Goal: Task Accomplishment & Management: Use online tool/utility

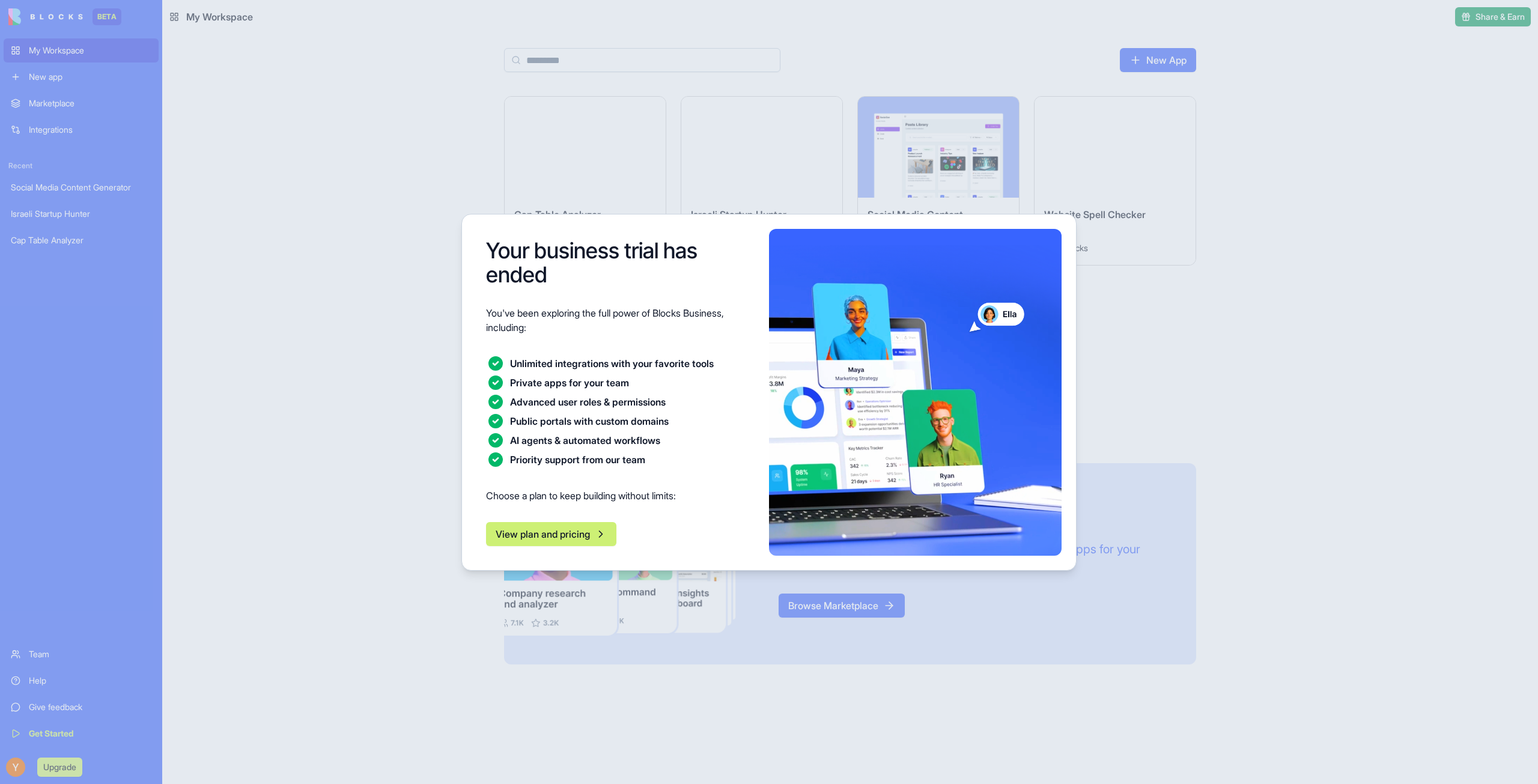
drag, startPoint x: 1251, startPoint y: 309, endPoint x: 1254, endPoint y: 302, distance: 7.6
click at [1251, 301] on div at bounding box center [769, 392] width 1538 height 784
click at [593, 541] on button "View plan and pricing" at bounding box center [551, 535] width 131 height 24
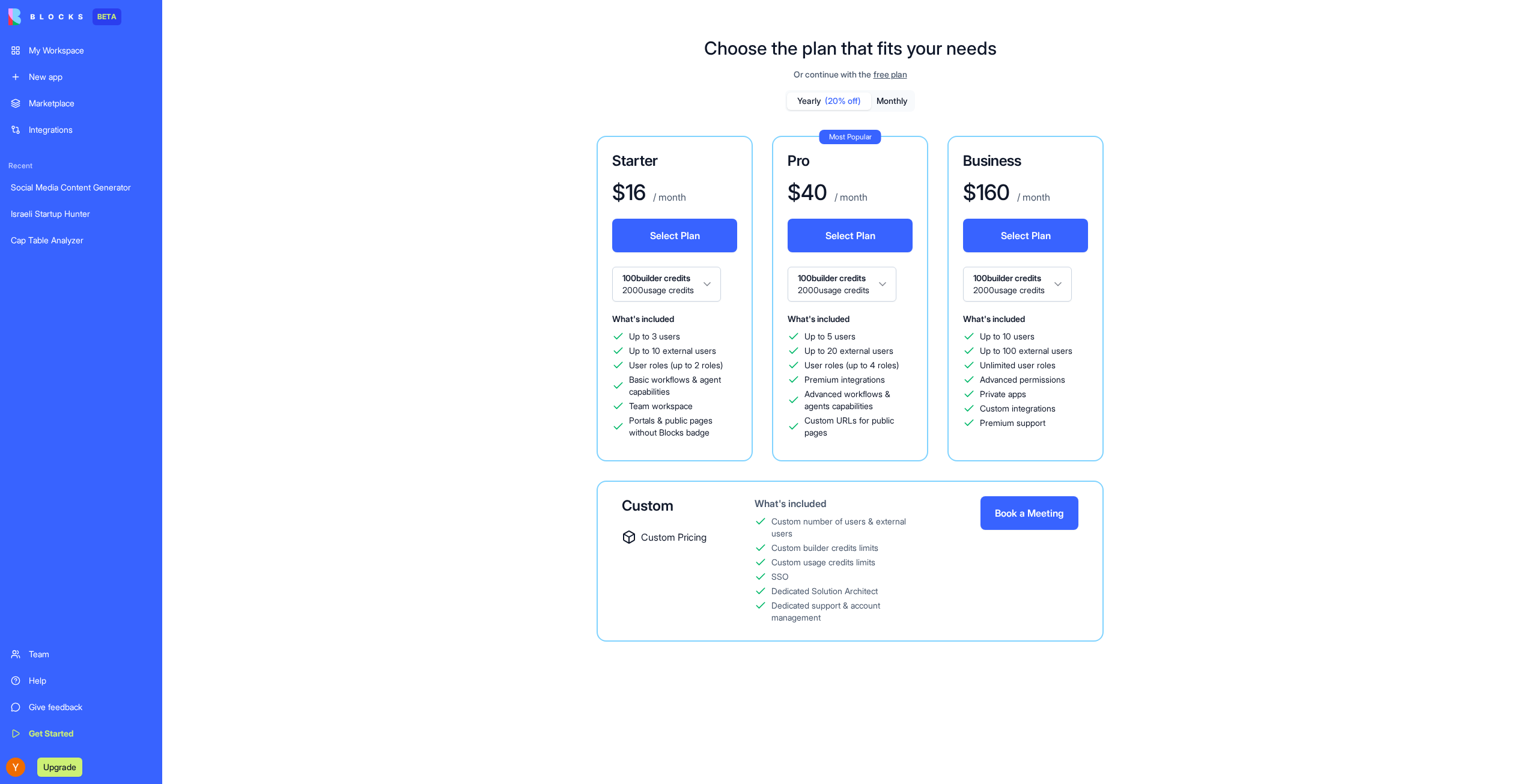
click at [677, 237] on button "Select Plan" at bounding box center [674, 235] width 125 height 34
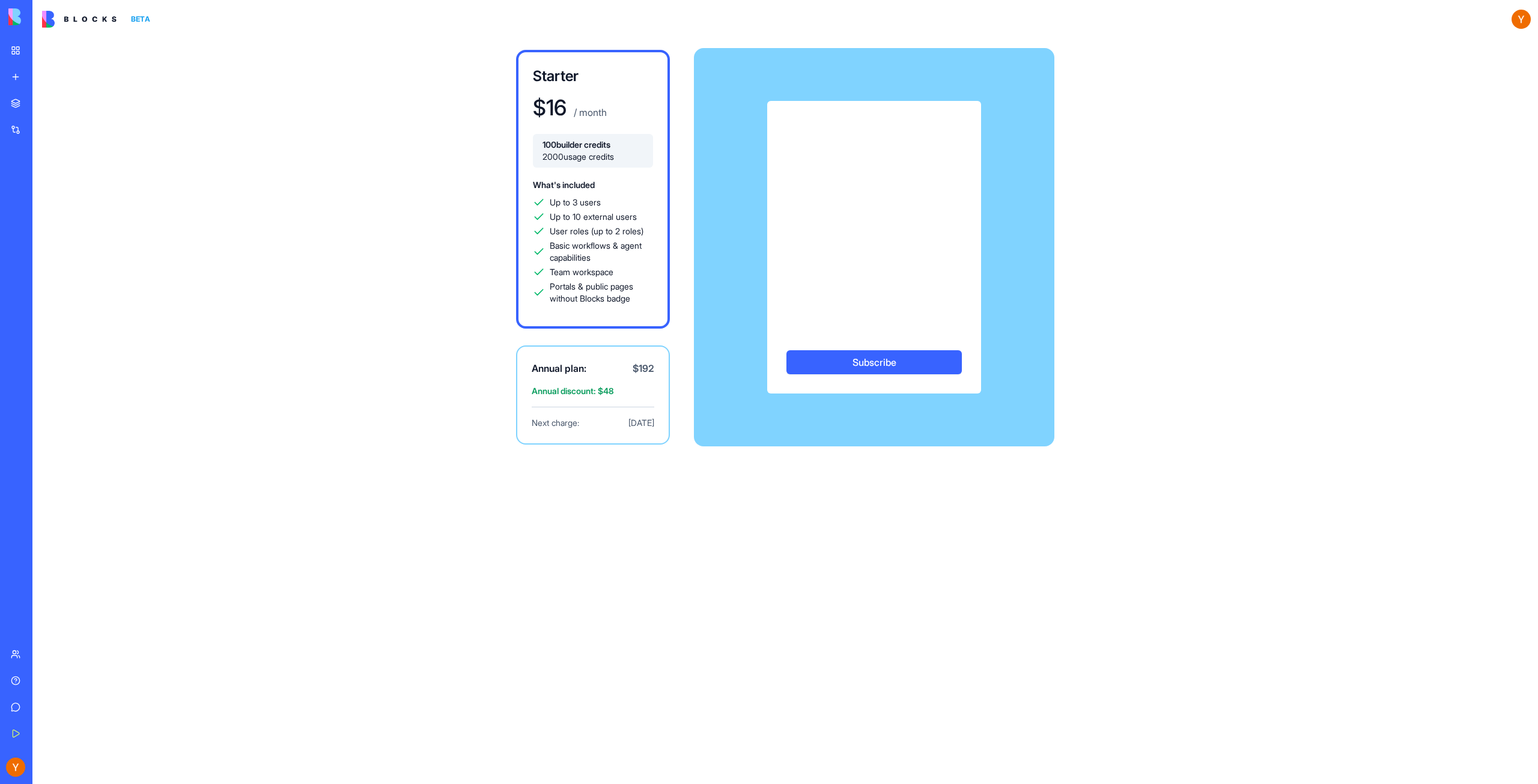
click at [857, 369] on button "Subscribe" at bounding box center [874, 362] width 175 height 24
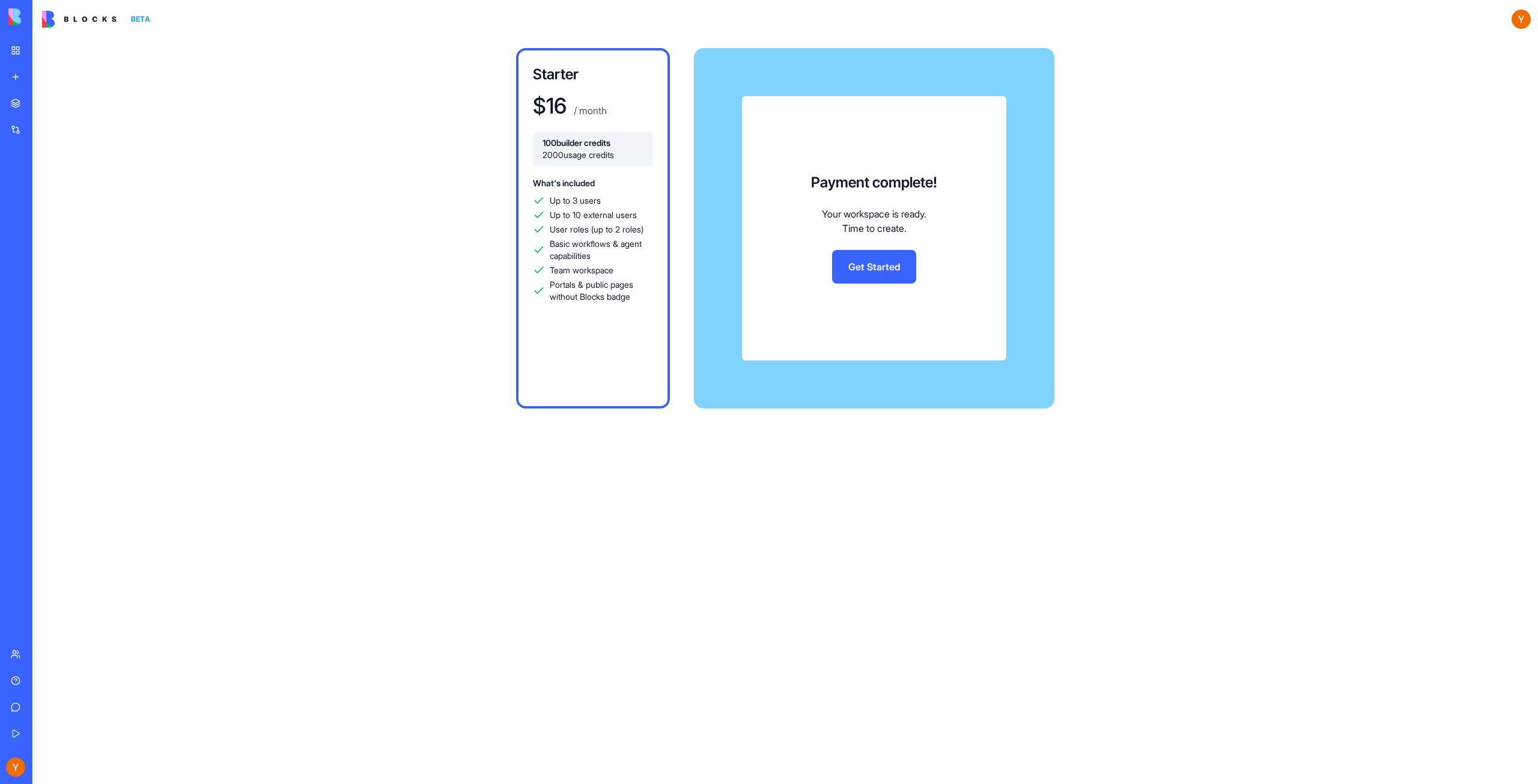
click at [868, 274] on link "Get Started" at bounding box center [873, 267] width 84 height 34
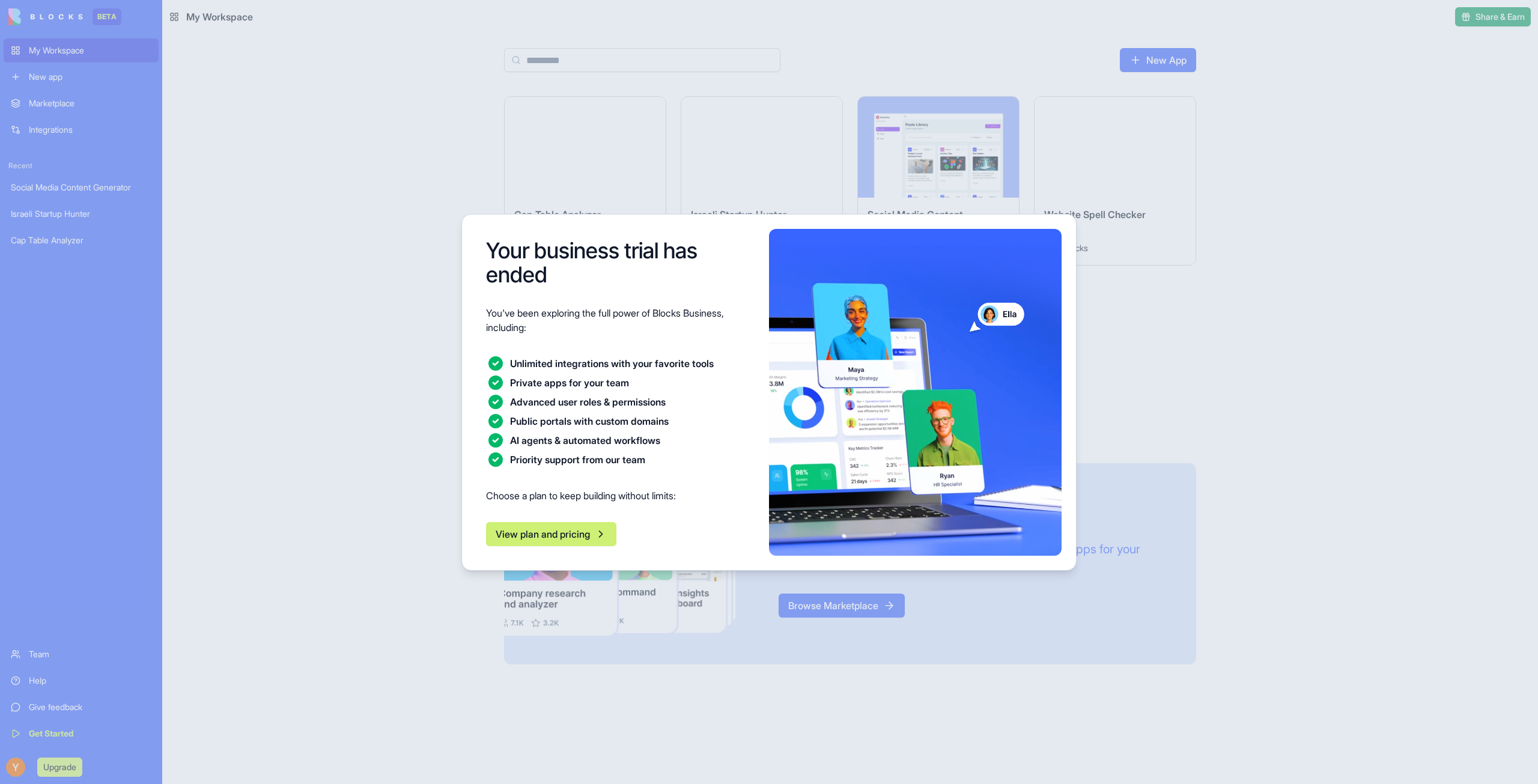
click at [1289, 380] on div at bounding box center [769, 392] width 1538 height 784
click at [294, 301] on div at bounding box center [769, 392] width 1538 height 784
click at [379, 464] on div at bounding box center [769, 392] width 1538 height 784
drag, startPoint x: 379, startPoint y: 457, endPoint x: 473, endPoint y: 498, distance: 102.6
click at [381, 460] on div at bounding box center [769, 392] width 1538 height 784
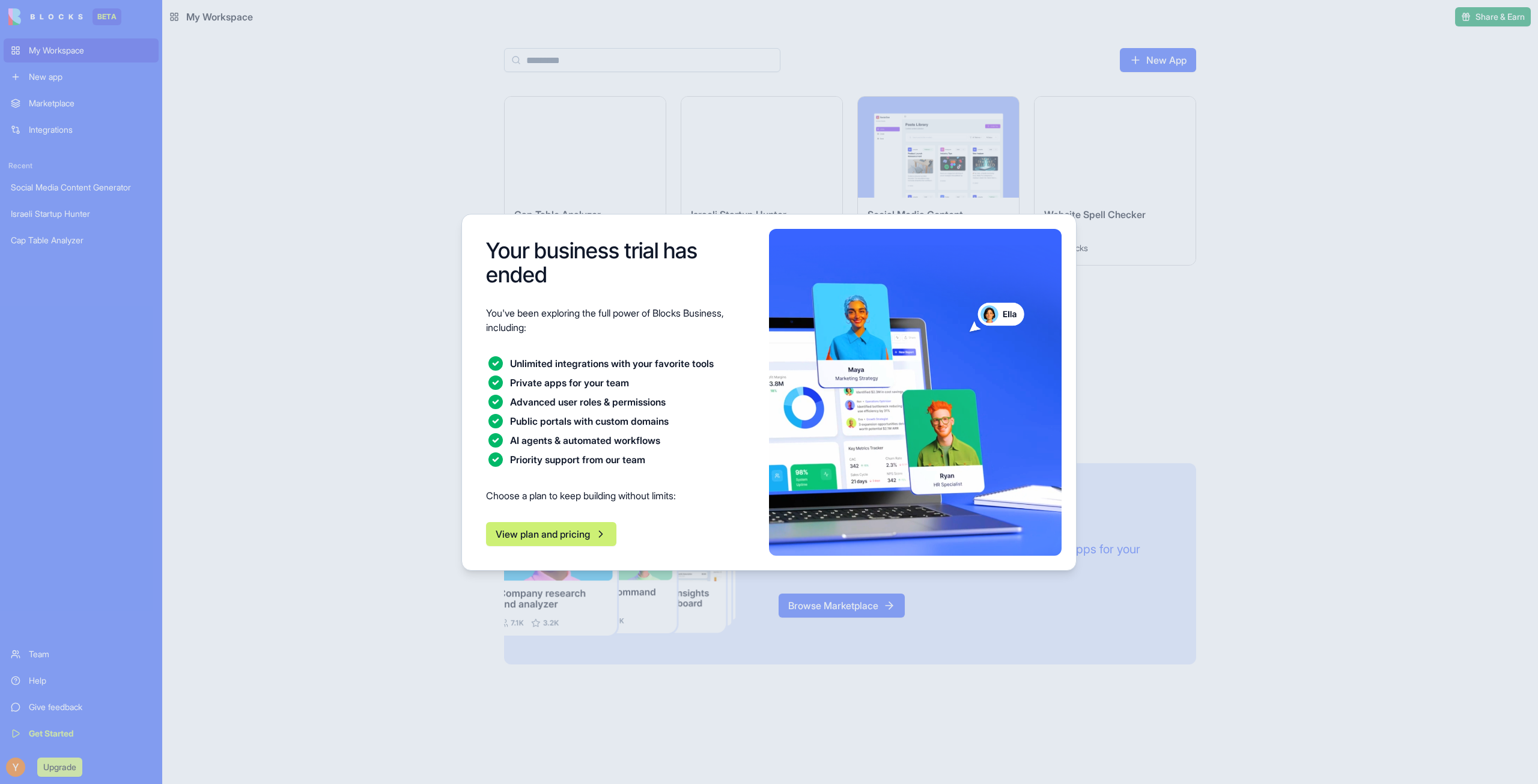
click at [584, 547] on div "Your business trial has ended You've been exploring the full power of Blocks Bu…" at bounding box center [620, 392] width 288 height 327
click at [440, 614] on div at bounding box center [769, 392] width 1538 height 784
drag, startPoint x: 1219, startPoint y: 290, endPoint x: 1170, endPoint y: 296, distance: 49.4
click at [1215, 300] on div at bounding box center [769, 392] width 1538 height 784
click at [579, 545] on button "View plan and pricing" at bounding box center [551, 535] width 131 height 24
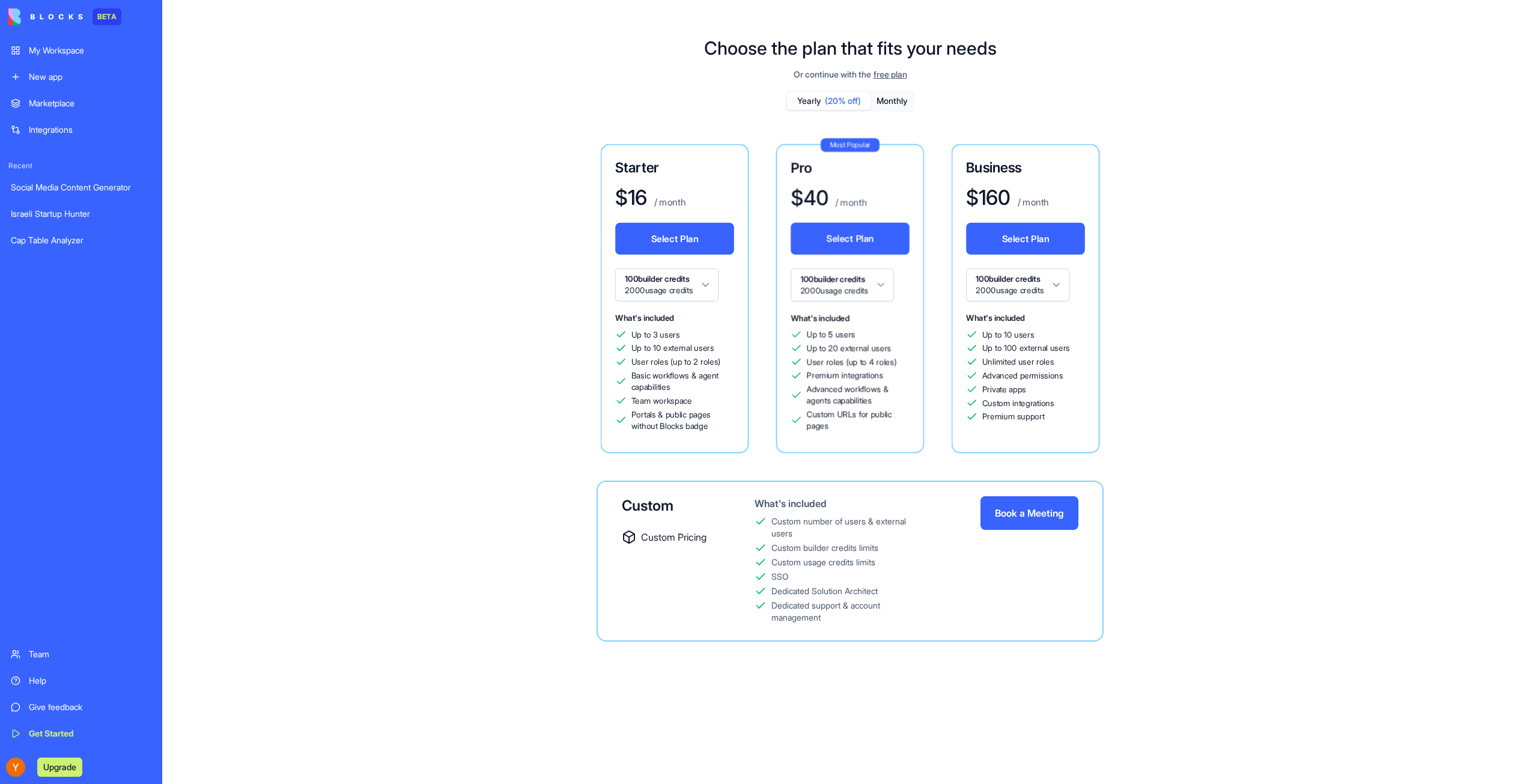
click at [255, 230] on div "Choose the plan that fits your needs Or continue with the free plan Yearly (20%…" at bounding box center [850, 348] width 1376 height 662
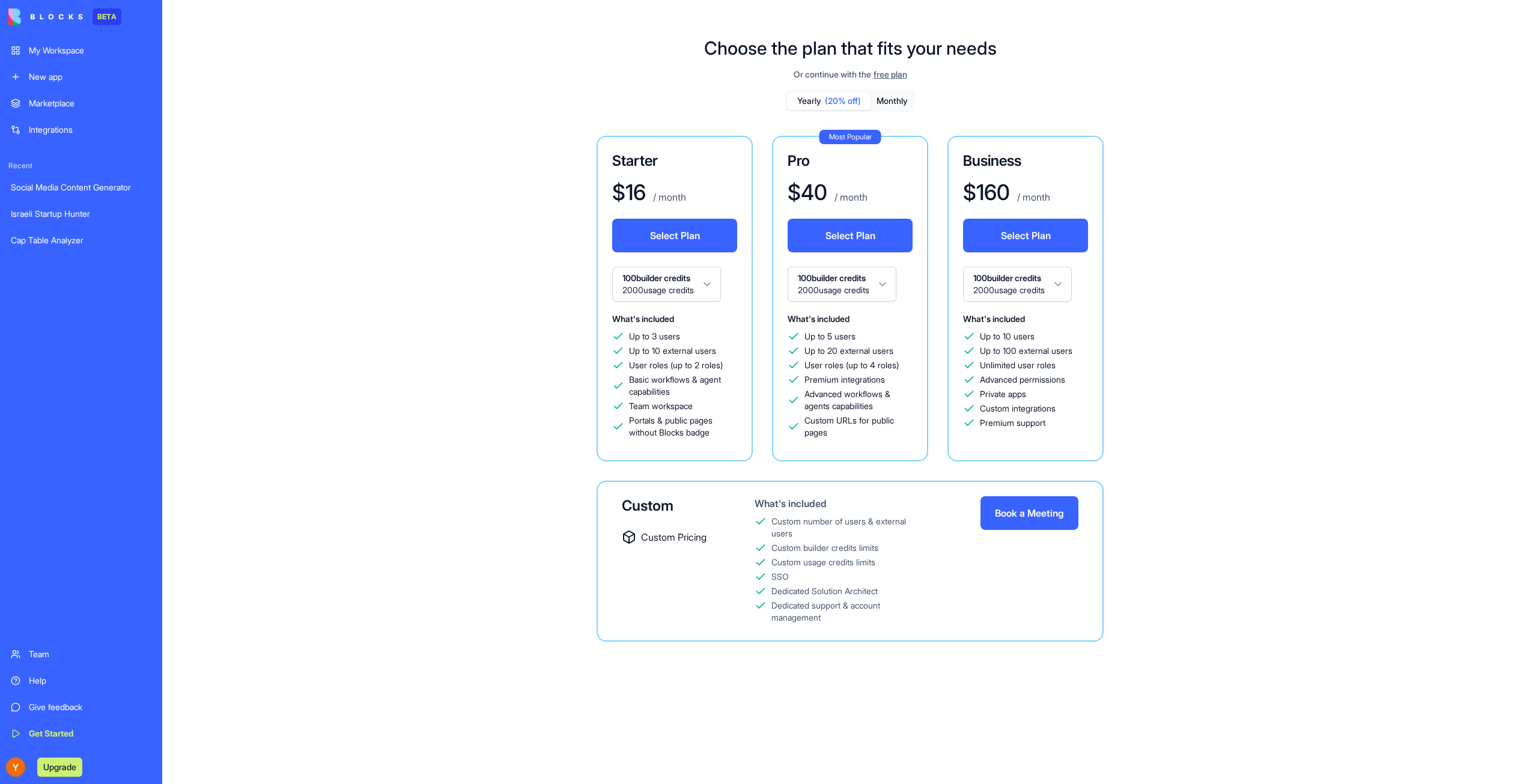
click at [84, 50] on div "My Workspace" at bounding box center [90, 50] width 122 height 12
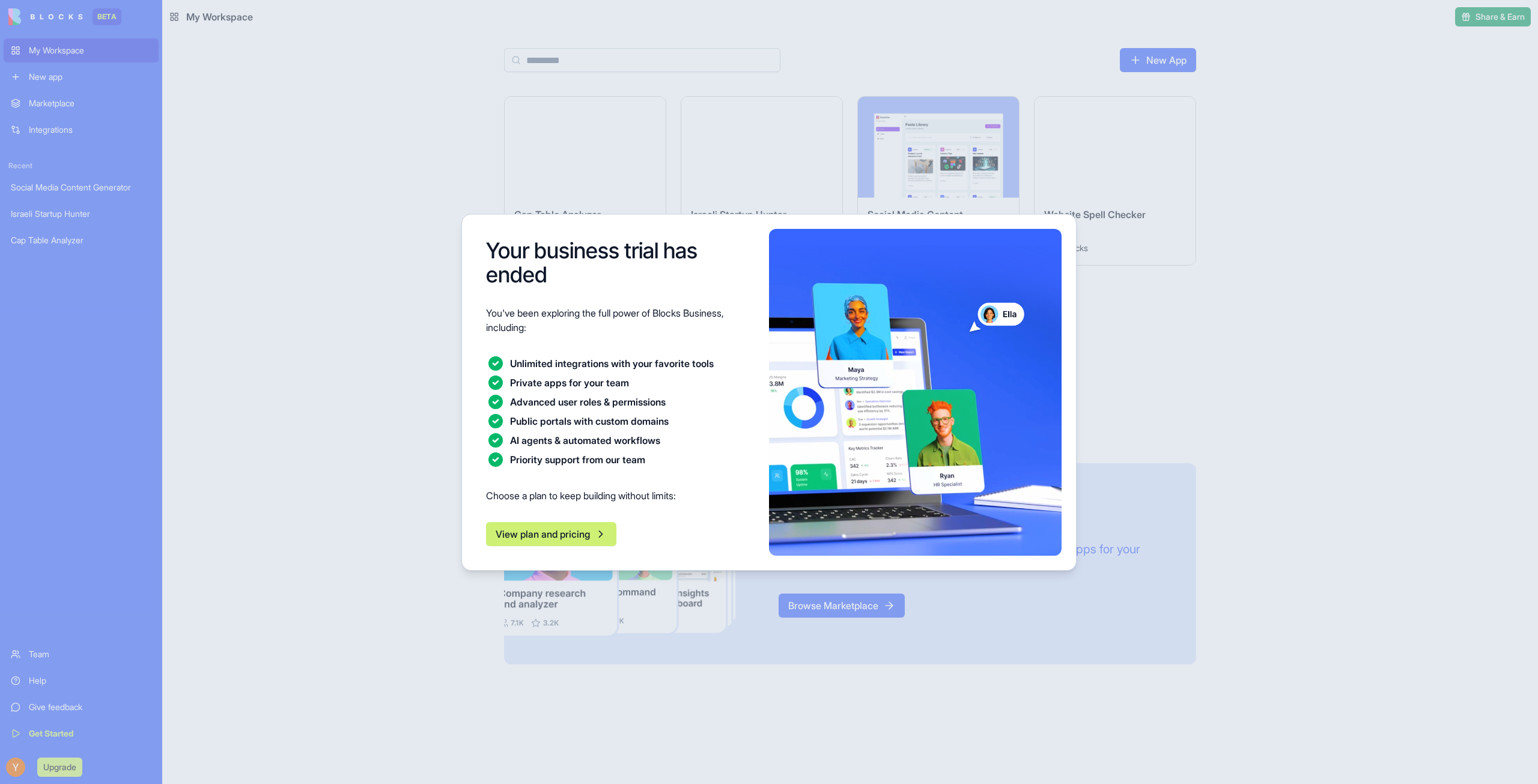
click at [48, 24] on div at bounding box center [769, 392] width 1538 height 784
click at [417, 580] on div at bounding box center [769, 392] width 1538 height 784
click at [1297, 286] on div at bounding box center [769, 392] width 1538 height 784
click at [360, 685] on div at bounding box center [769, 392] width 1538 height 784
click at [606, 537] on button "View plan and pricing" at bounding box center [551, 535] width 131 height 24
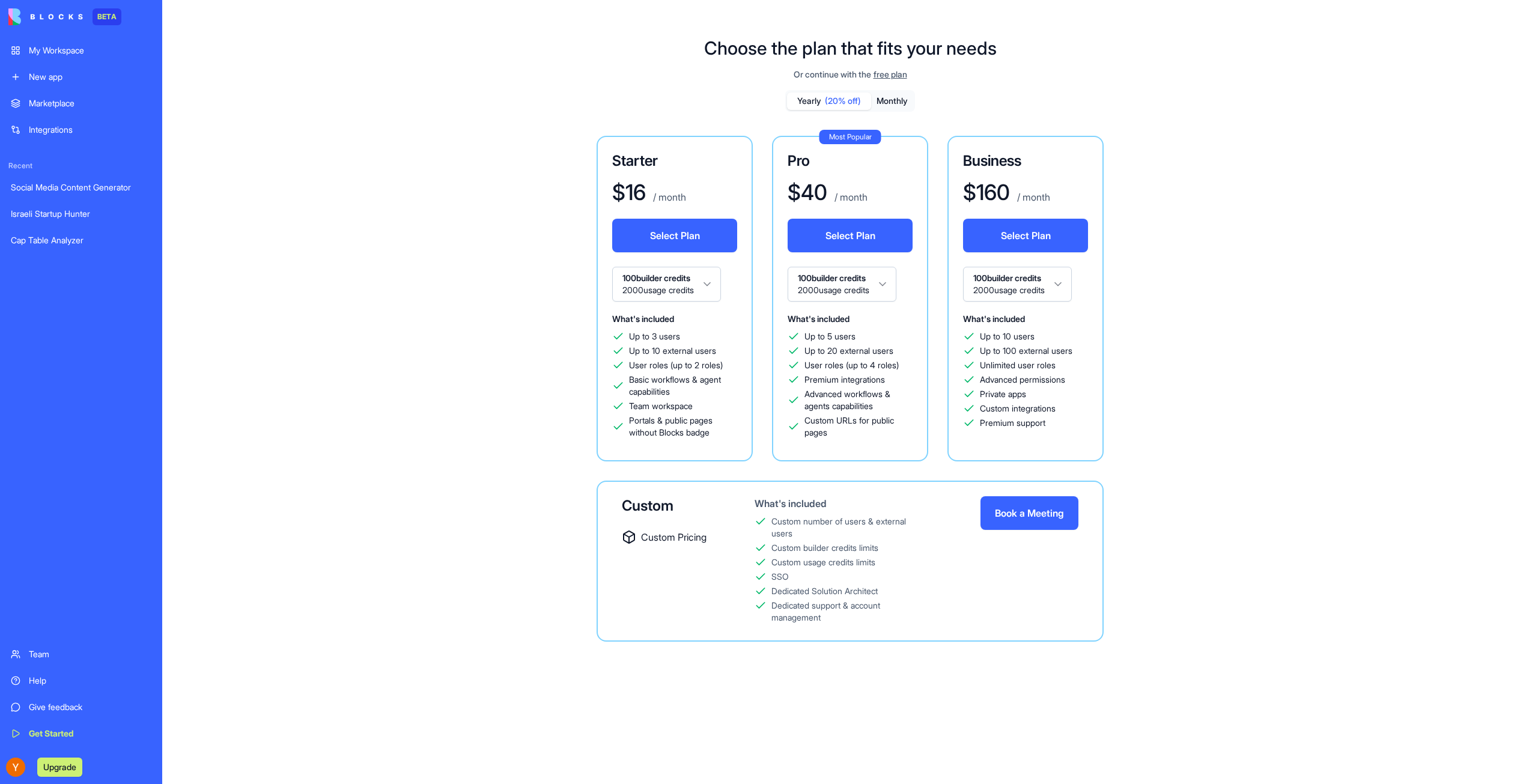
click at [682, 240] on button "Select Plan" at bounding box center [674, 235] width 125 height 34
click at [893, 102] on button "Monthly" at bounding box center [892, 101] width 42 height 18
click at [681, 232] on button "Select Plan" at bounding box center [674, 235] width 125 height 34
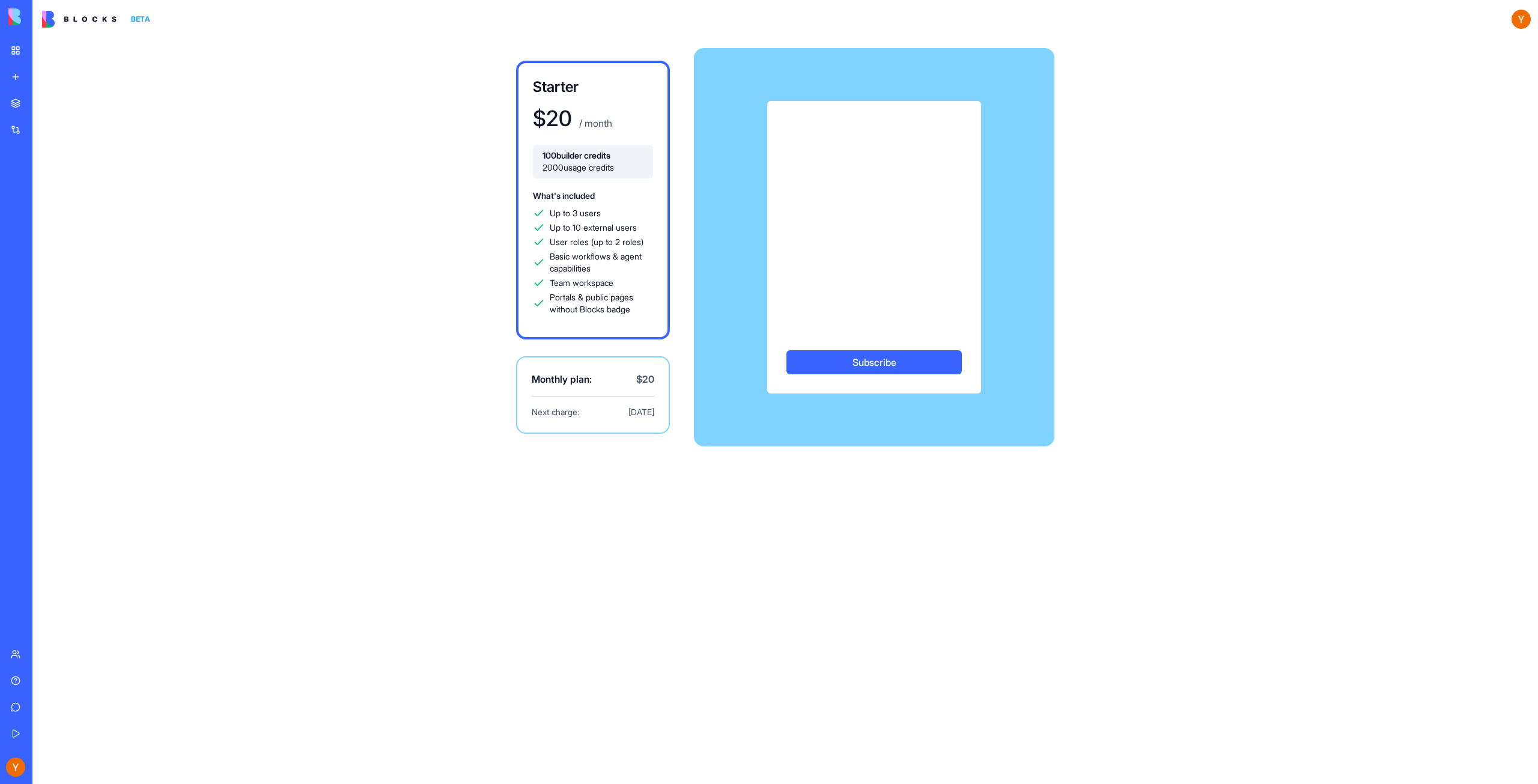
click at [867, 361] on button "Subscribe" at bounding box center [874, 362] width 175 height 24
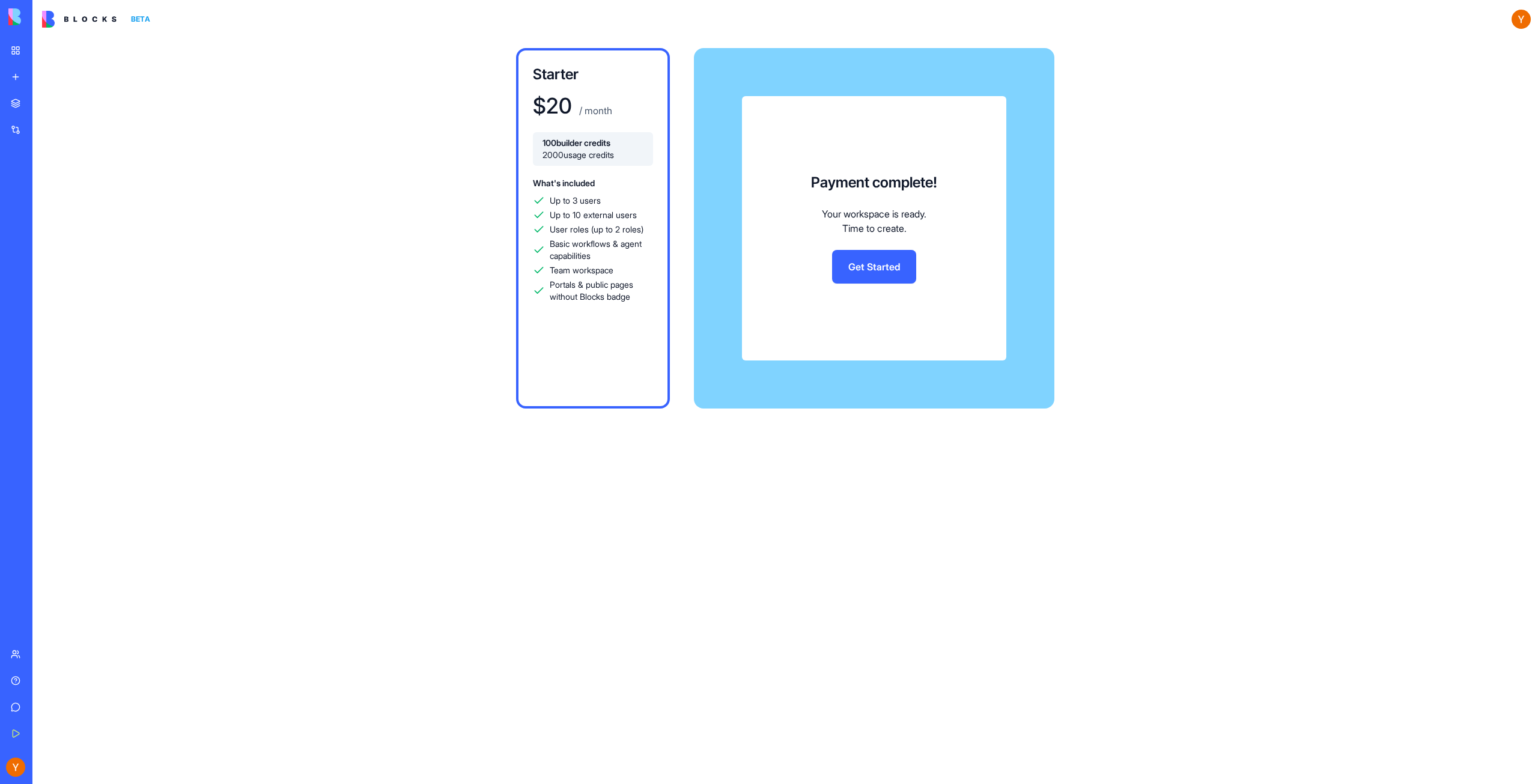
click at [887, 267] on link "Get Started" at bounding box center [873, 267] width 84 height 34
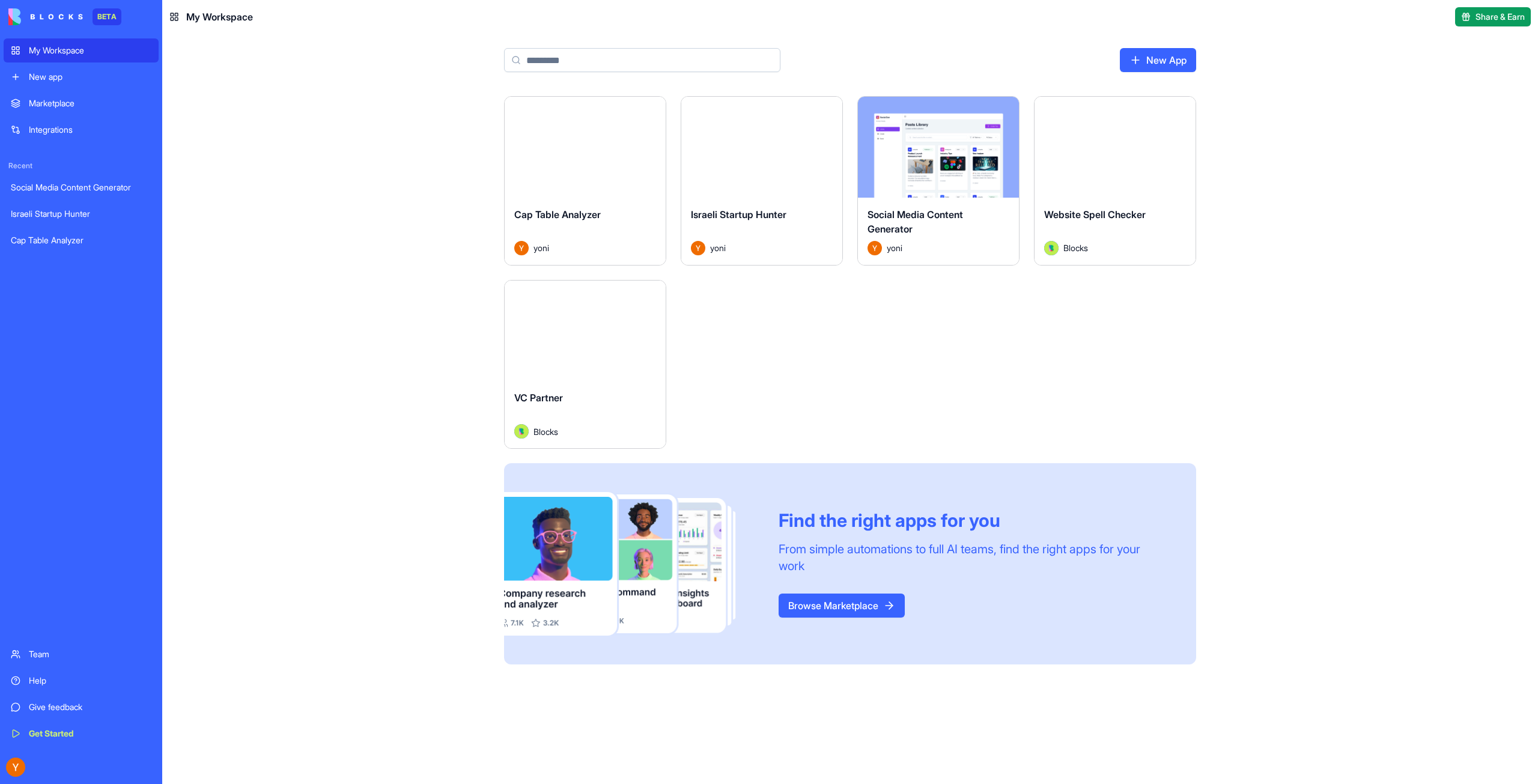
click at [66, 76] on div "New app" at bounding box center [90, 76] width 122 height 12
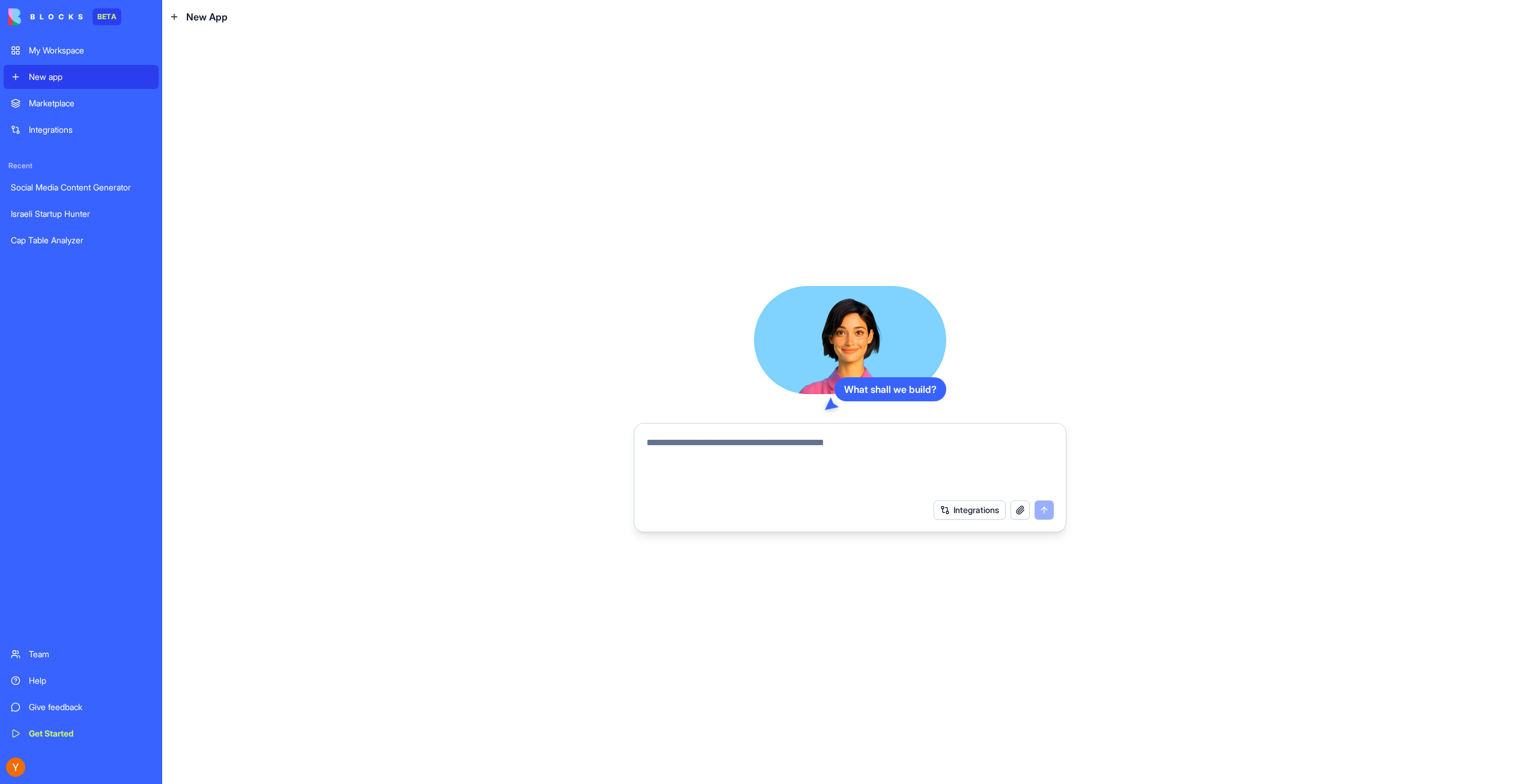
click at [720, 457] on textarea at bounding box center [850, 464] width 408 height 57
type textarea "**********"
click at [1045, 513] on button "submit" at bounding box center [1044, 510] width 19 height 19
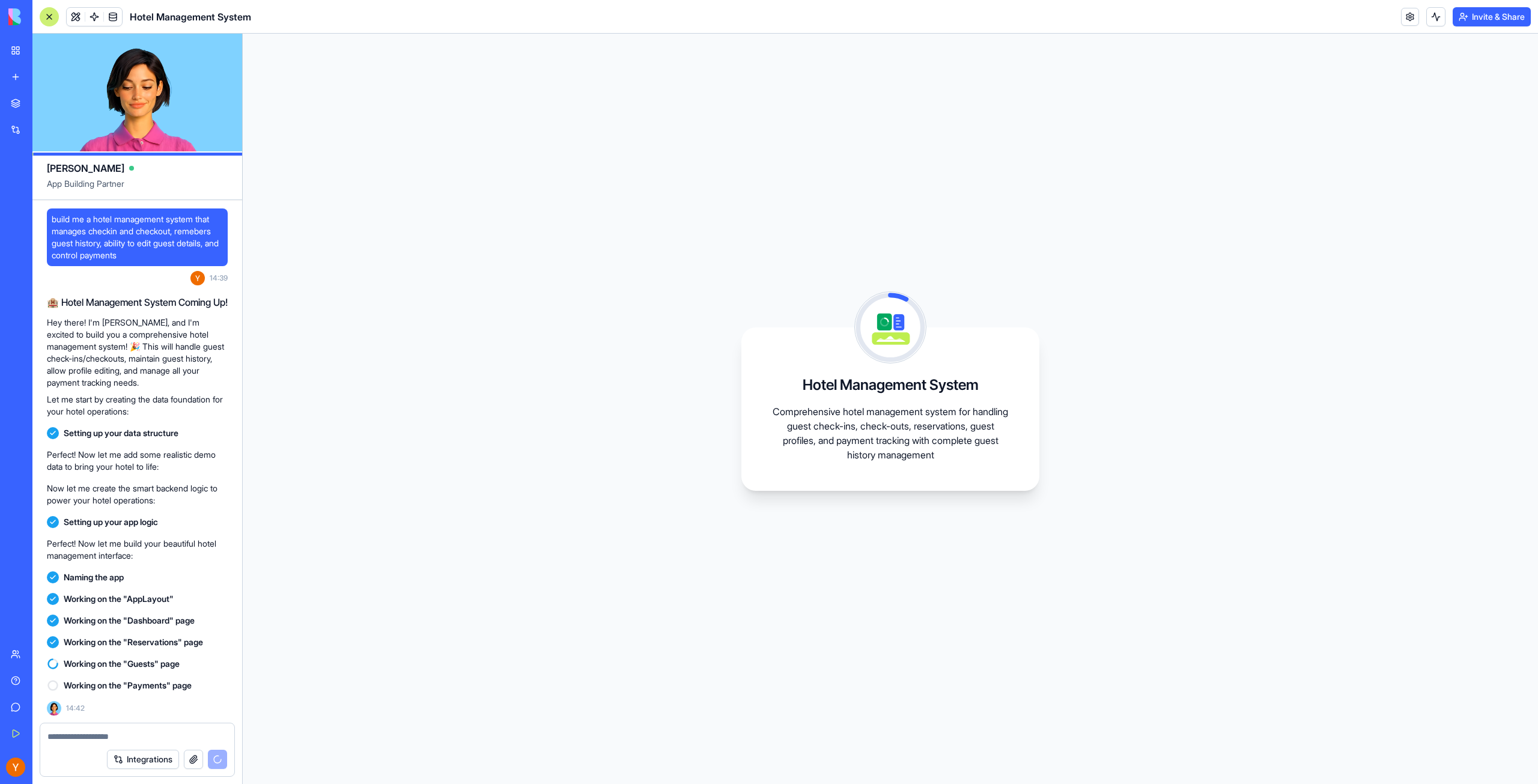
scroll to position [13, 0]
click at [111, 20] on span at bounding box center [113, 17] width 34 height 34
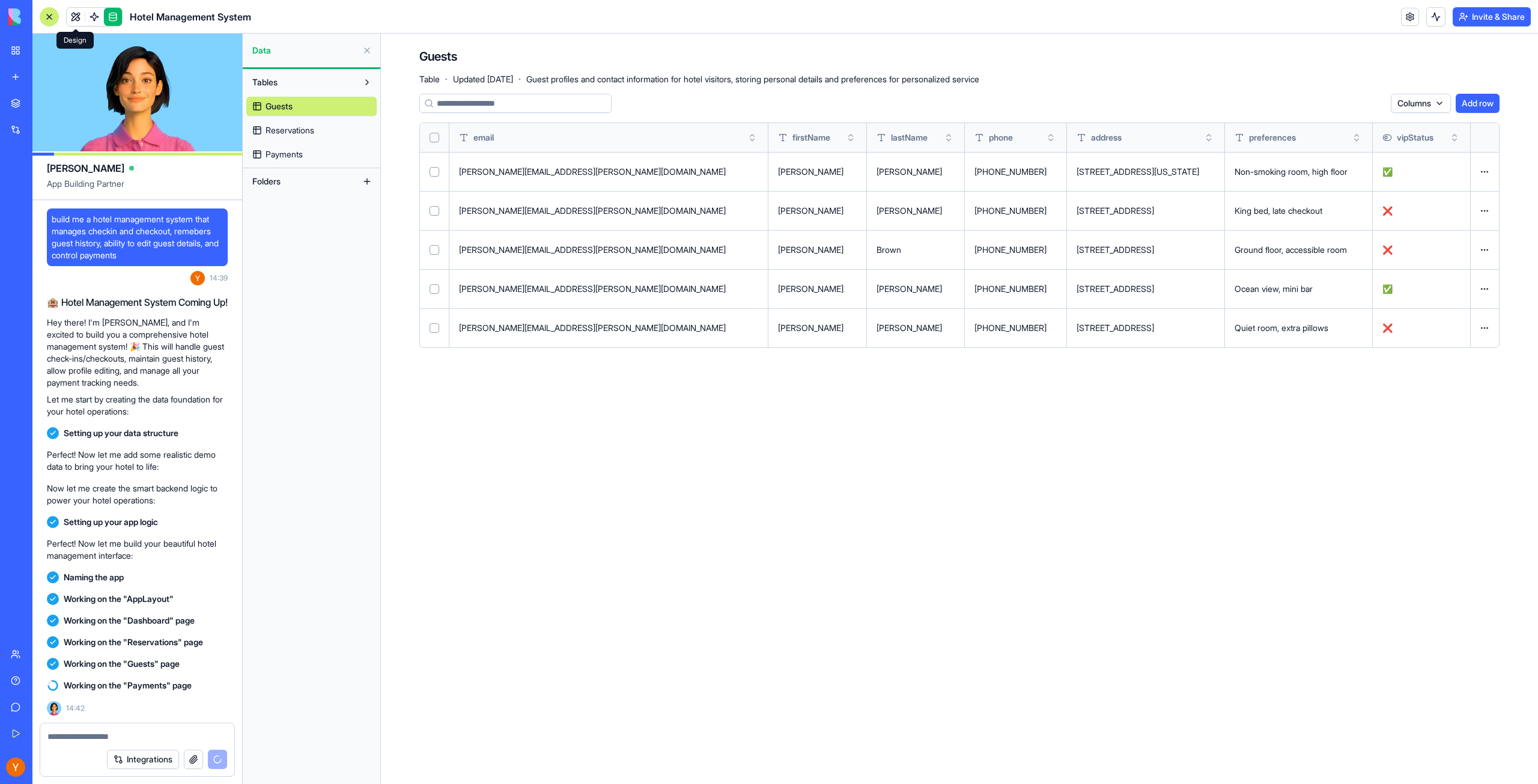
click at [72, 20] on link at bounding box center [75, 16] width 18 height 18
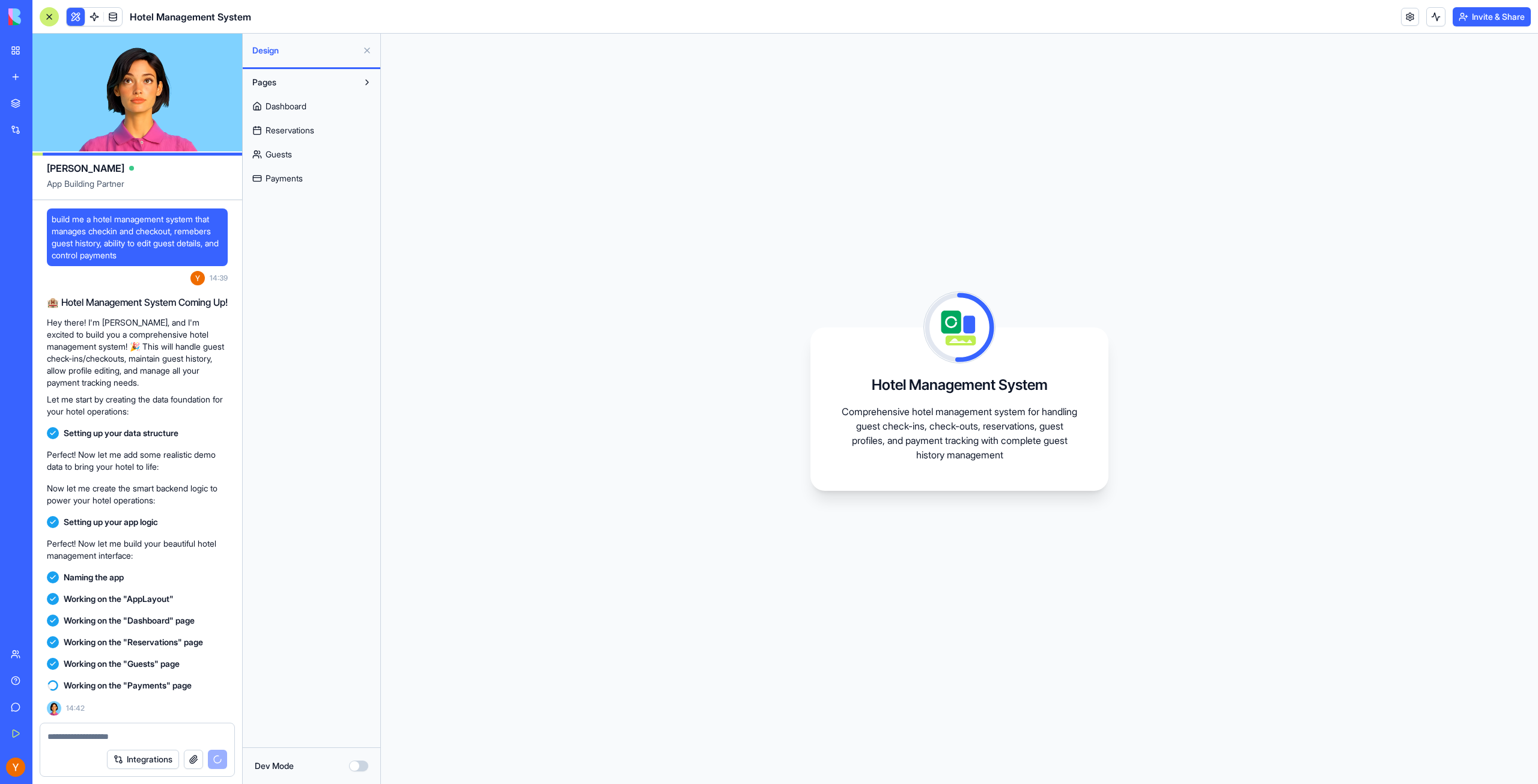
click at [281, 108] on span "Dashboard" at bounding box center [285, 106] width 40 height 12
click at [288, 130] on span "Reservations" at bounding box center [290, 130] width 49 height 12
click at [272, 157] on span "Guests" at bounding box center [279, 154] width 26 height 12
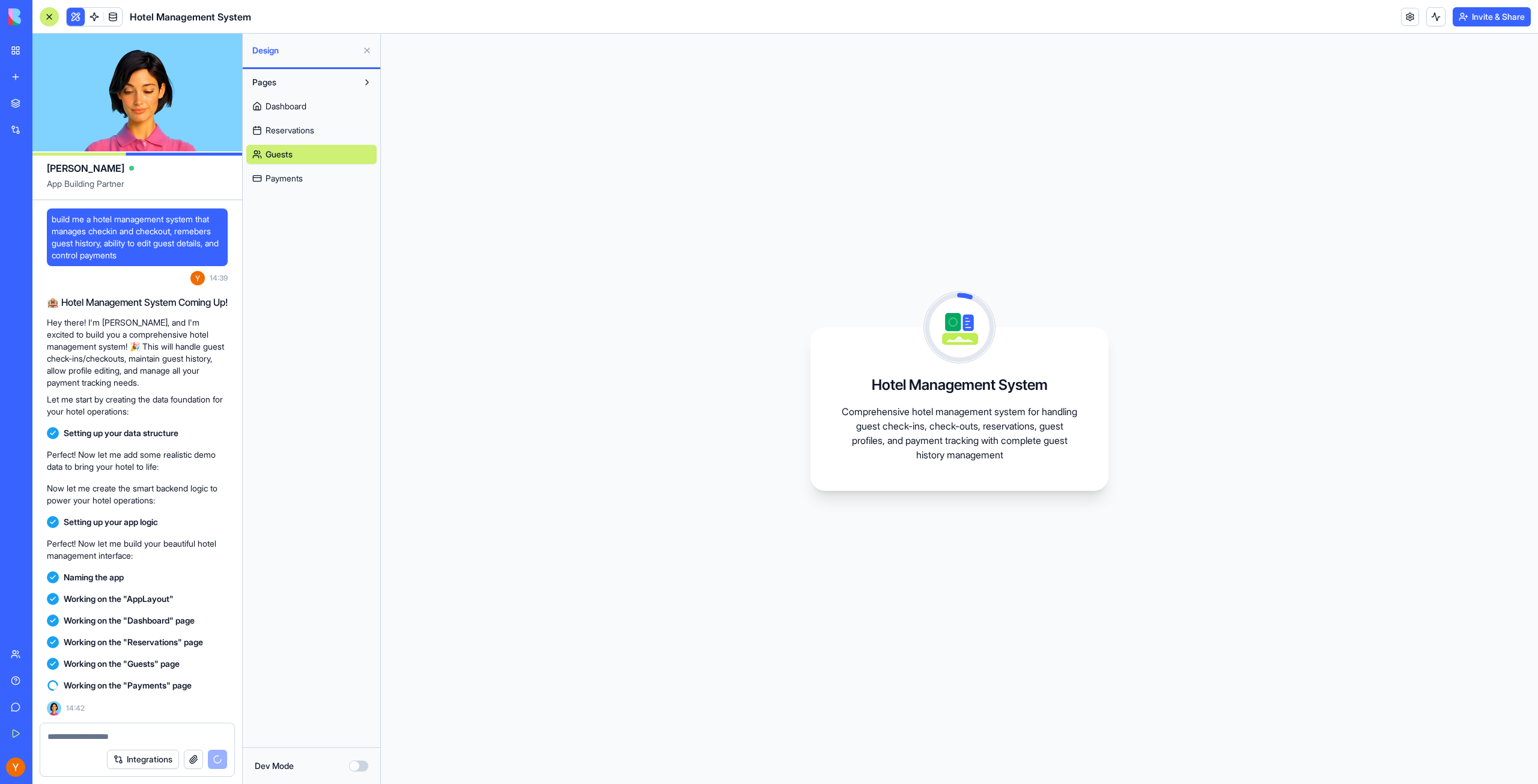
click at [283, 114] on link "Dashboard" at bounding box center [312, 106] width 131 height 19
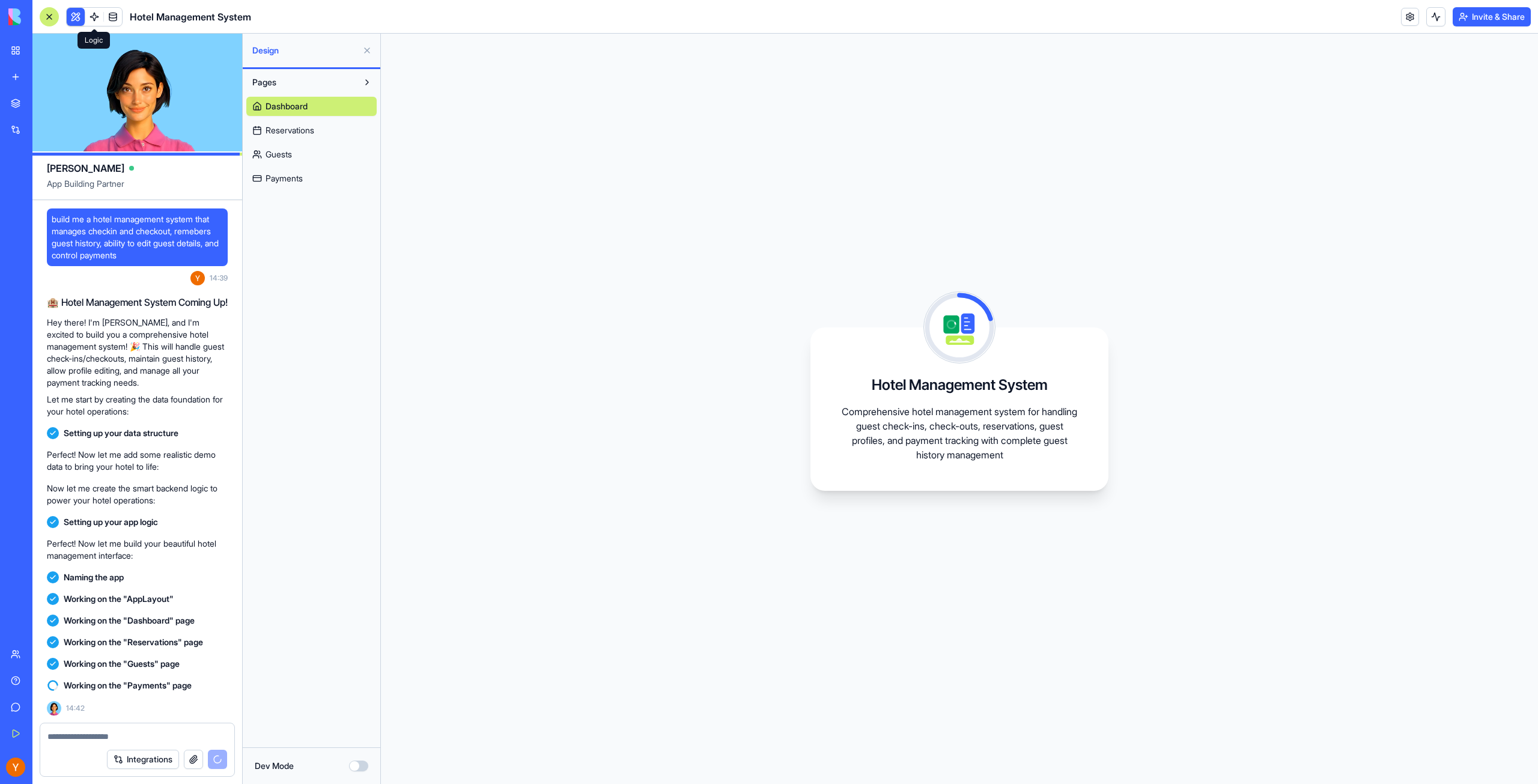
click at [97, 18] on span at bounding box center [94, 17] width 34 height 34
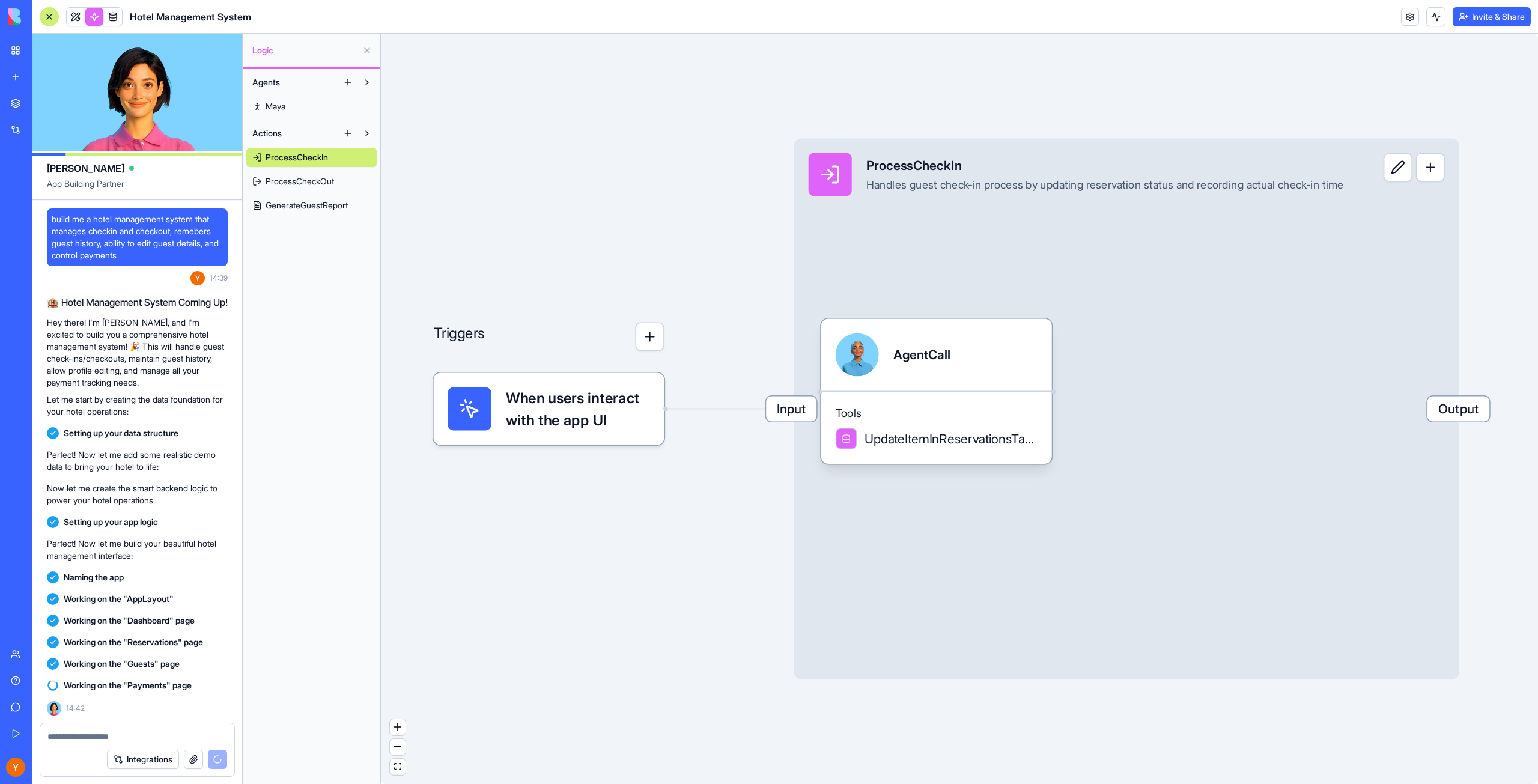
click at [274, 107] on span "Maya" at bounding box center [275, 106] width 20 height 12
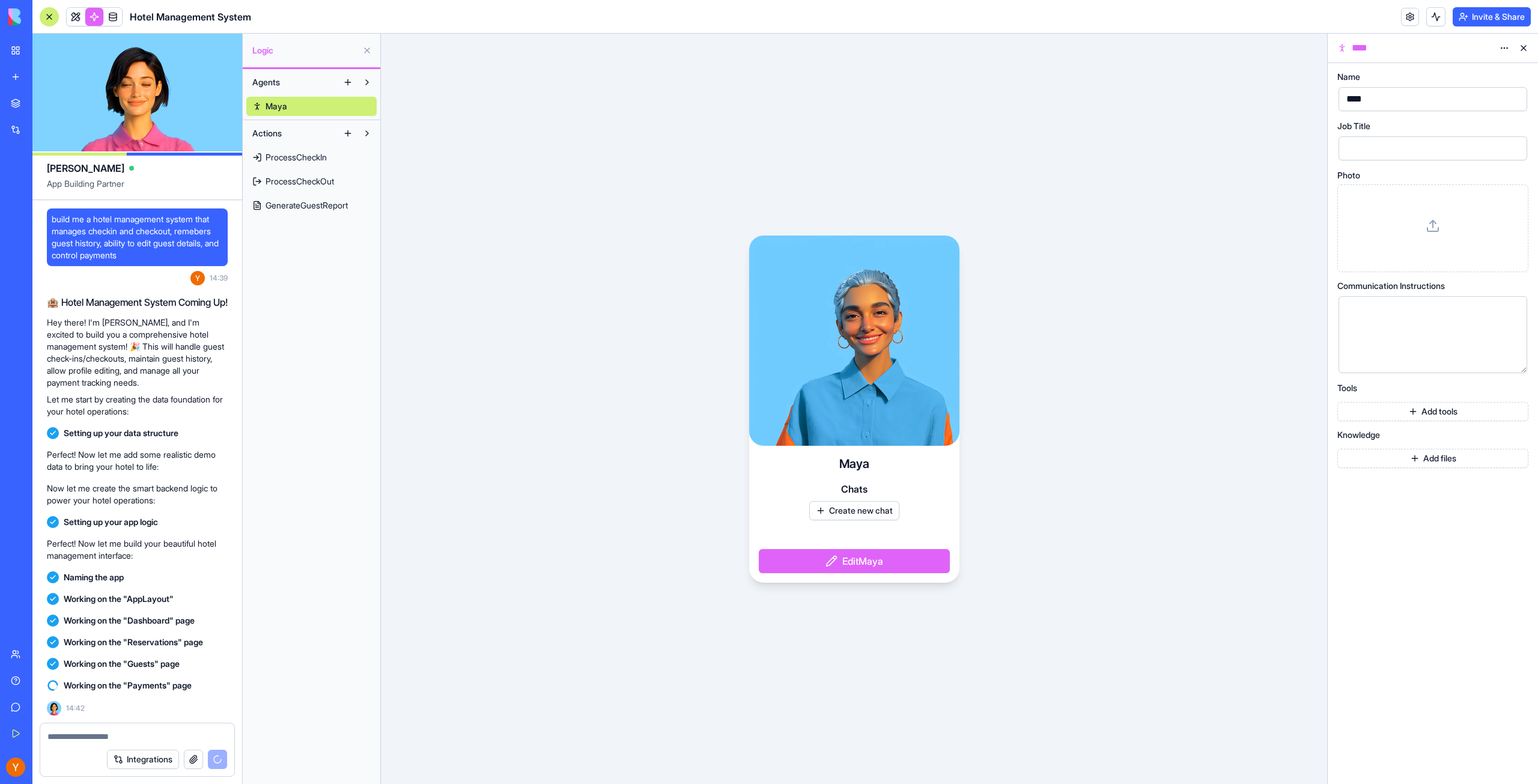
click at [292, 158] on span "ProcessCheckIn" at bounding box center [296, 157] width 61 height 12
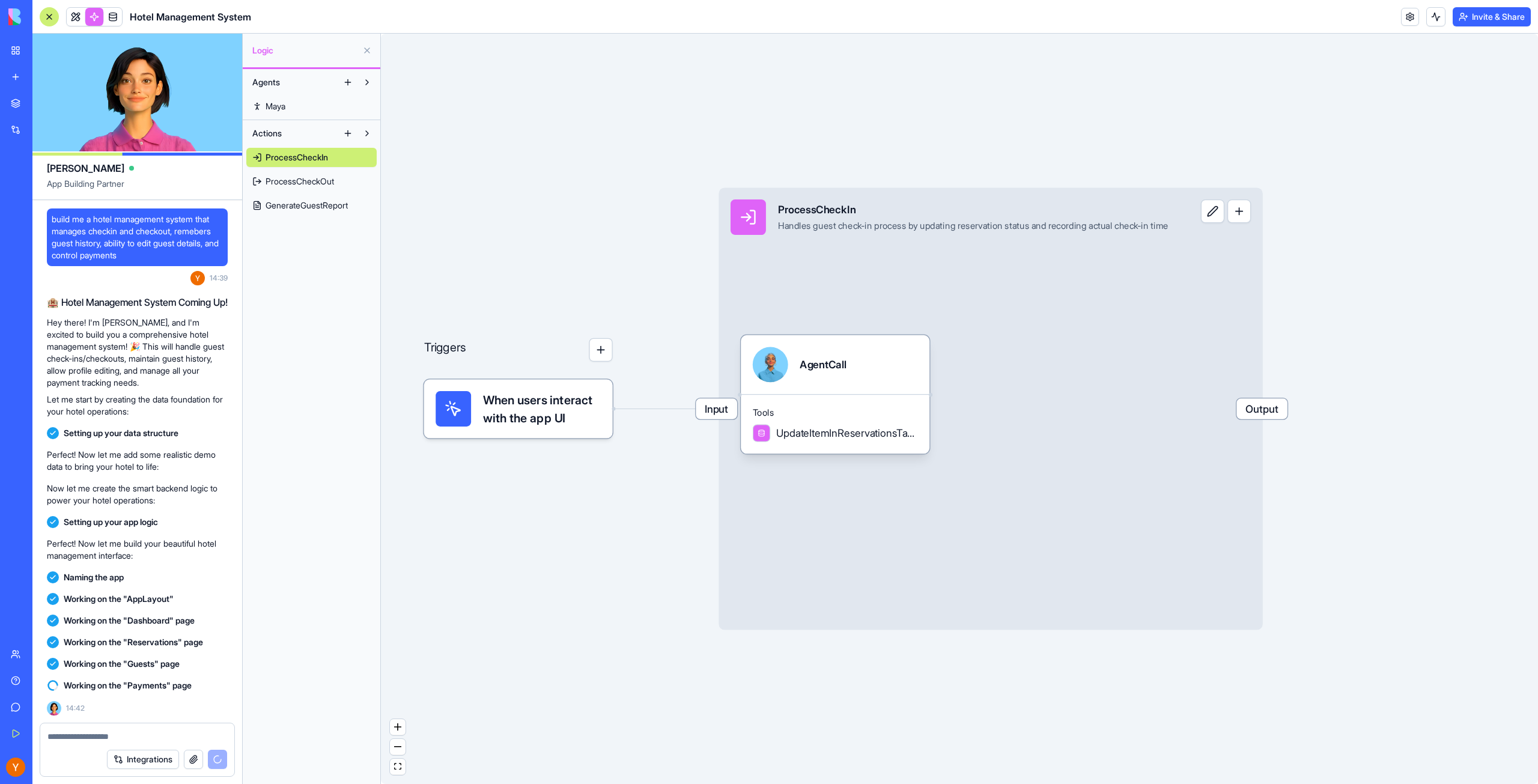
click at [308, 183] on span "ProcessCheckOut" at bounding box center [299, 181] width 69 height 12
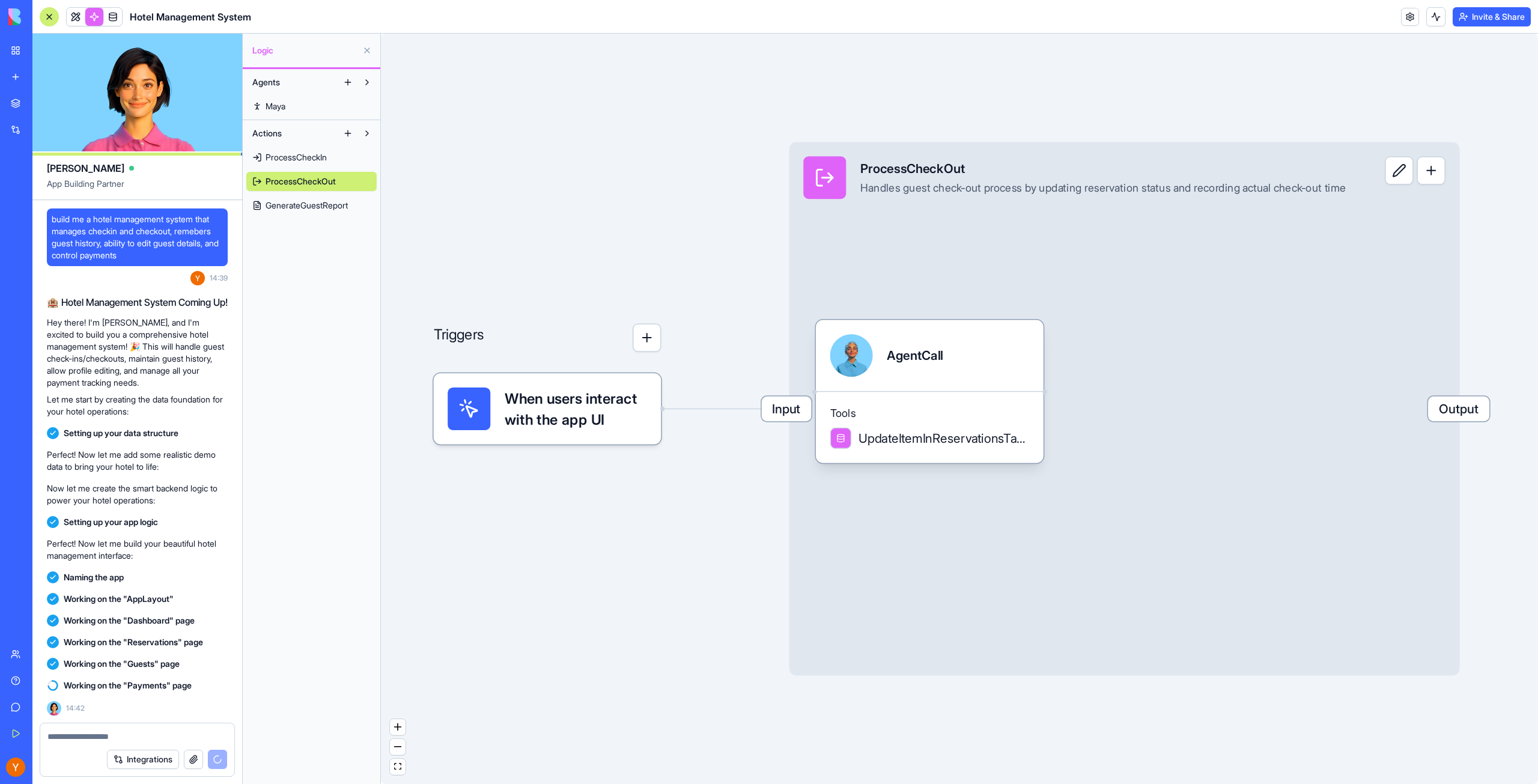
click at [305, 203] on span "GenerateGuestReport" at bounding box center [306, 205] width 82 height 12
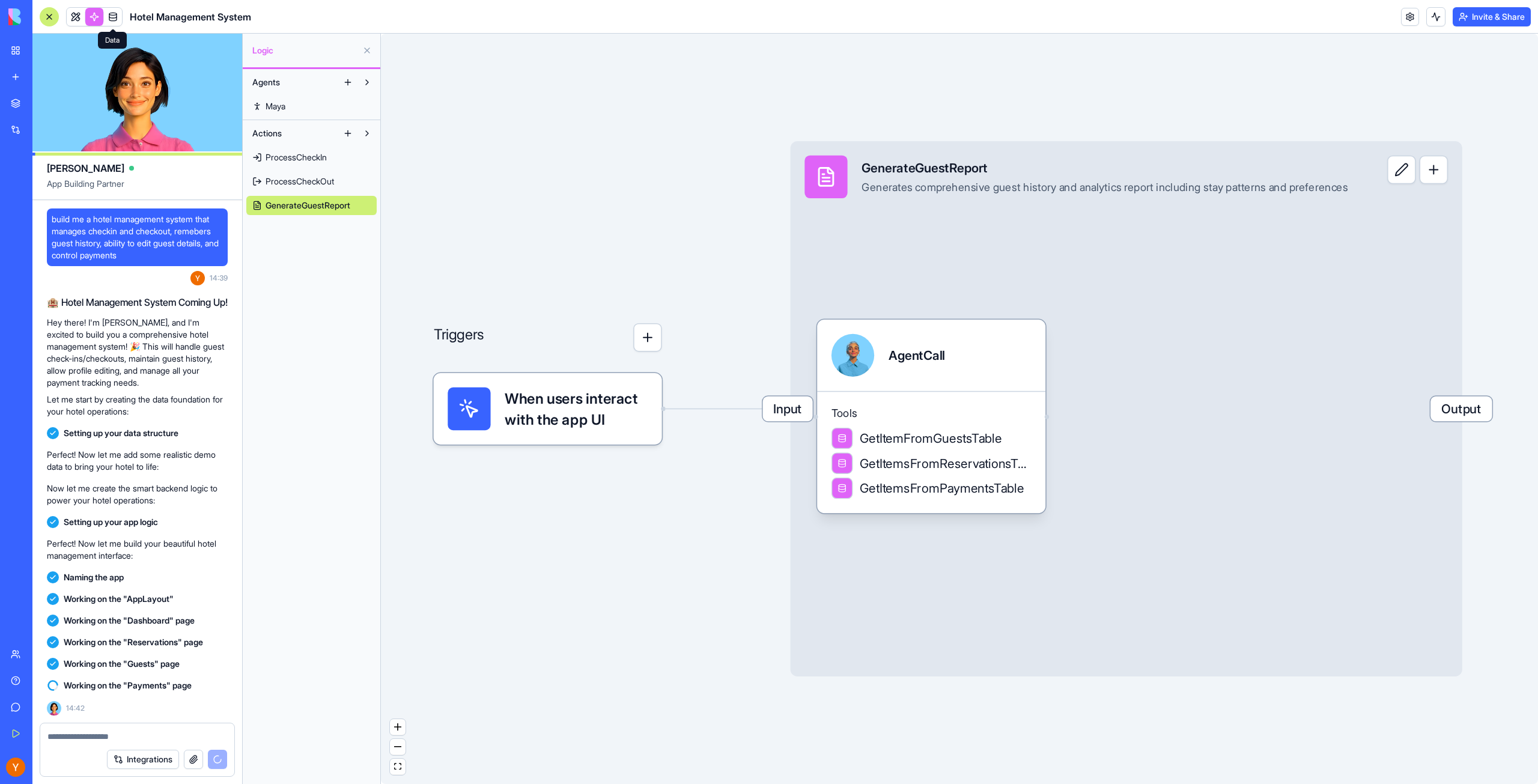
click at [109, 14] on link at bounding box center [112, 16] width 18 height 18
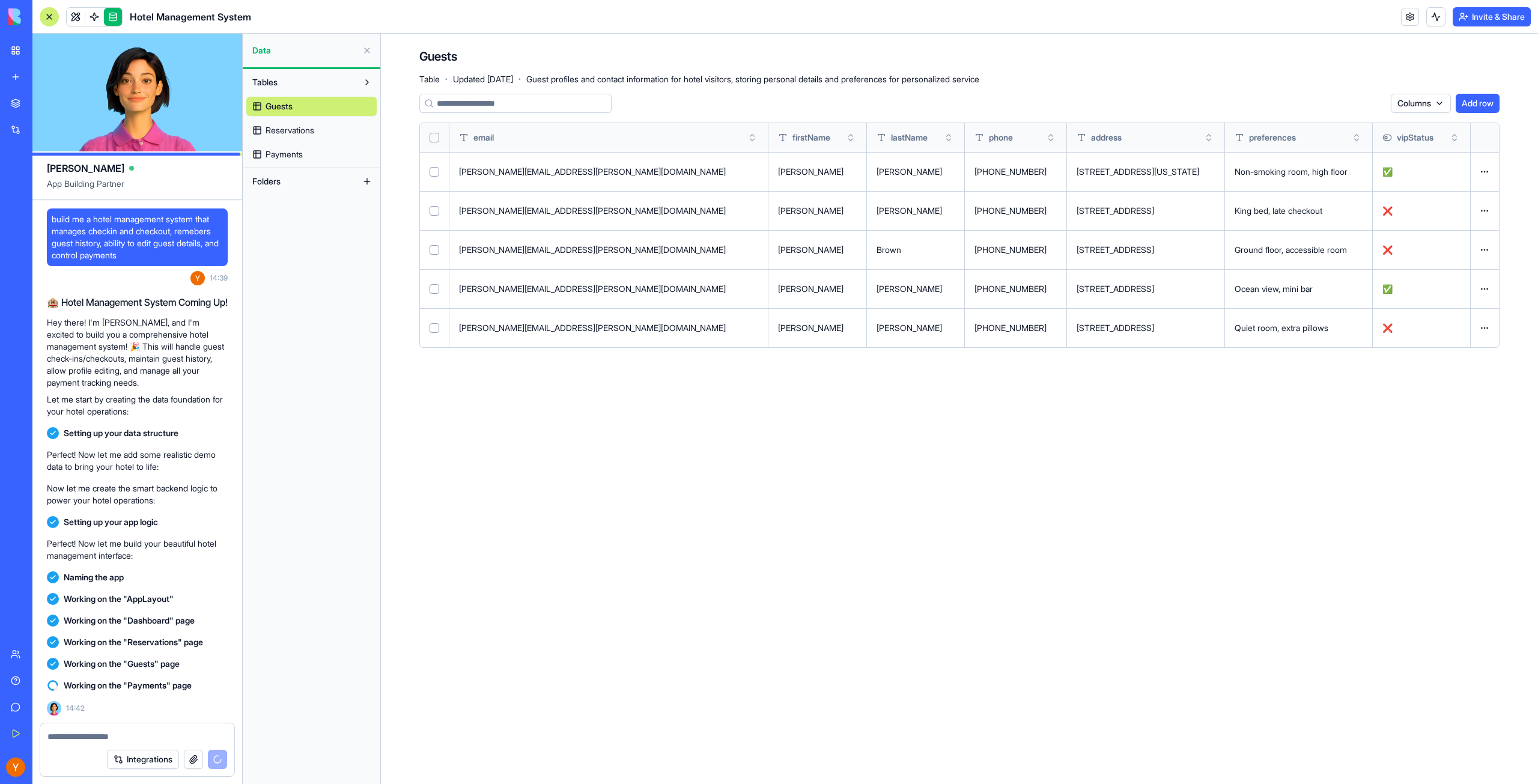
click at [1476, 107] on button "Add row" at bounding box center [1478, 104] width 44 height 19
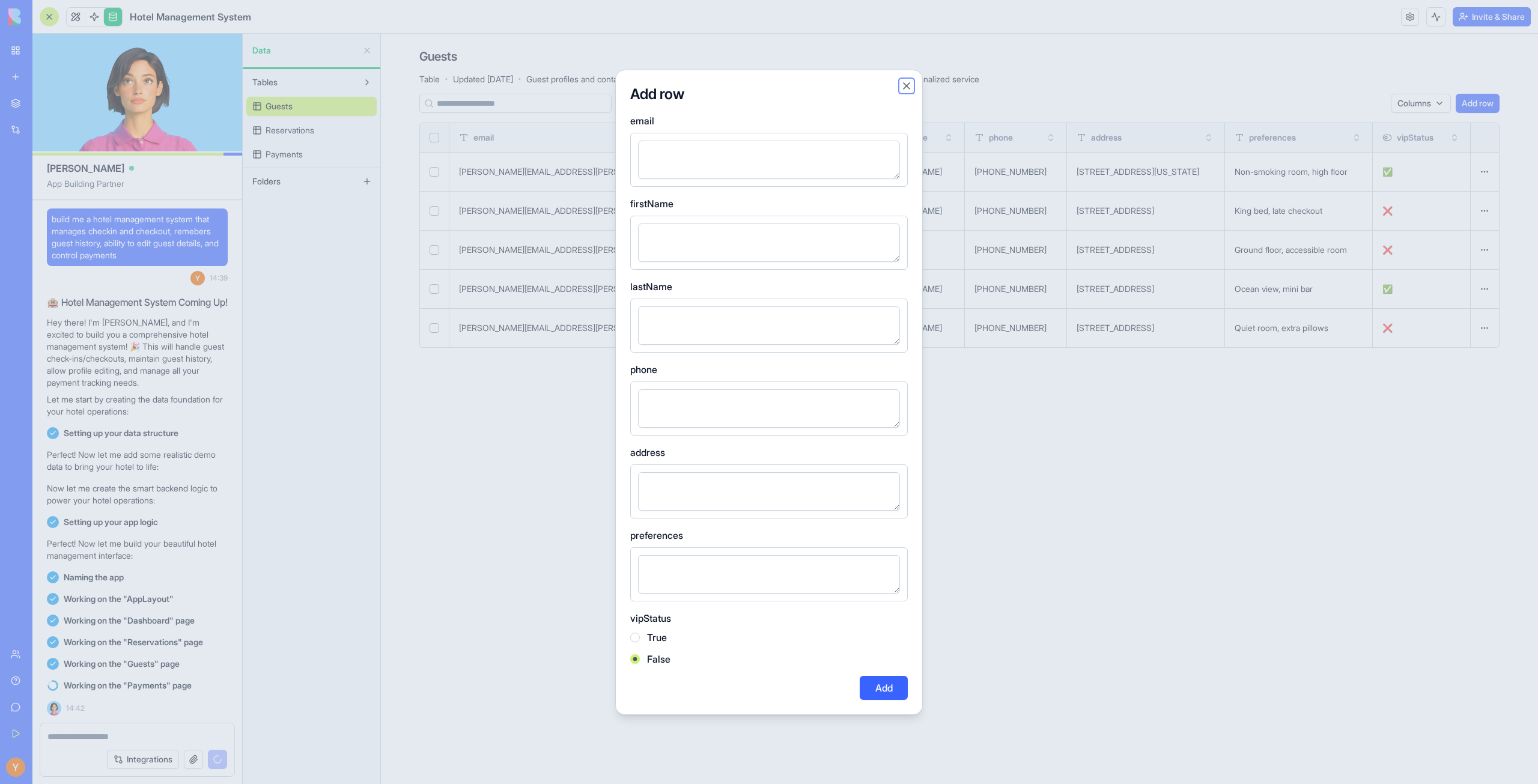
click at [905, 88] on button "Close" at bounding box center [906, 86] width 12 height 12
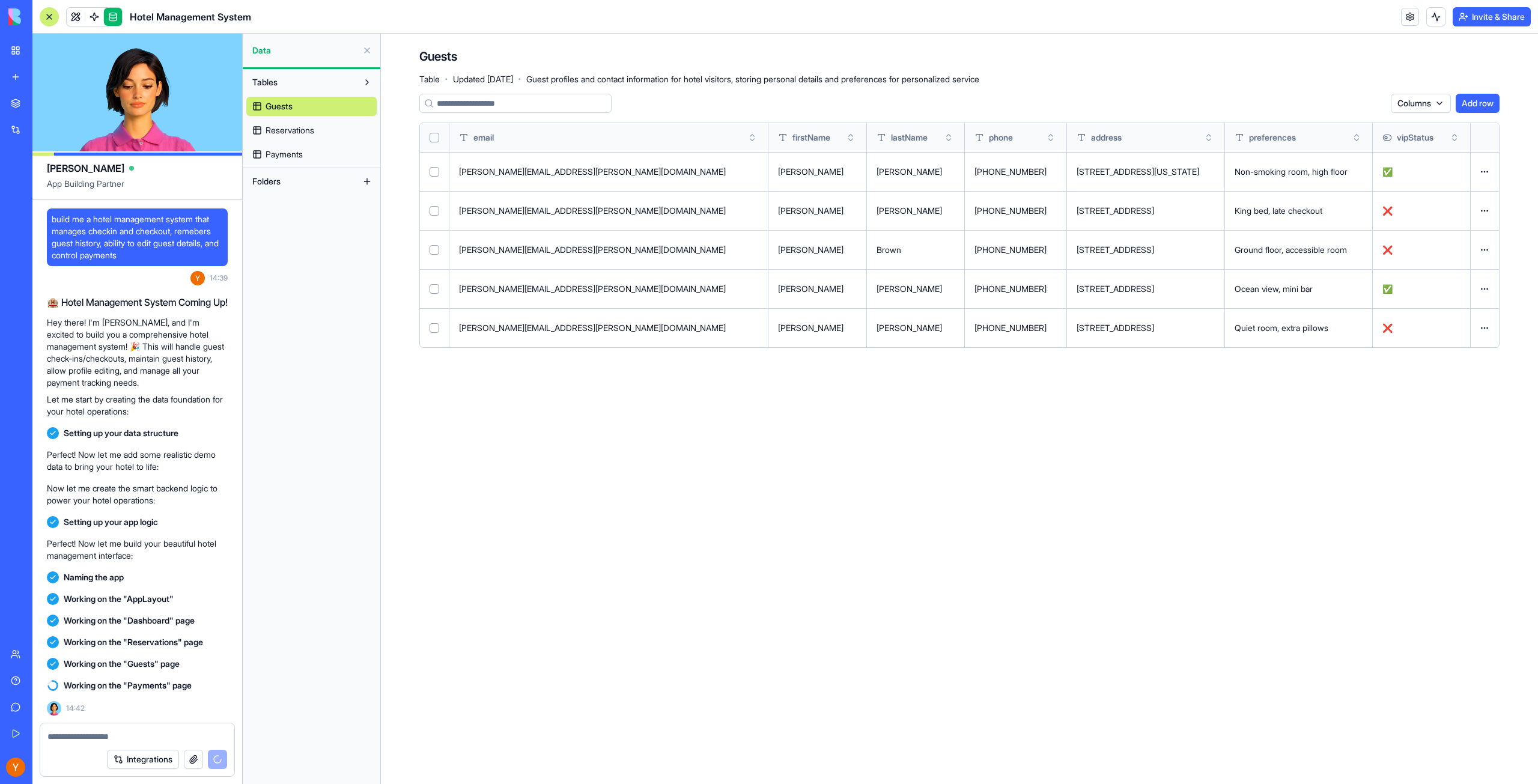
click at [282, 131] on span "Reservations" at bounding box center [290, 130] width 49 height 12
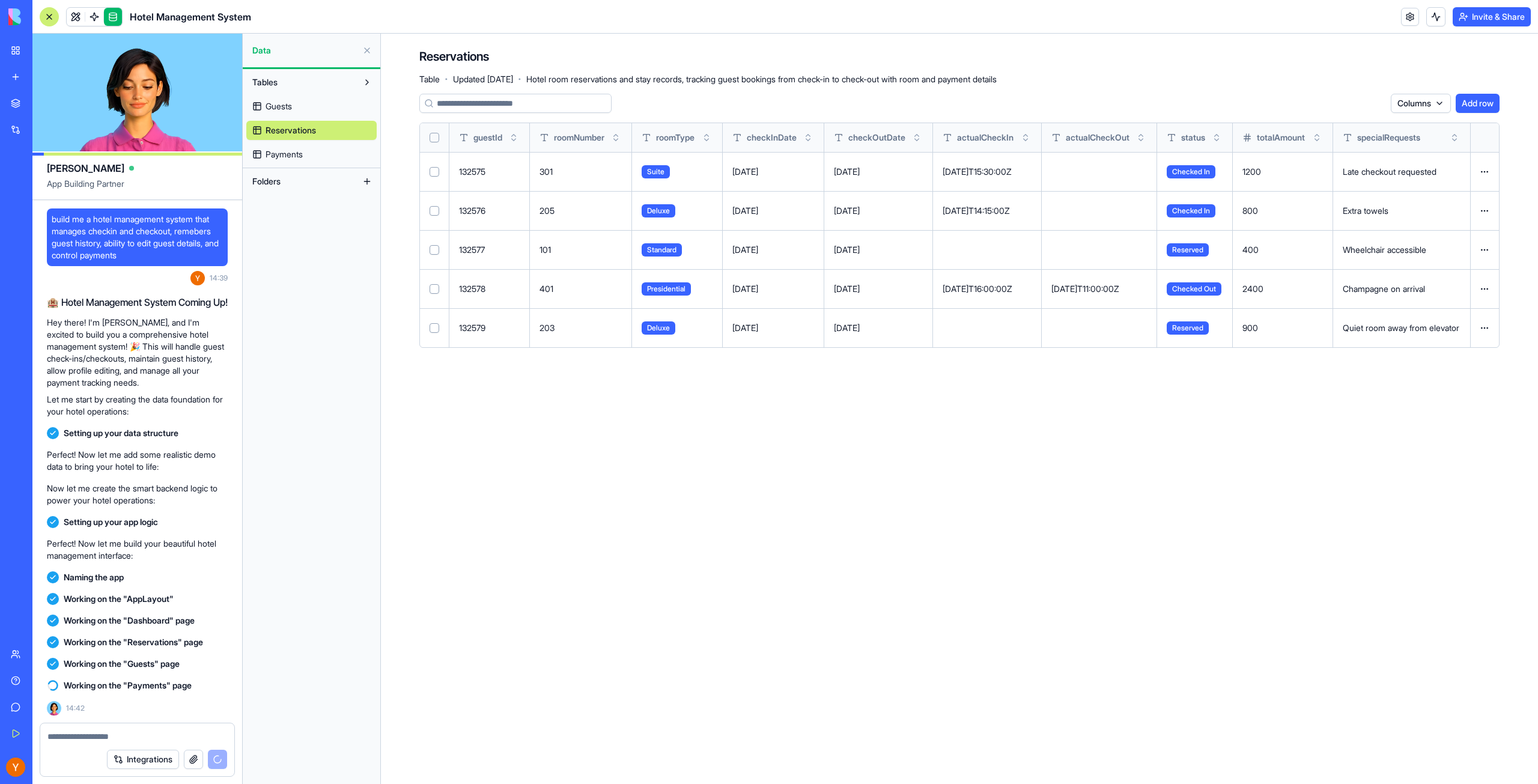
click at [1426, 106] on html "BETA My Workspace New app Marketplace Integrations Recent Israeli Startup Hunte…" at bounding box center [769, 392] width 1538 height 784
click at [1209, 76] on html "BETA My Workspace New app Marketplace Integrations Recent Israeli Startup Hunte…" at bounding box center [769, 392] width 1538 height 784
click at [268, 105] on span "Guests" at bounding box center [279, 106] width 26 height 12
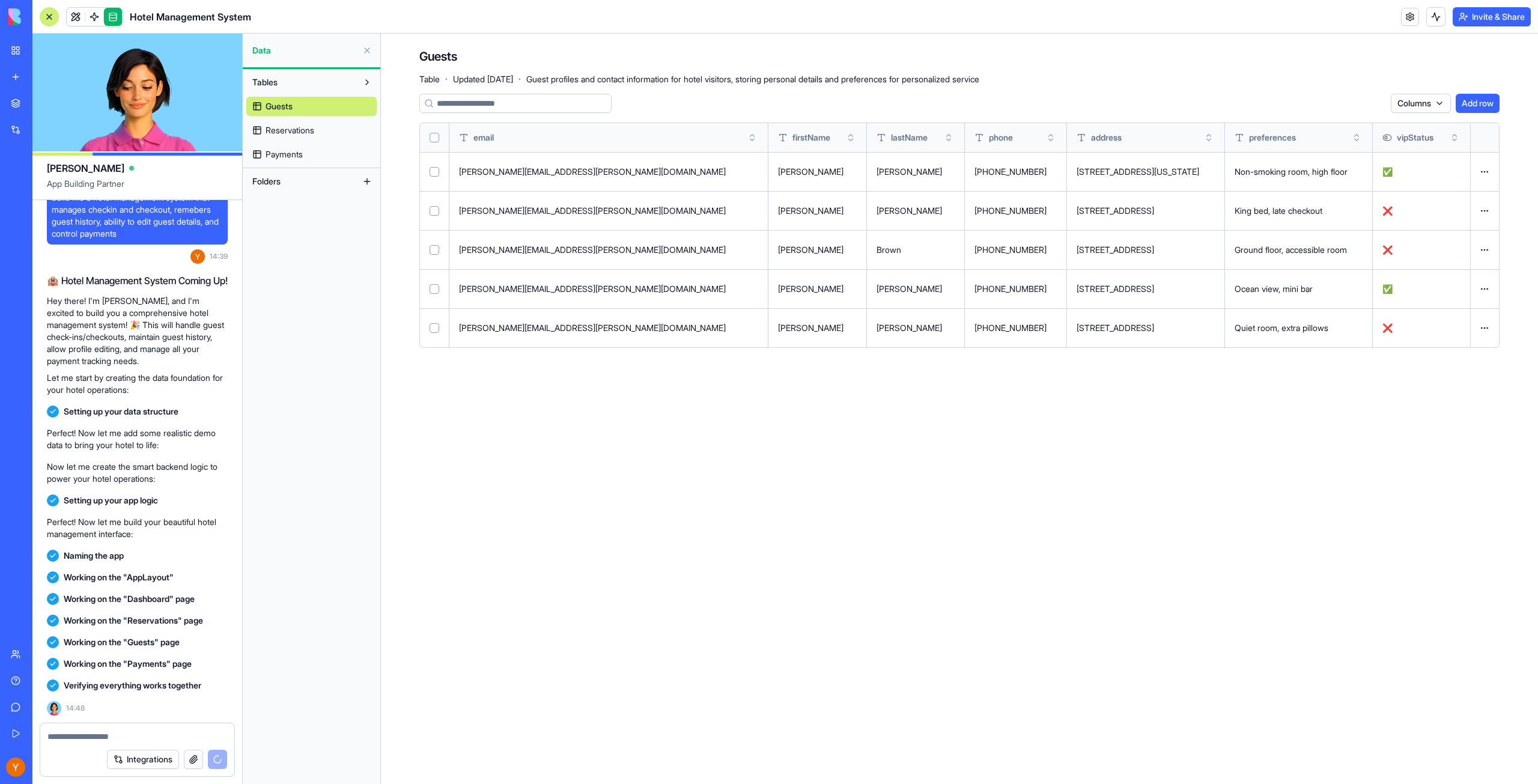
scroll to position [186, 0]
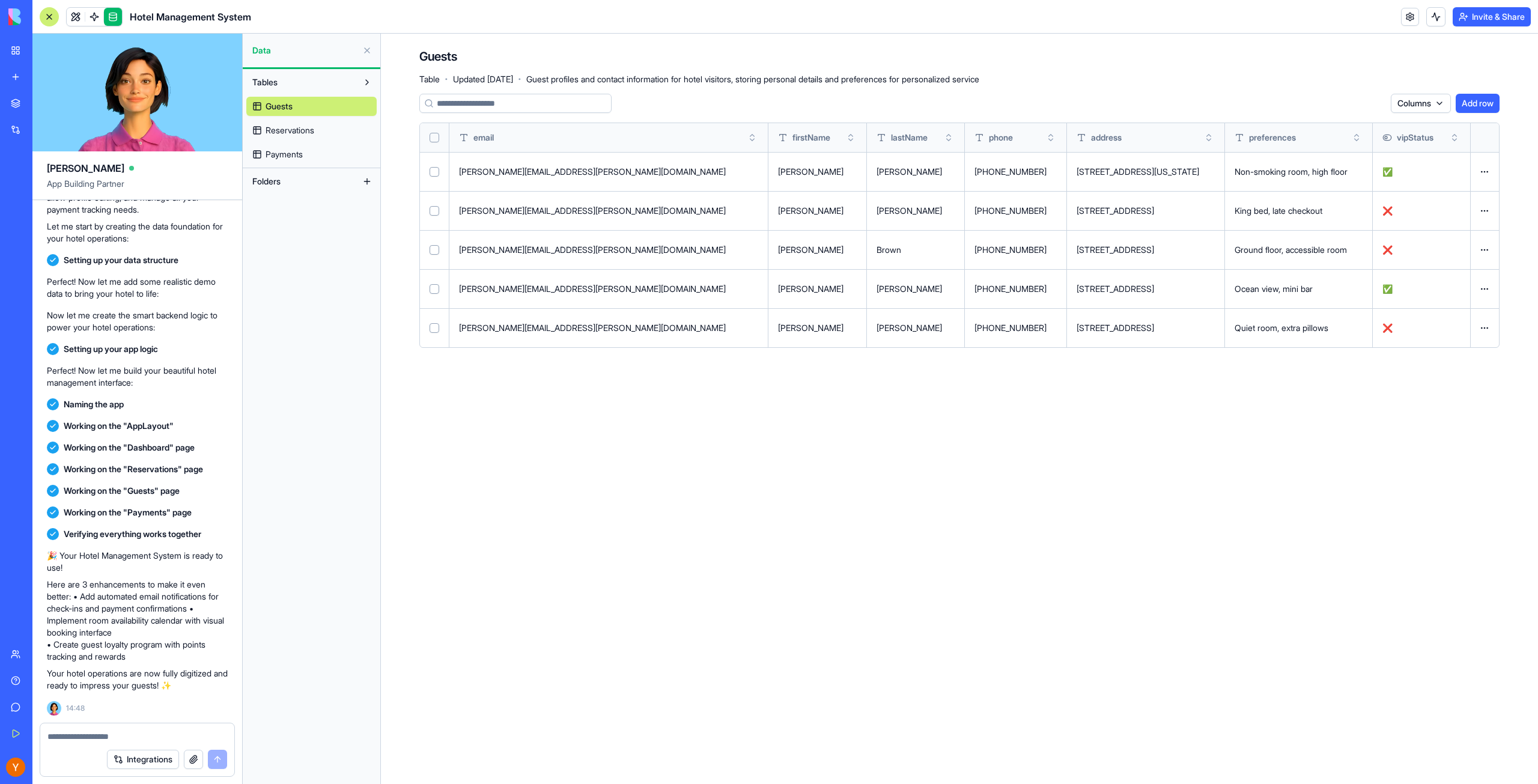
click at [166, 584] on p "Here are 3 enhancements to make it even better: • Add automated email notificat…" at bounding box center [137, 620] width 181 height 84
drag, startPoint x: 104, startPoint y: 598, endPoint x: 179, endPoint y: 598, distance: 75.0
click at [179, 598] on p "Here are 3 enhancements to make it even better: • Add automated email notificat…" at bounding box center [137, 620] width 181 height 84
drag, startPoint x: 88, startPoint y: 609, endPoint x: 179, endPoint y: 604, distance: 91.1
click at [179, 604] on p "Here are 3 enhancements to make it even better: • Add automated email notificat…" at bounding box center [137, 620] width 181 height 84
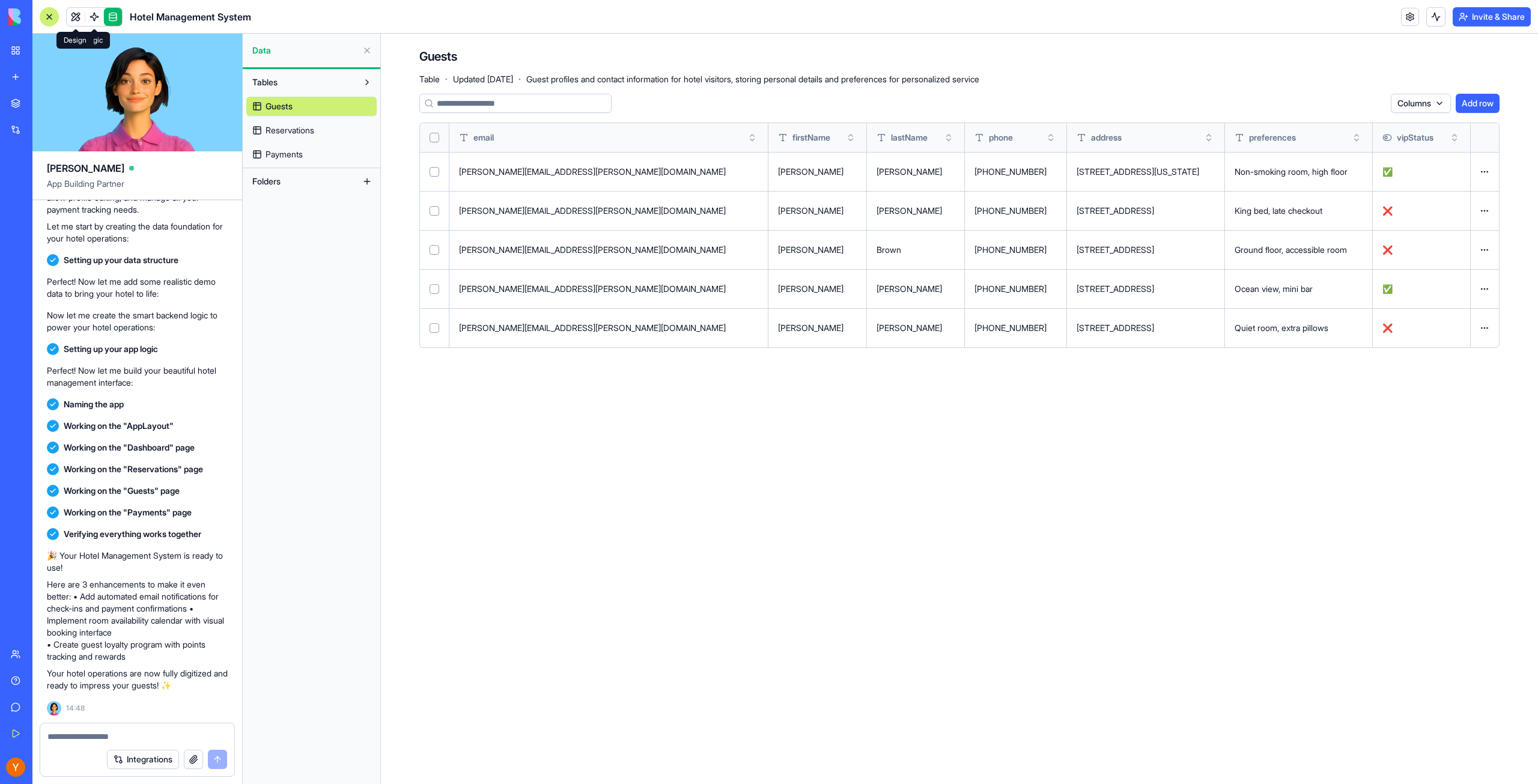
click at [73, 19] on span at bounding box center [76, 17] width 34 height 34
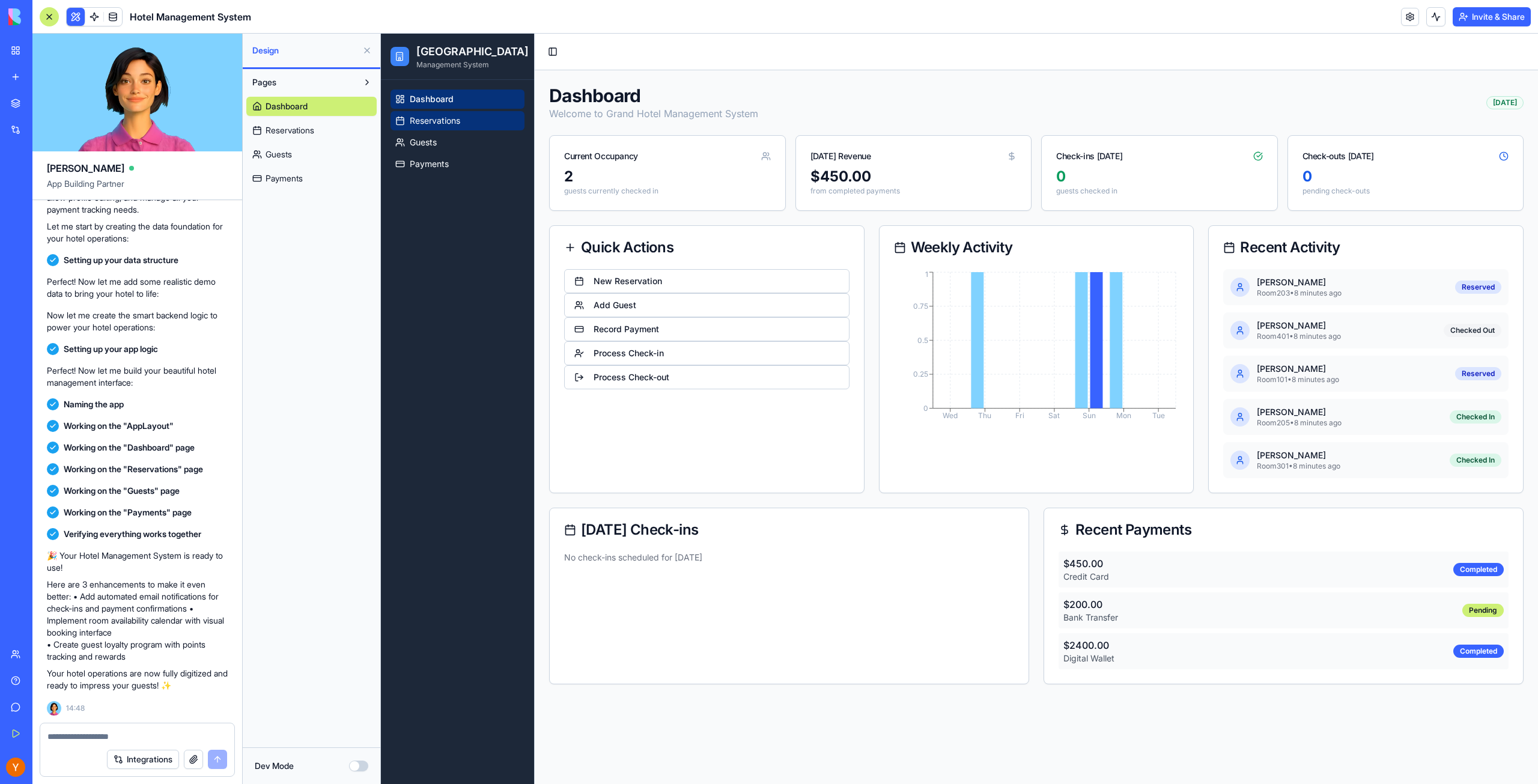
click at [428, 124] on span "Reservations" at bounding box center [435, 120] width 51 height 12
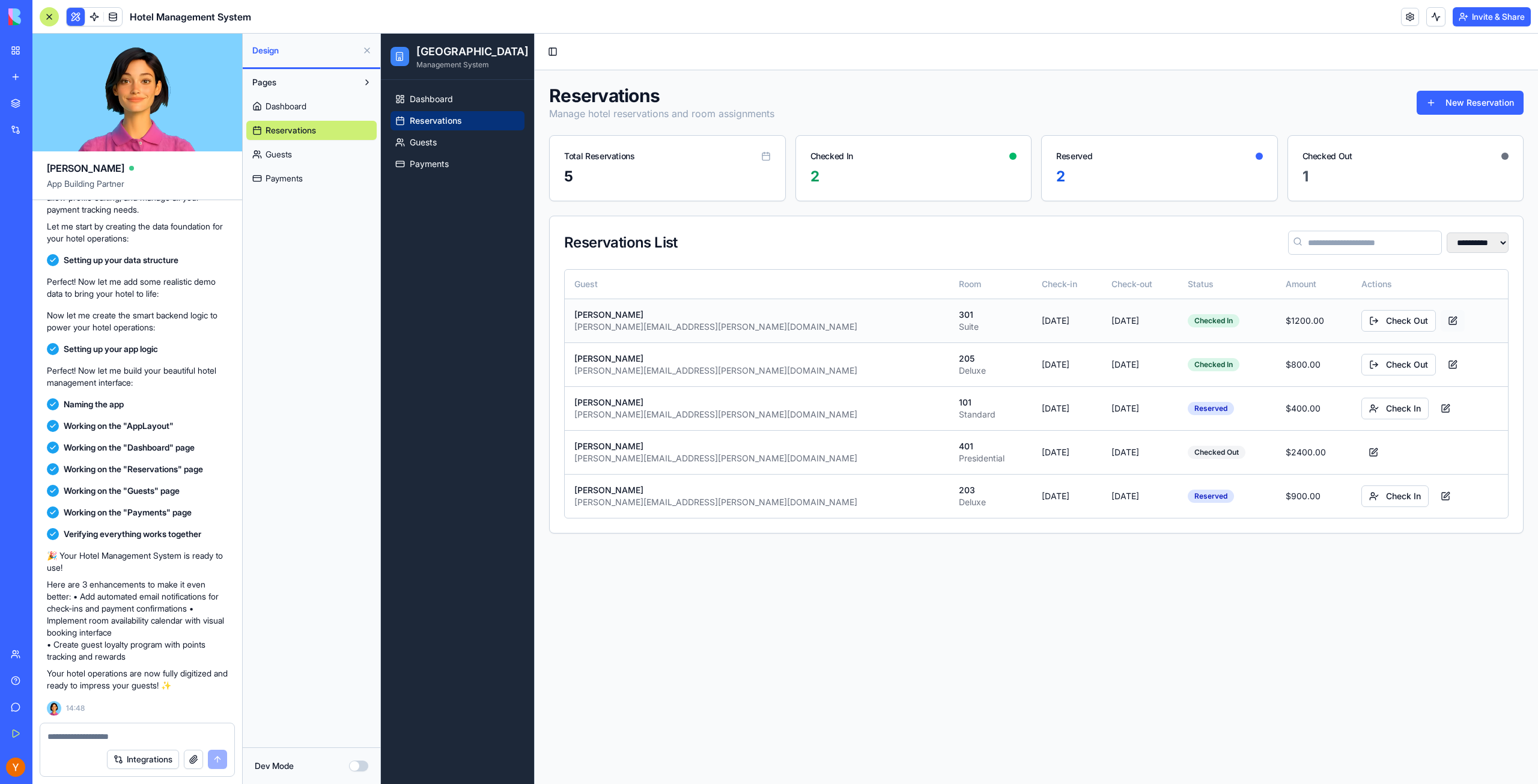
click at [1441, 322] on button at bounding box center [1453, 320] width 24 height 22
select select "******"
select select "*****"
select select "**********"
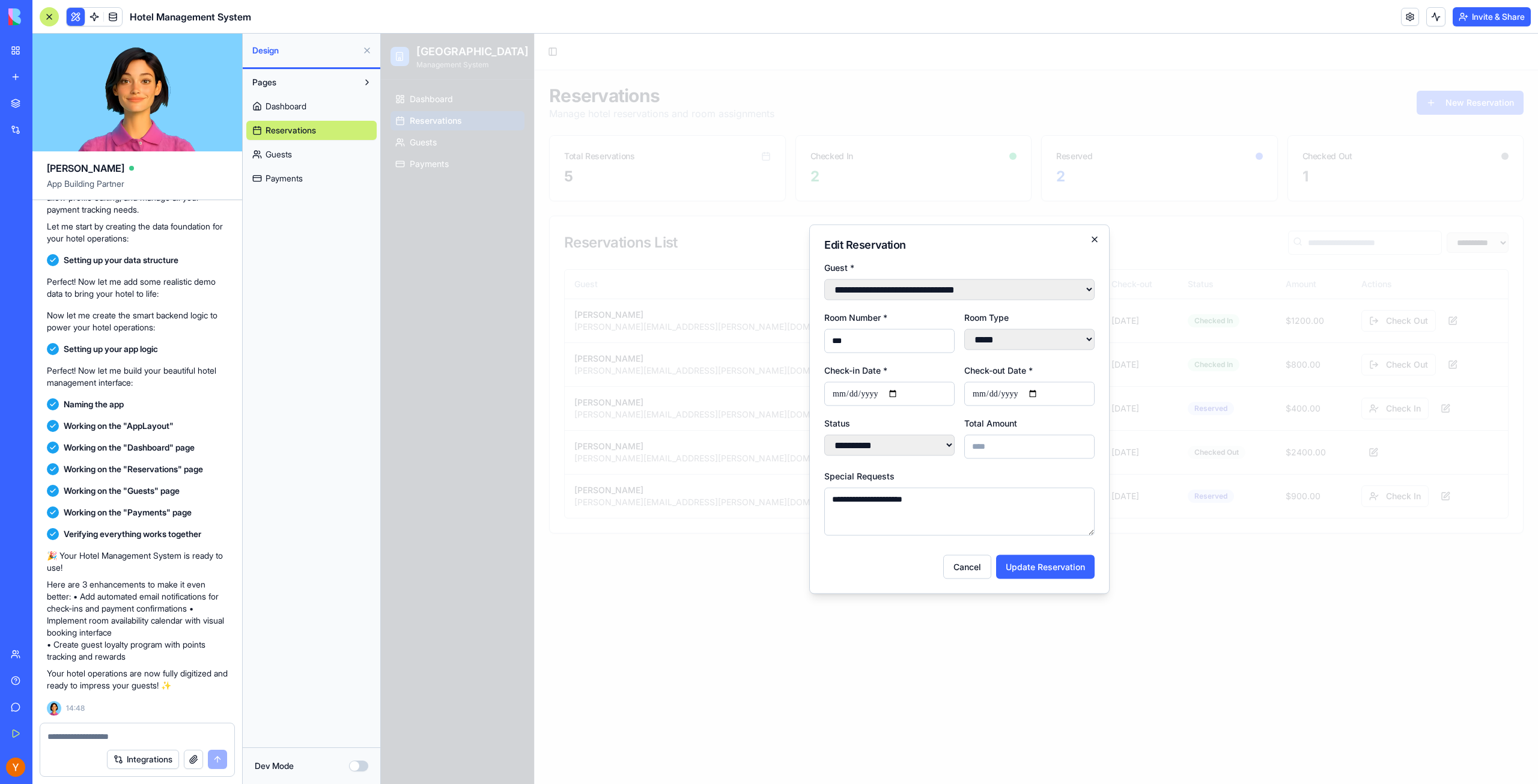
click at [1099, 234] on div "**********" at bounding box center [959, 408] width 300 height 370
click at [1097, 235] on icon "button" at bounding box center [1095, 239] width 9 height 9
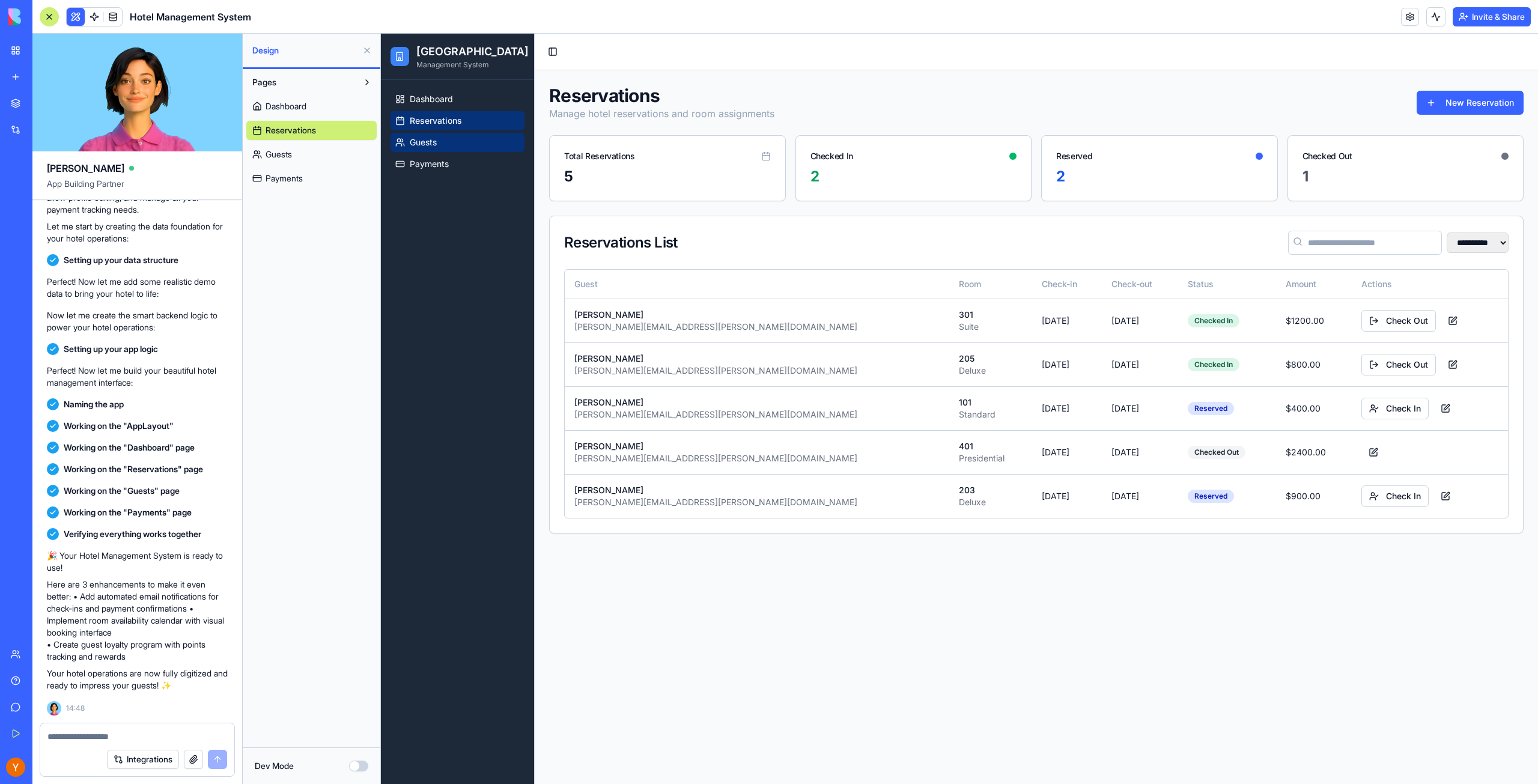
click at [421, 138] on span "Guests" at bounding box center [423, 142] width 27 height 12
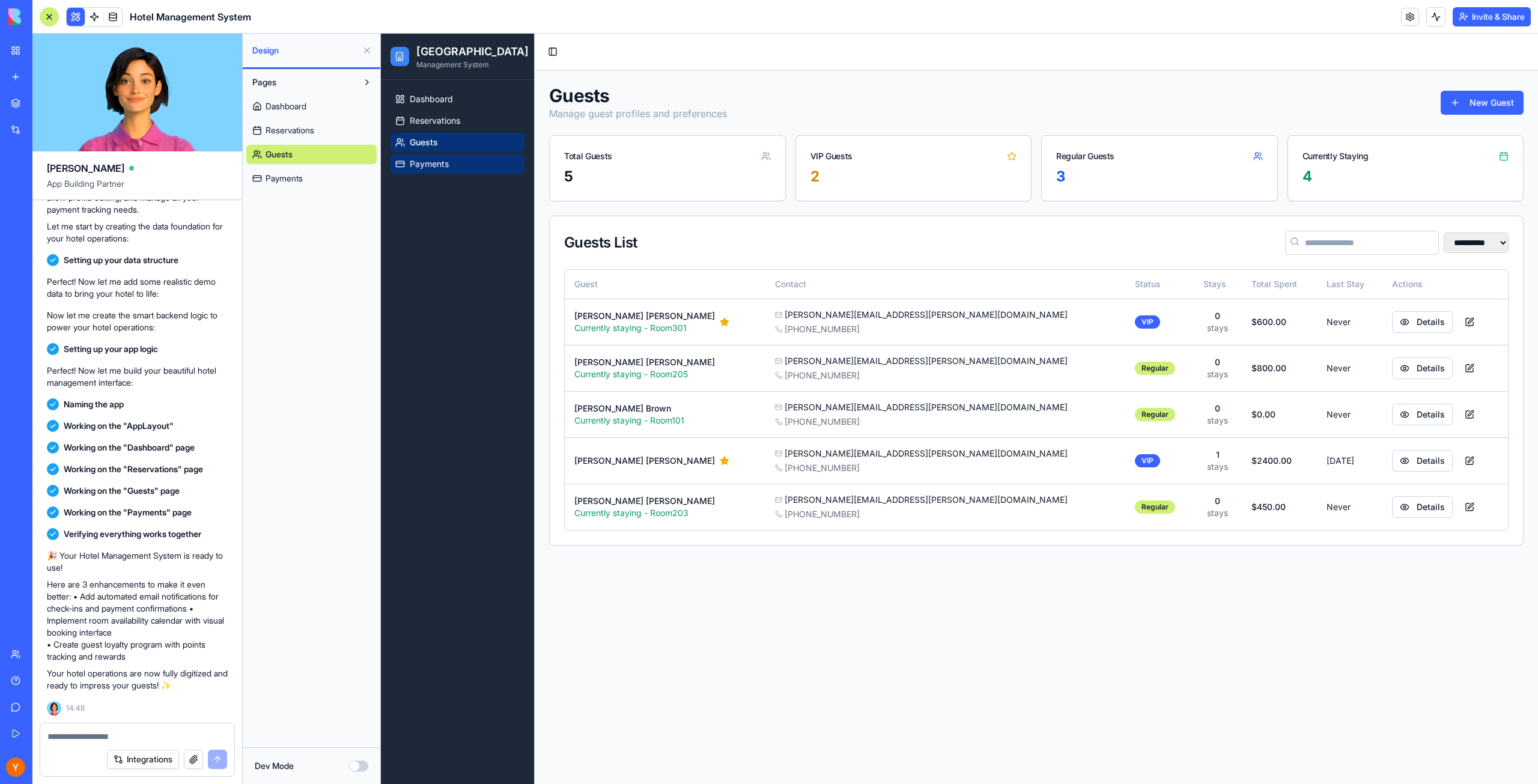
click at [422, 162] on span "Payments" at bounding box center [428, 164] width 39 height 12
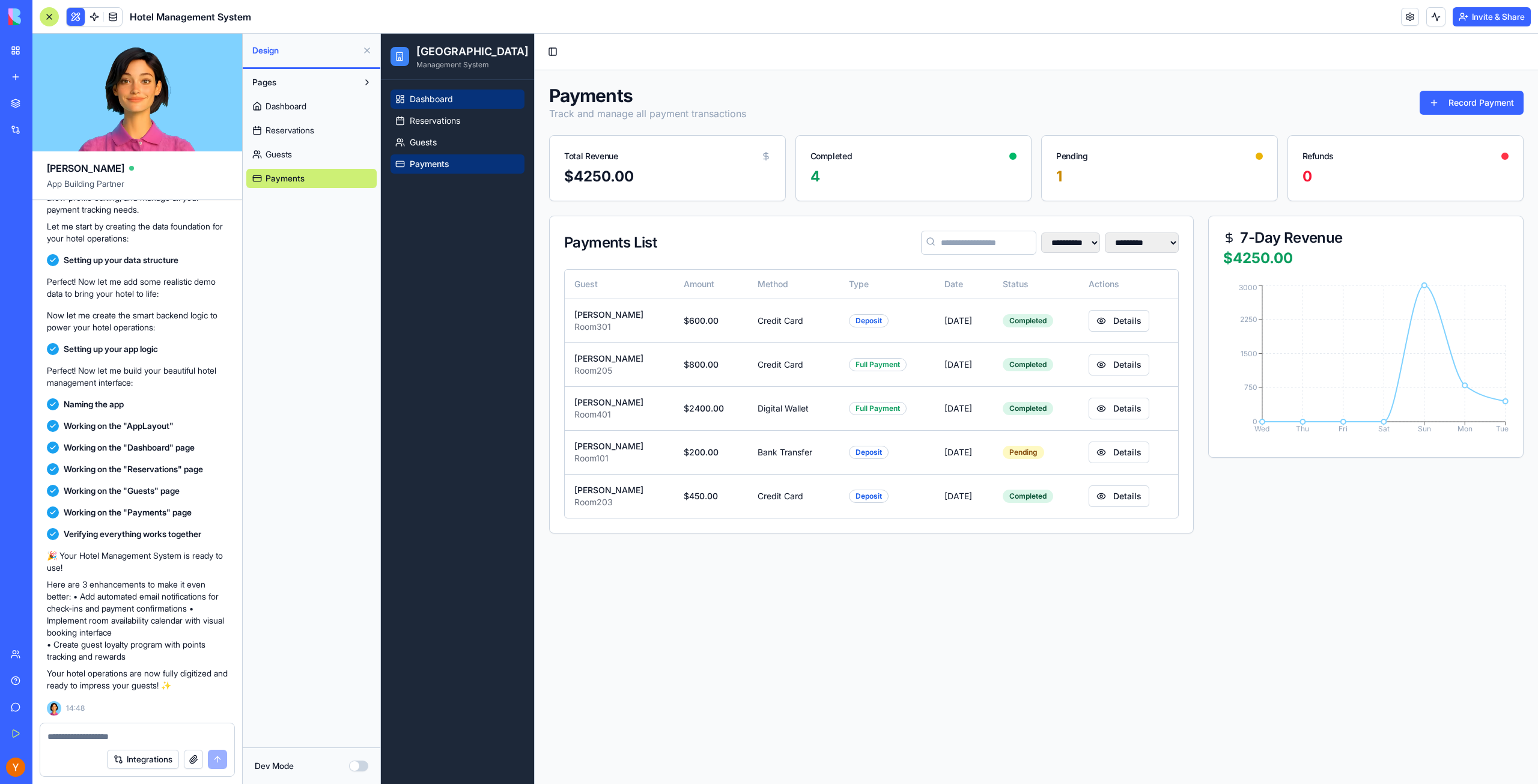
click at [423, 103] on span "Dashboard" at bounding box center [431, 99] width 43 height 12
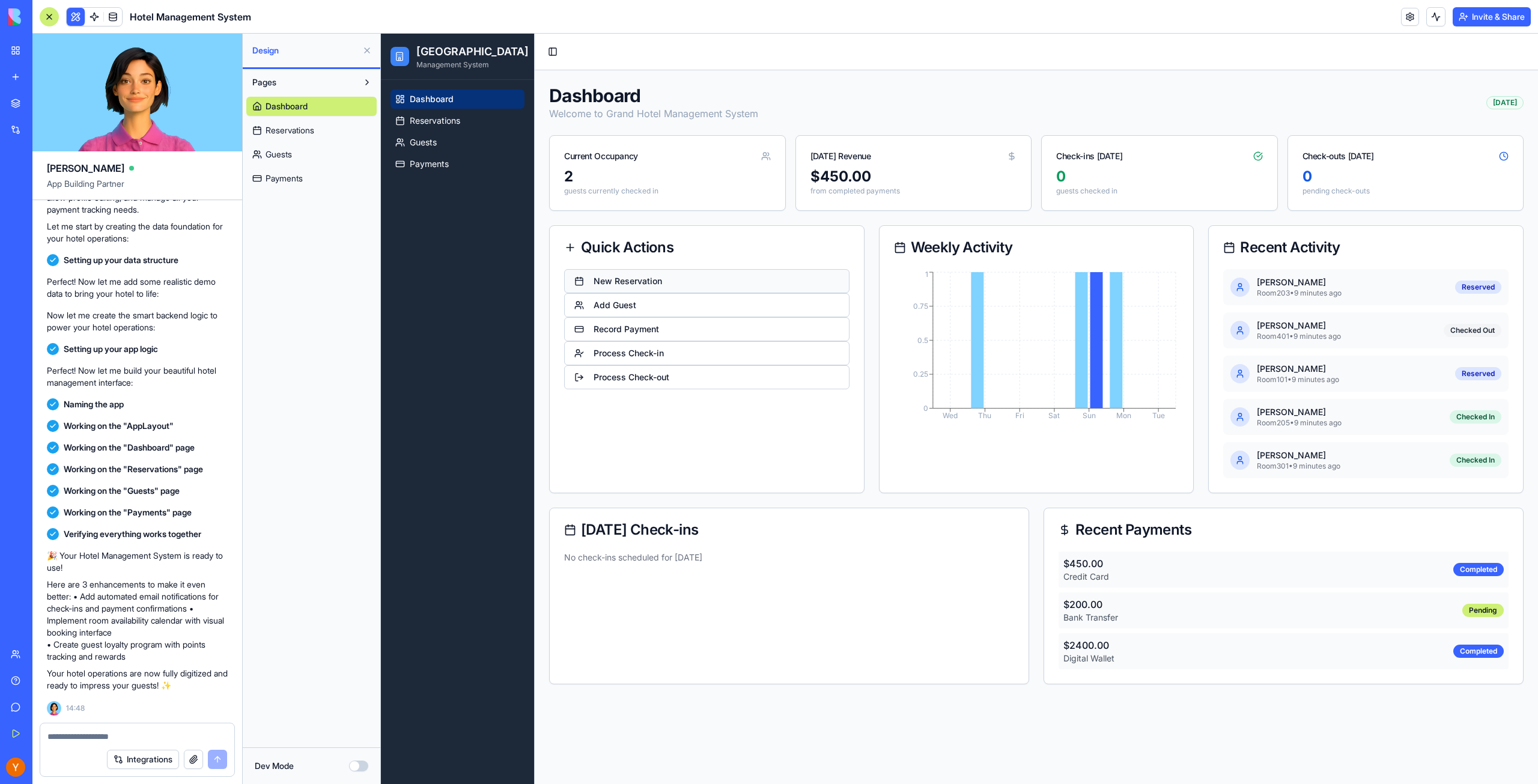
click at [611, 284] on button "New Reservation" at bounding box center [706, 281] width 285 height 24
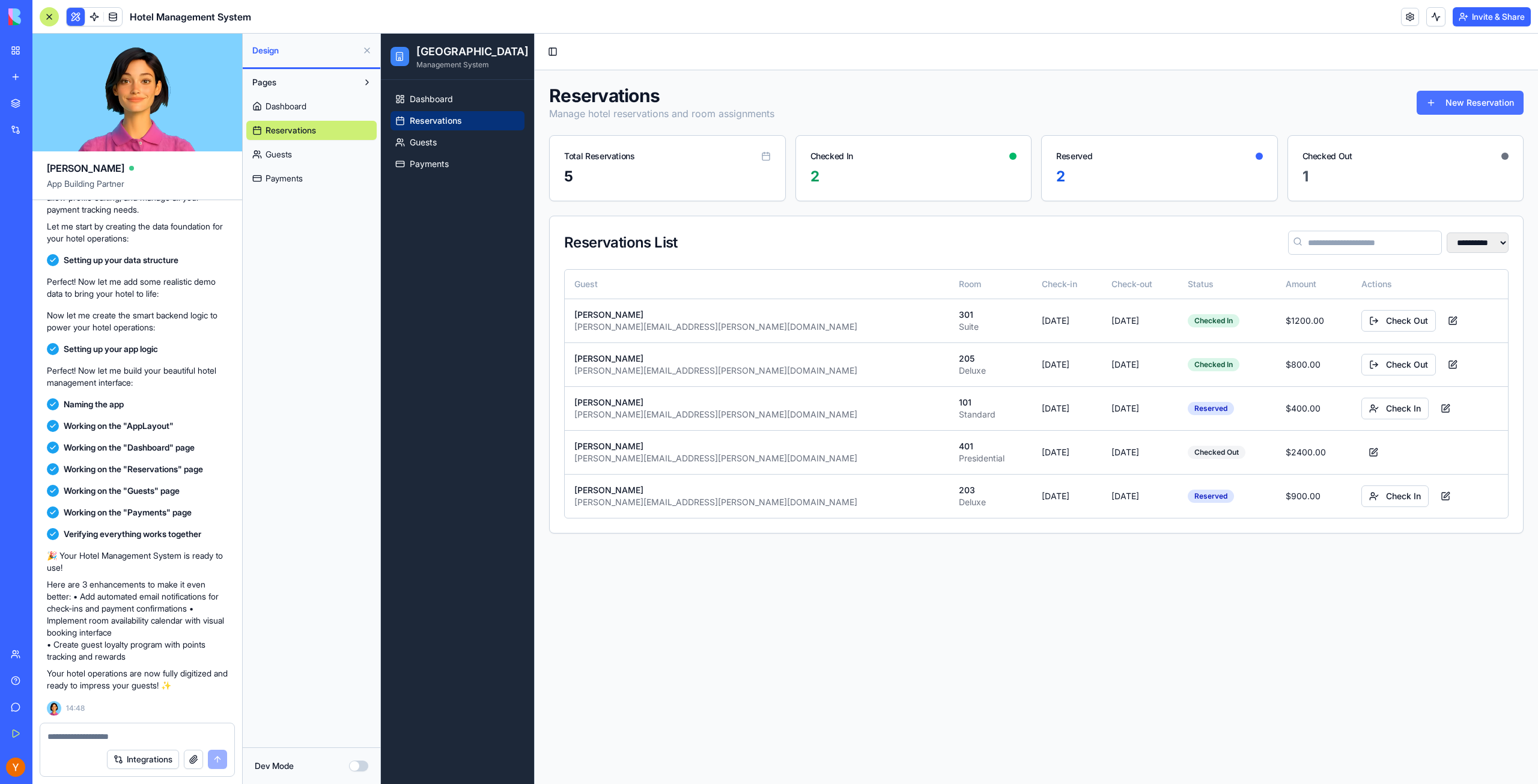
click at [1456, 103] on button "New Reservation" at bounding box center [1470, 103] width 107 height 24
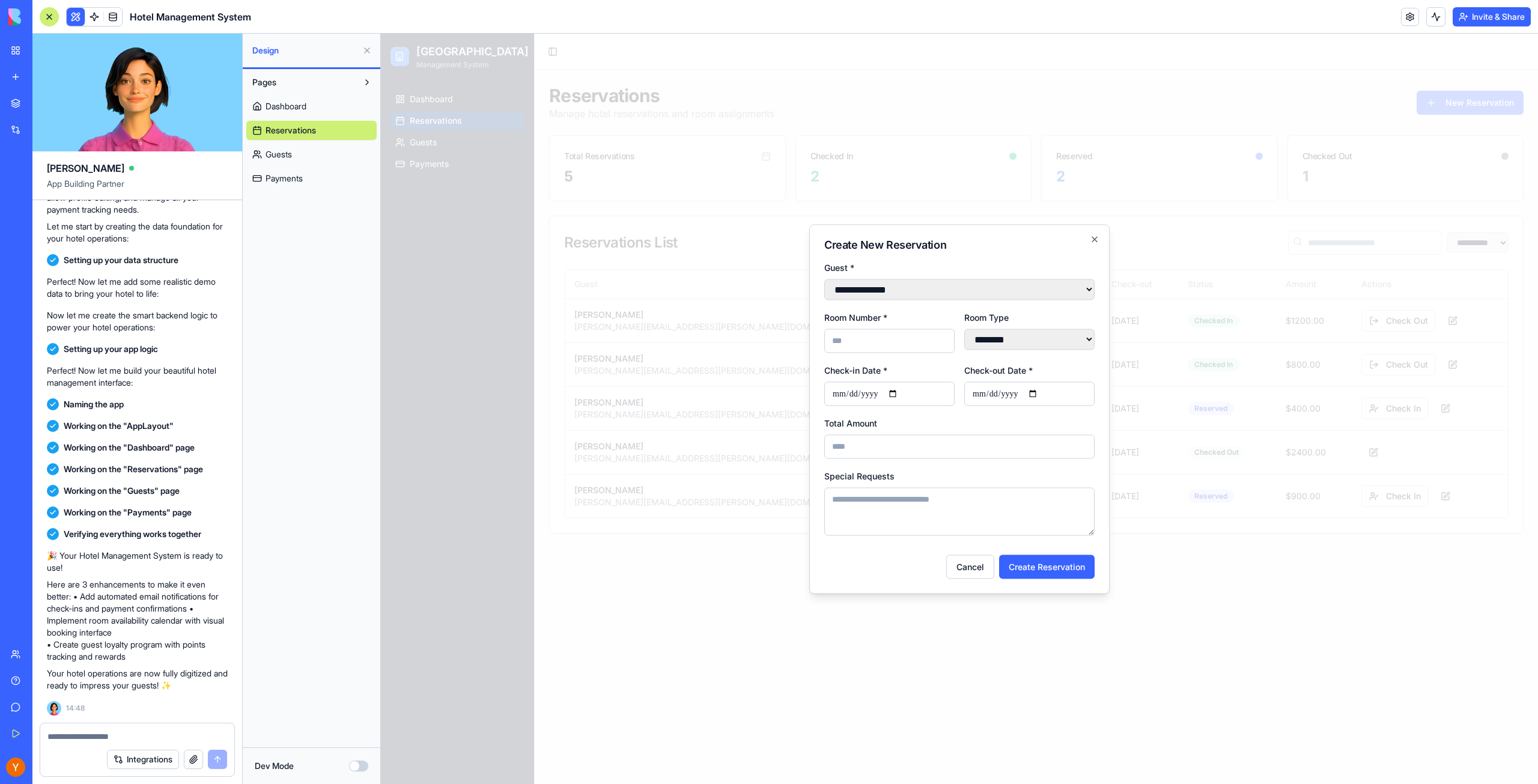
click at [876, 288] on select "**********" at bounding box center [959, 289] width 270 height 21
select select "******"
click at [825, 279] on select "**********" at bounding box center [959, 289] width 270 height 21
click at [864, 344] on input "Room Number *" at bounding box center [889, 341] width 131 height 24
type input "***"
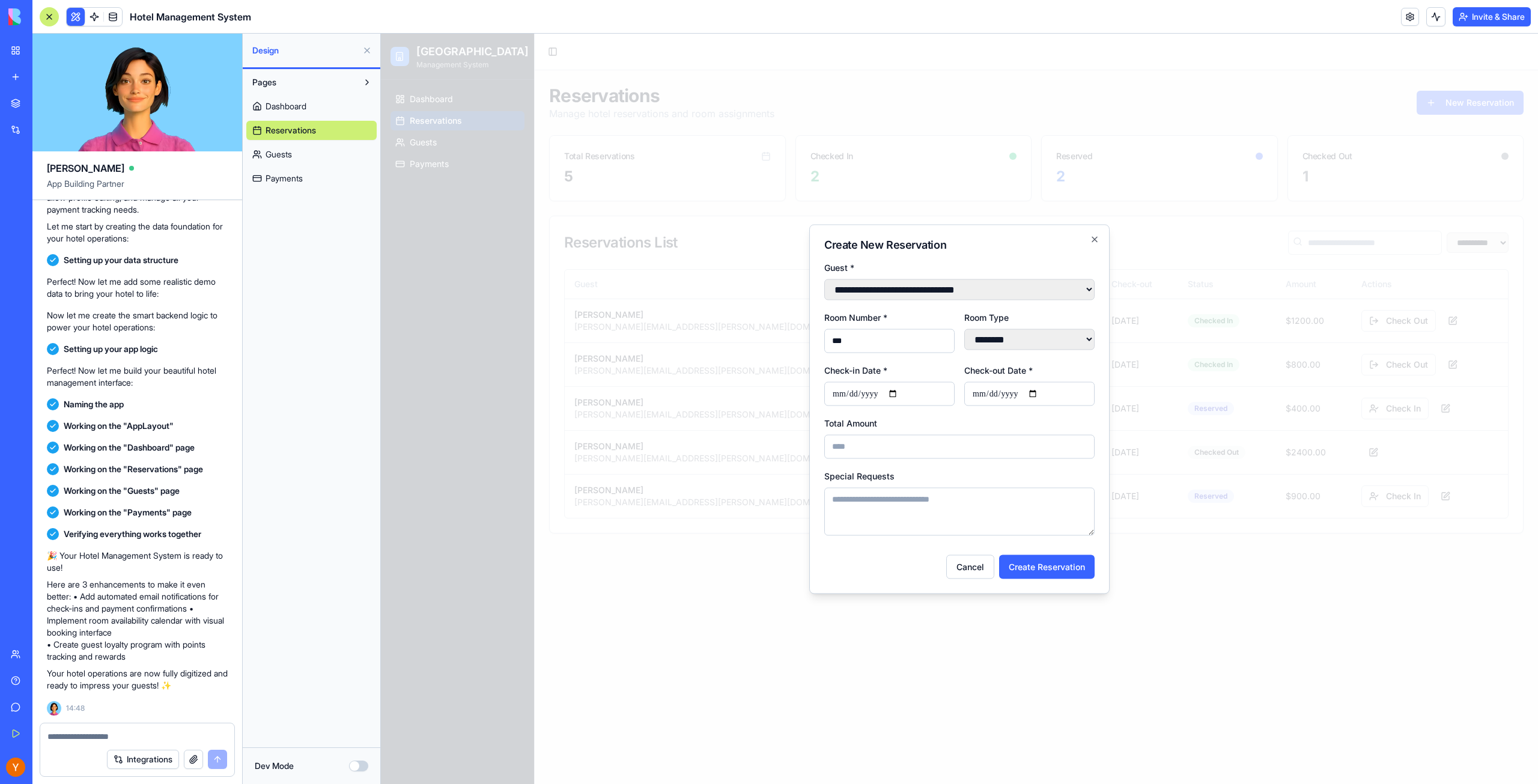
click at [1024, 348] on select "**********" at bounding box center [1030, 339] width 131 height 21
select select "******"
click at [965, 329] on select "**********" at bounding box center [1030, 339] width 131 height 21
click at [849, 400] on input "Check-in Date *" at bounding box center [889, 393] width 131 height 24
click at [902, 393] on input "Check-in Date *" at bounding box center [889, 393] width 131 height 24
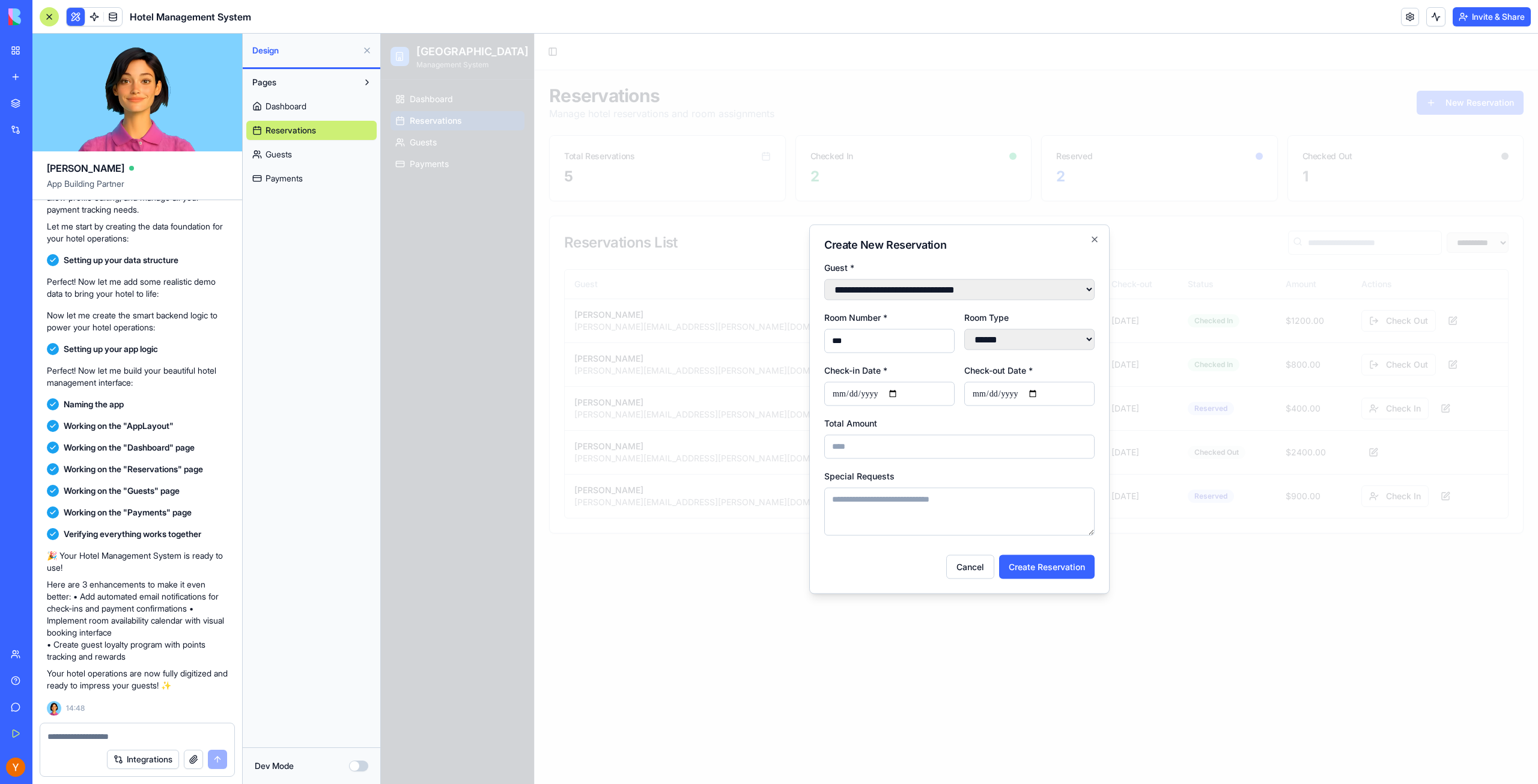
type input "**********"
click at [1019, 392] on input "Check-out Date *" at bounding box center [1030, 393] width 131 height 24
click at [1041, 396] on input "Check-out Date *" at bounding box center [1030, 393] width 131 height 24
type input "**********"
click at [873, 446] on input "Total Amount" at bounding box center [959, 447] width 270 height 24
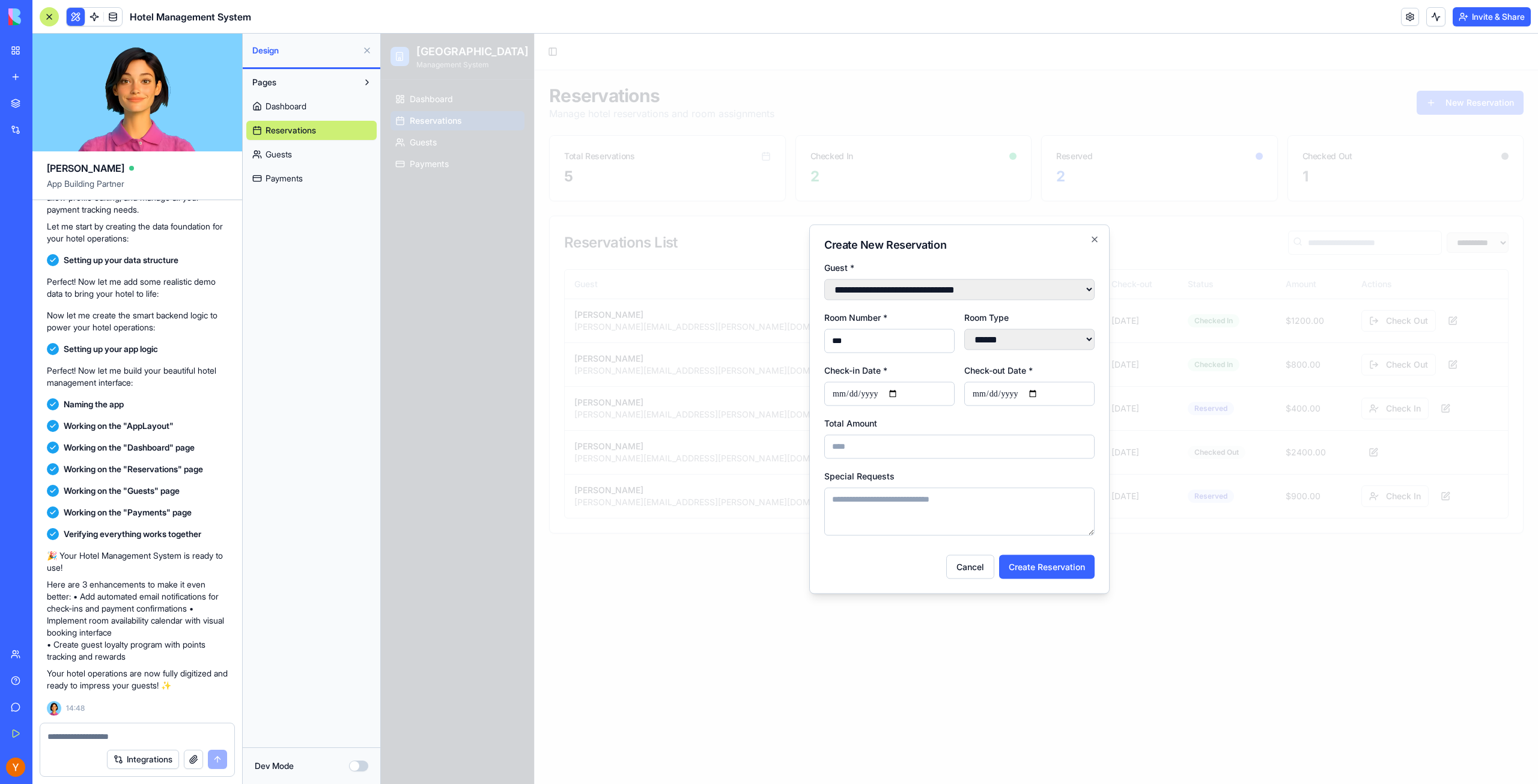
type input "****"
click at [894, 504] on textarea "Special Requests" at bounding box center [959, 511] width 270 height 48
type textarea "*********"
click at [1009, 564] on button "Create Reservation" at bounding box center [1047, 567] width 95 height 24
select select
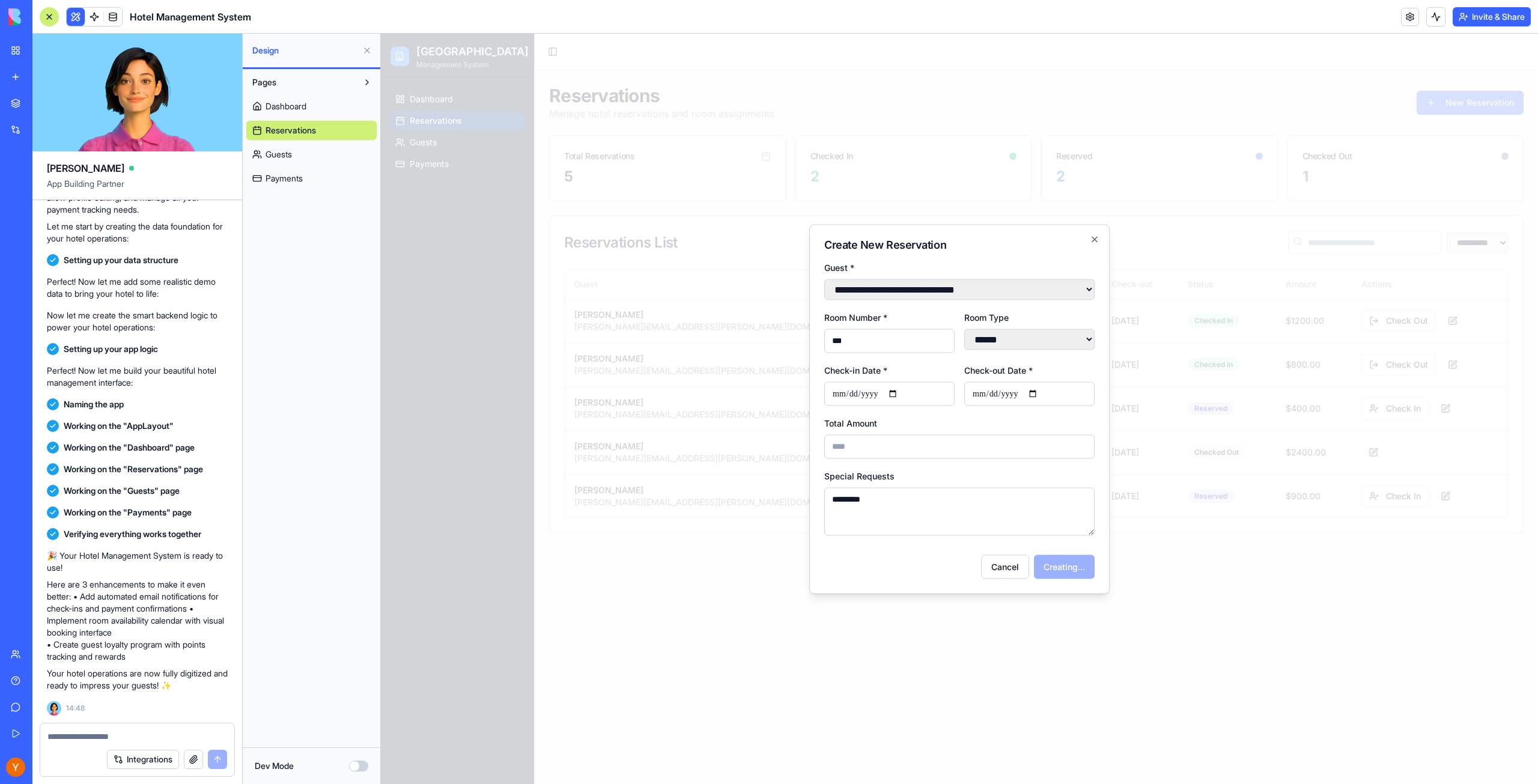
select select "********"
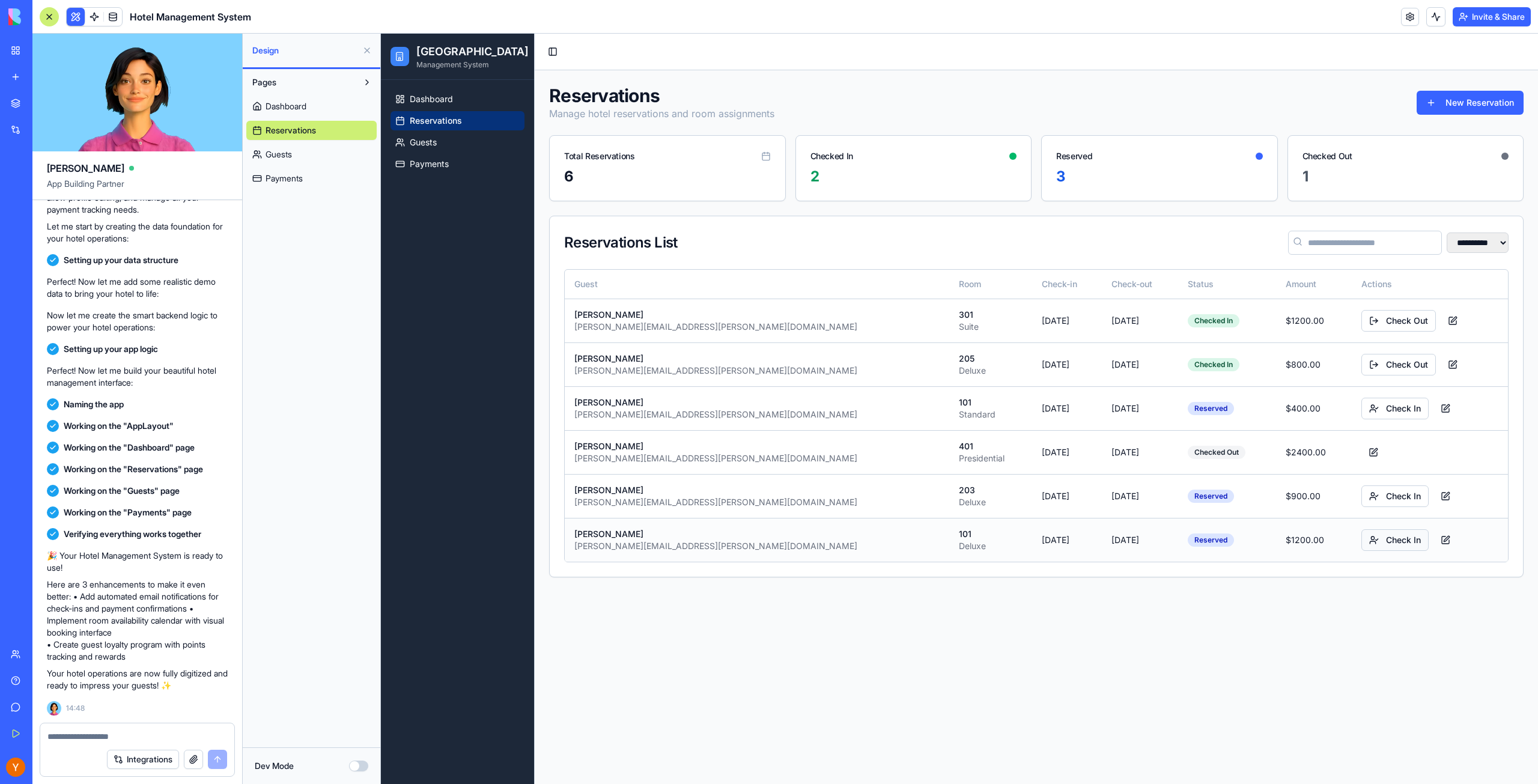
click at [1370, 539] on button "Check In" at bounding box center [1395, 539] width 67 height 22
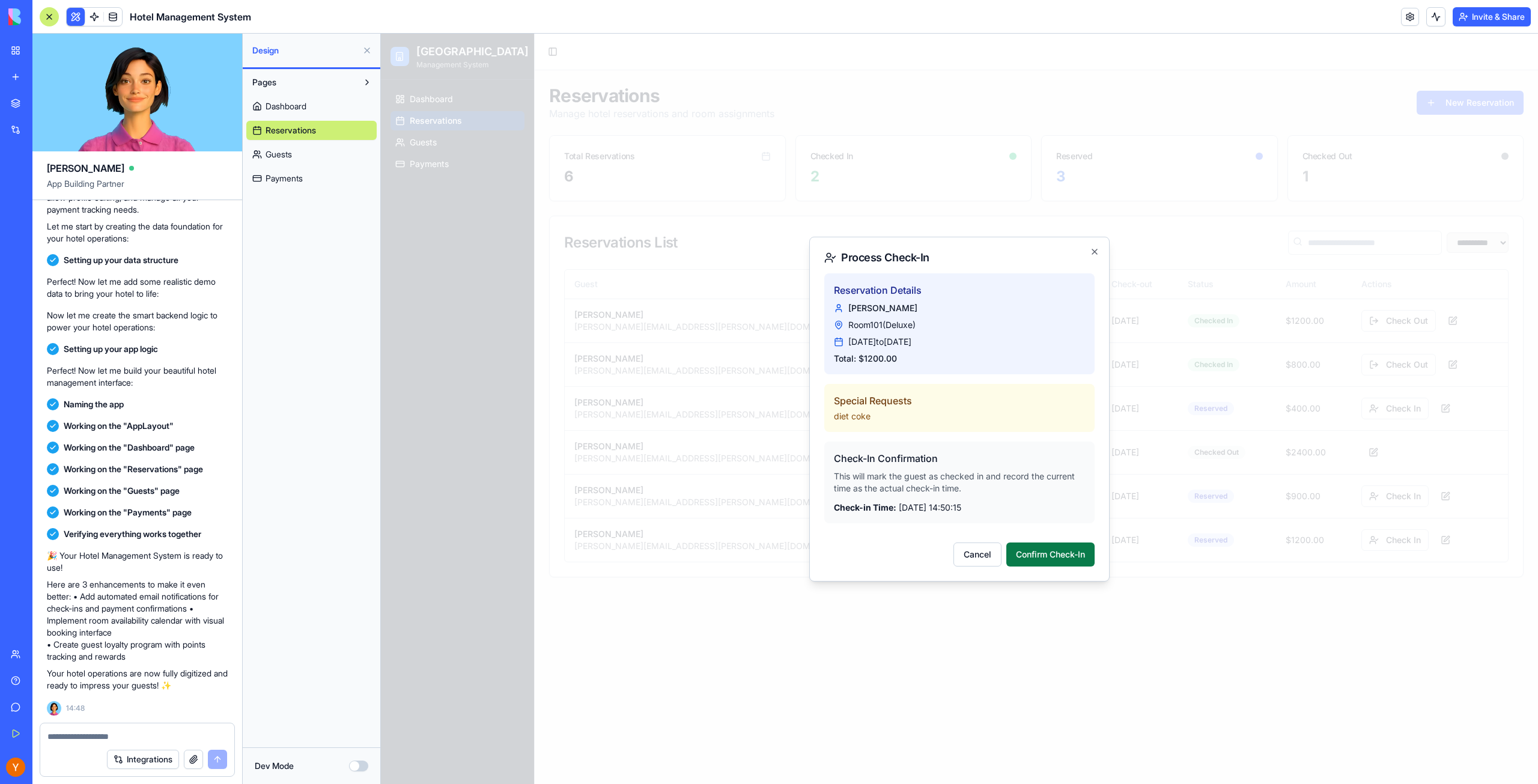
click at [1065, 554] on button "Confirm Check-In" at bounding box center [1050, 554] width 88 height 24
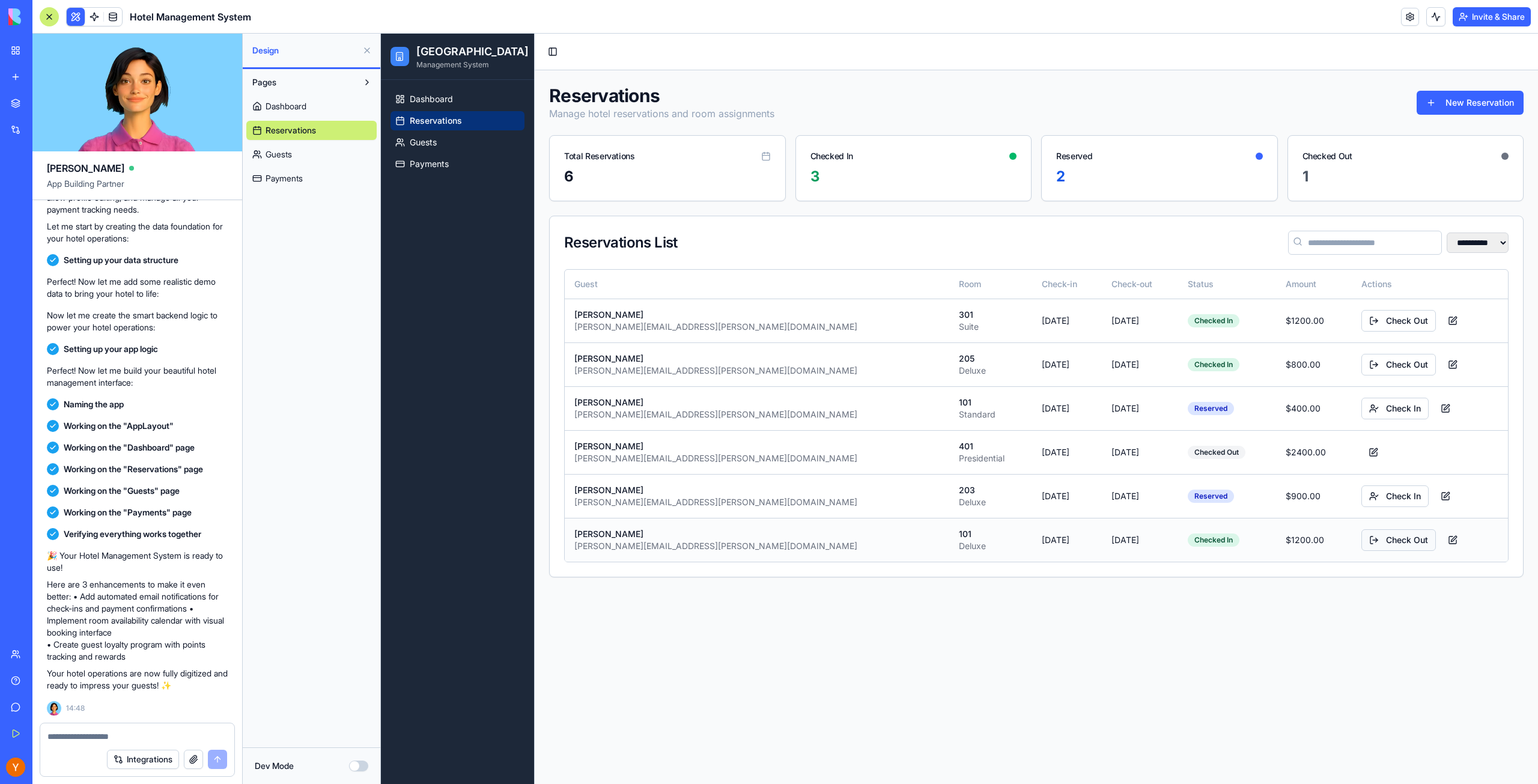
click at [1378, 542] on button "Check Out" at bounding box center [1399, 539] width 74 height 22
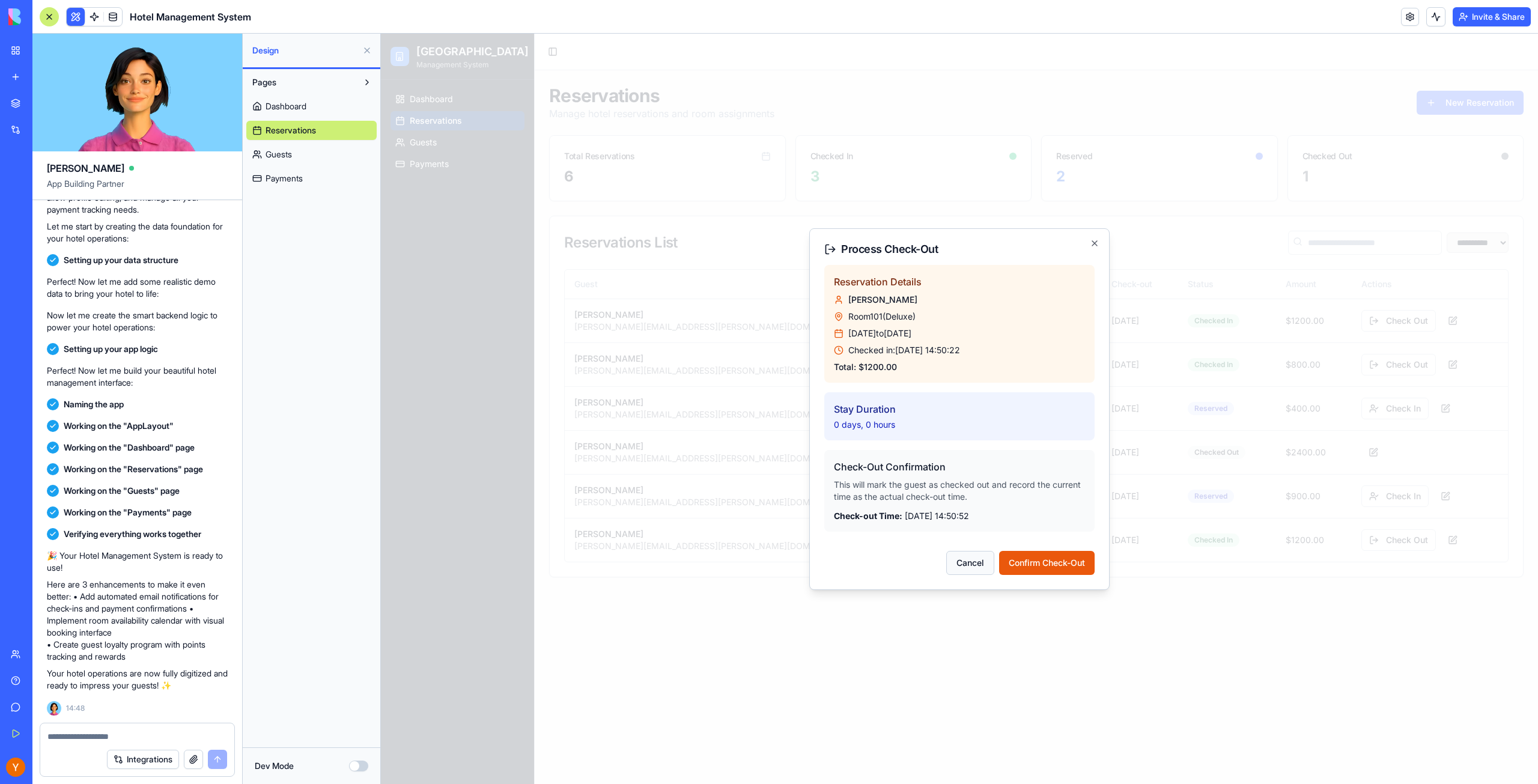
click at [976, 561] on button "Cancel" at bounding box center [969, 563] width 48 height 24
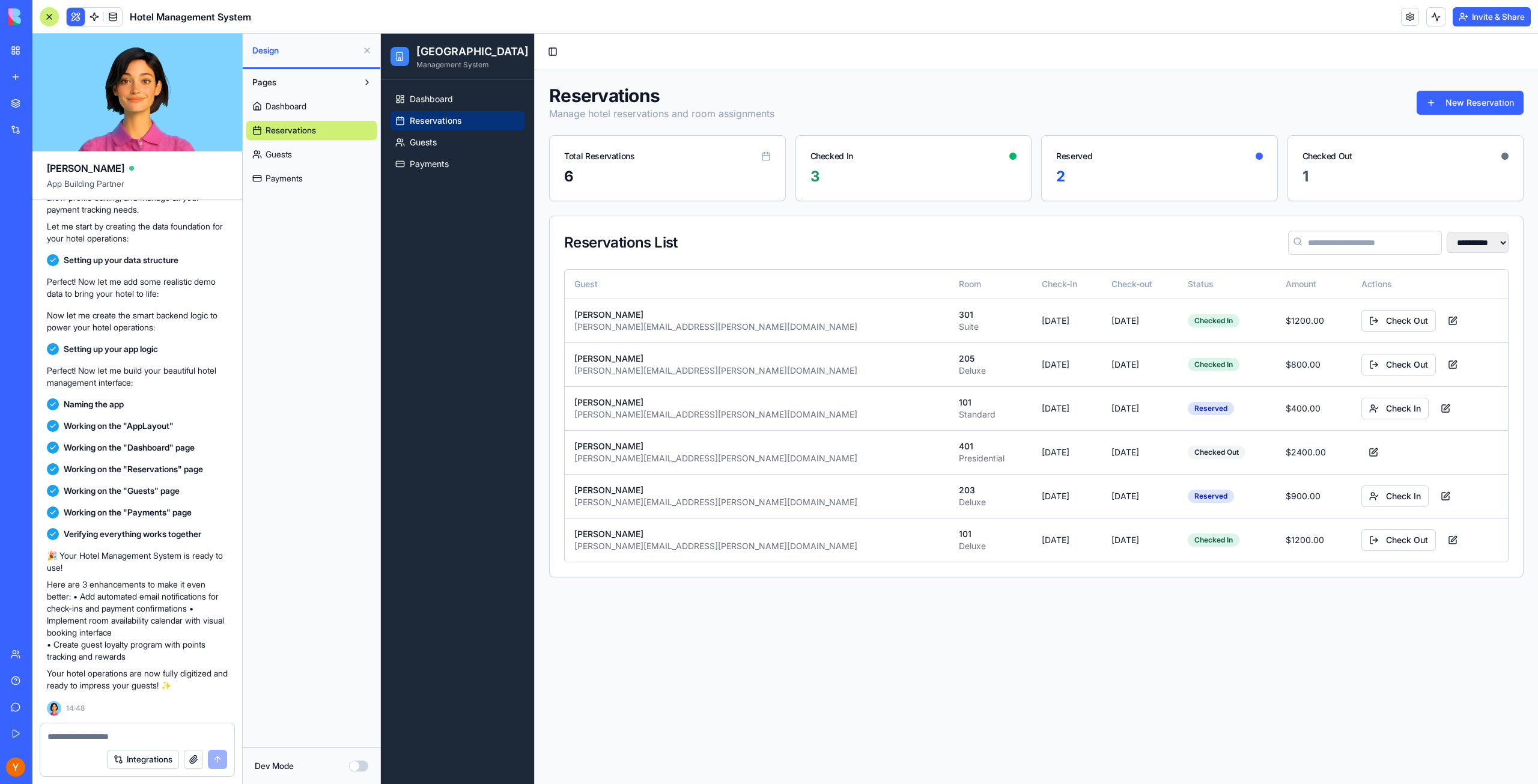
click at [277, 162] on link "Guests" at bounding box center [312, 154] width 131 height 19
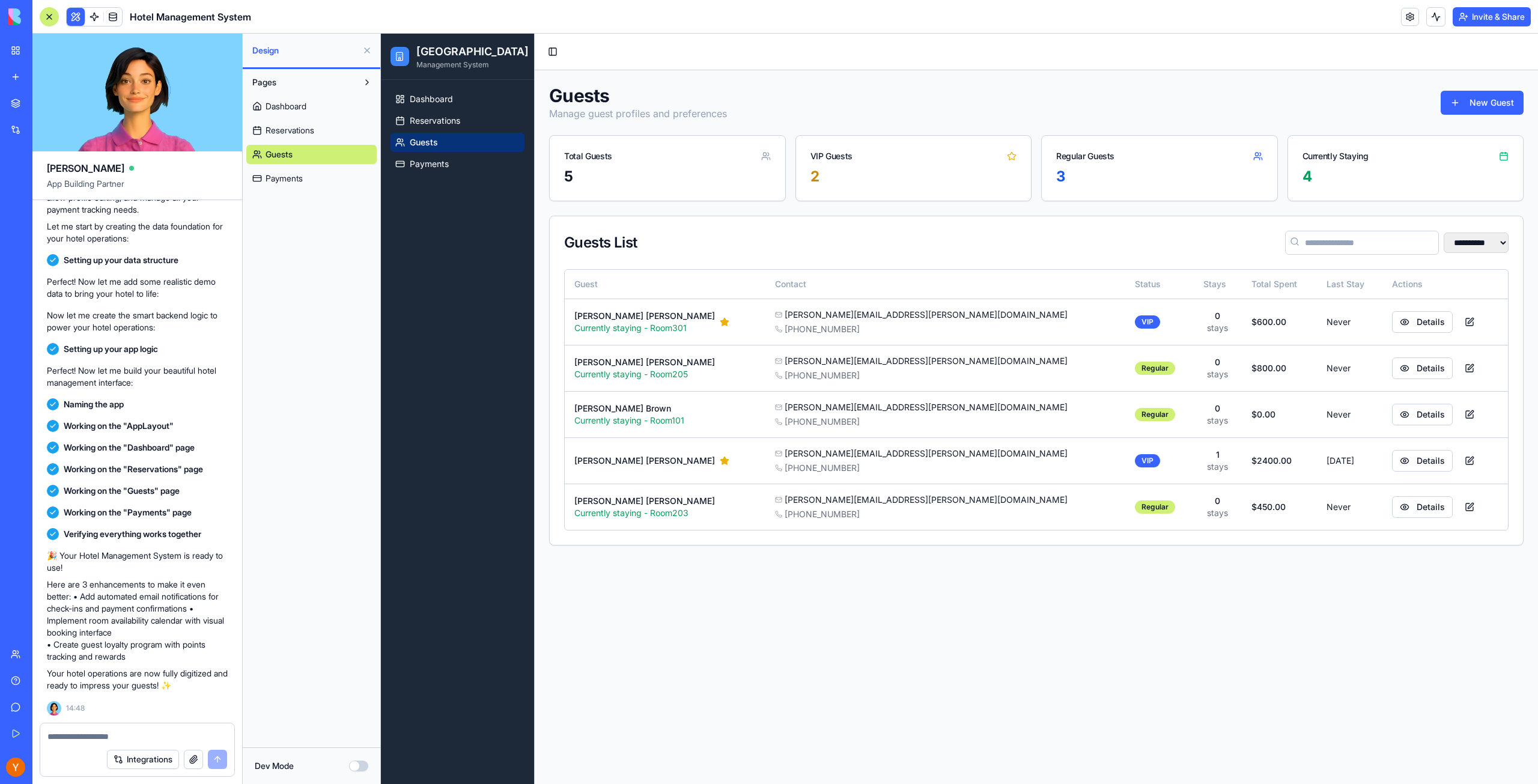
click at [276, 176] on span "Payments" at bounding box center [284, 178] width 38 height 12
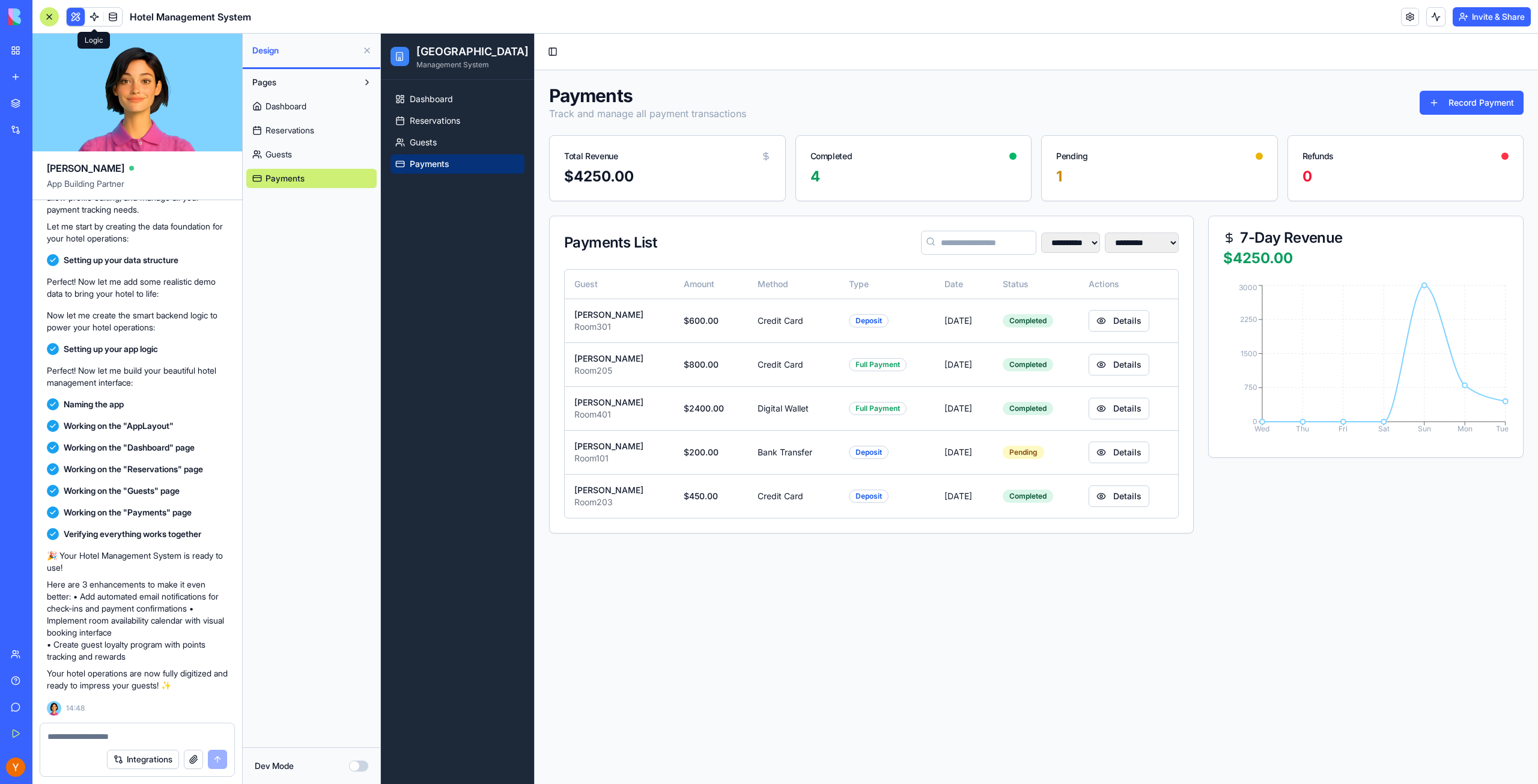
click at [92, 18] on span at bounding box center [94, 17] width 34 height 34
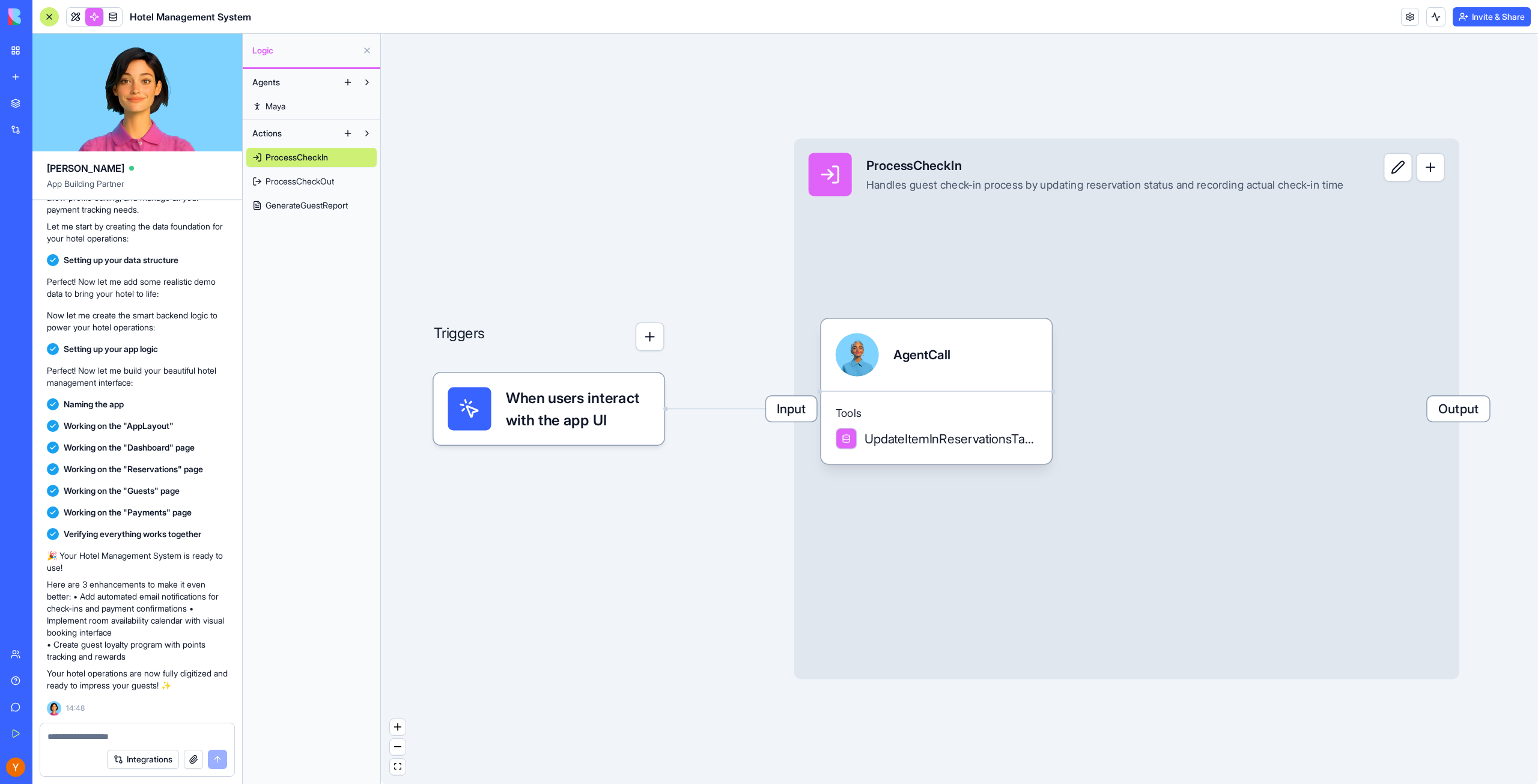
click at [1445, 175] on button "button" at bounding box center [1431, 167] width 29 height 29
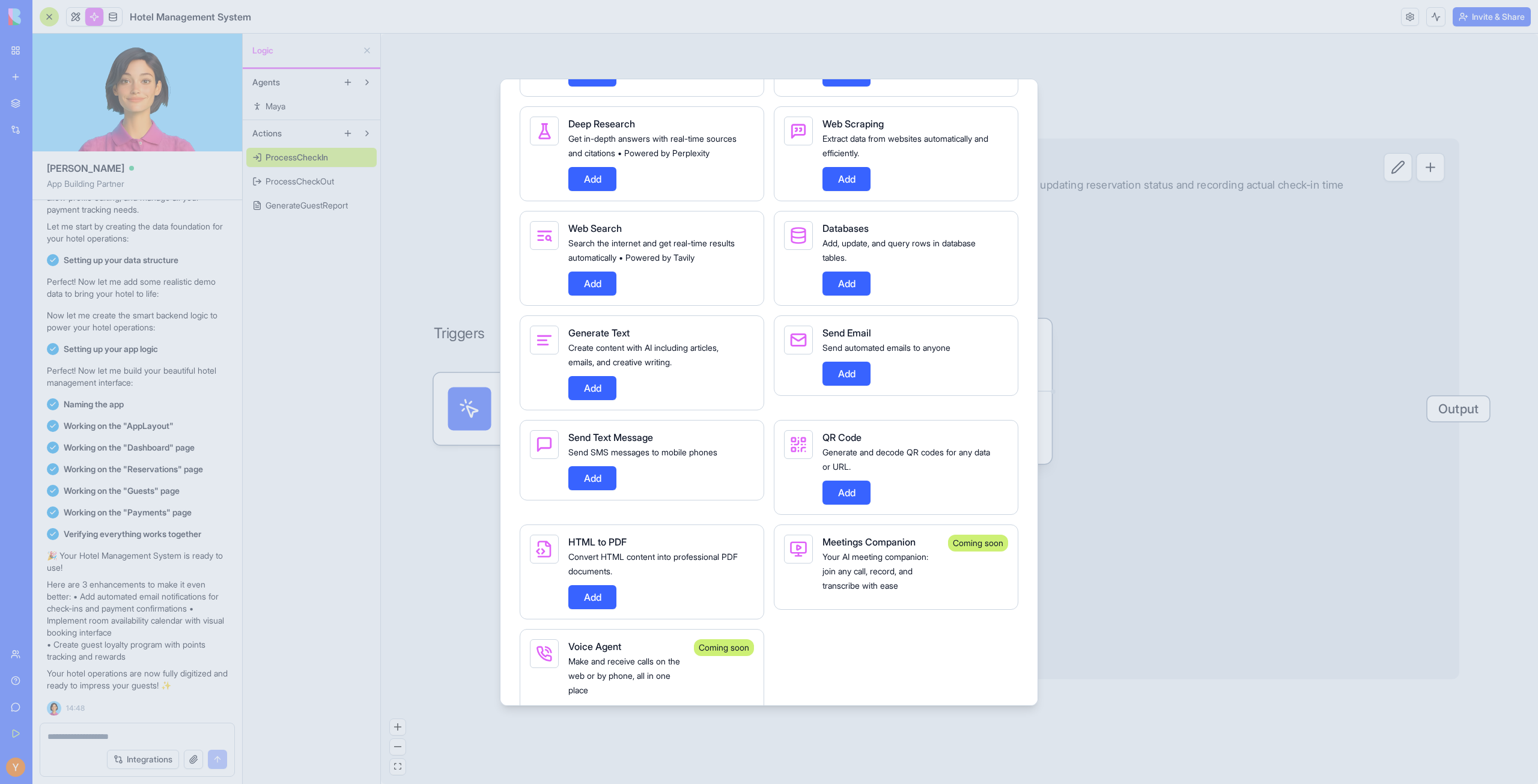
scroll to position [721, 0]
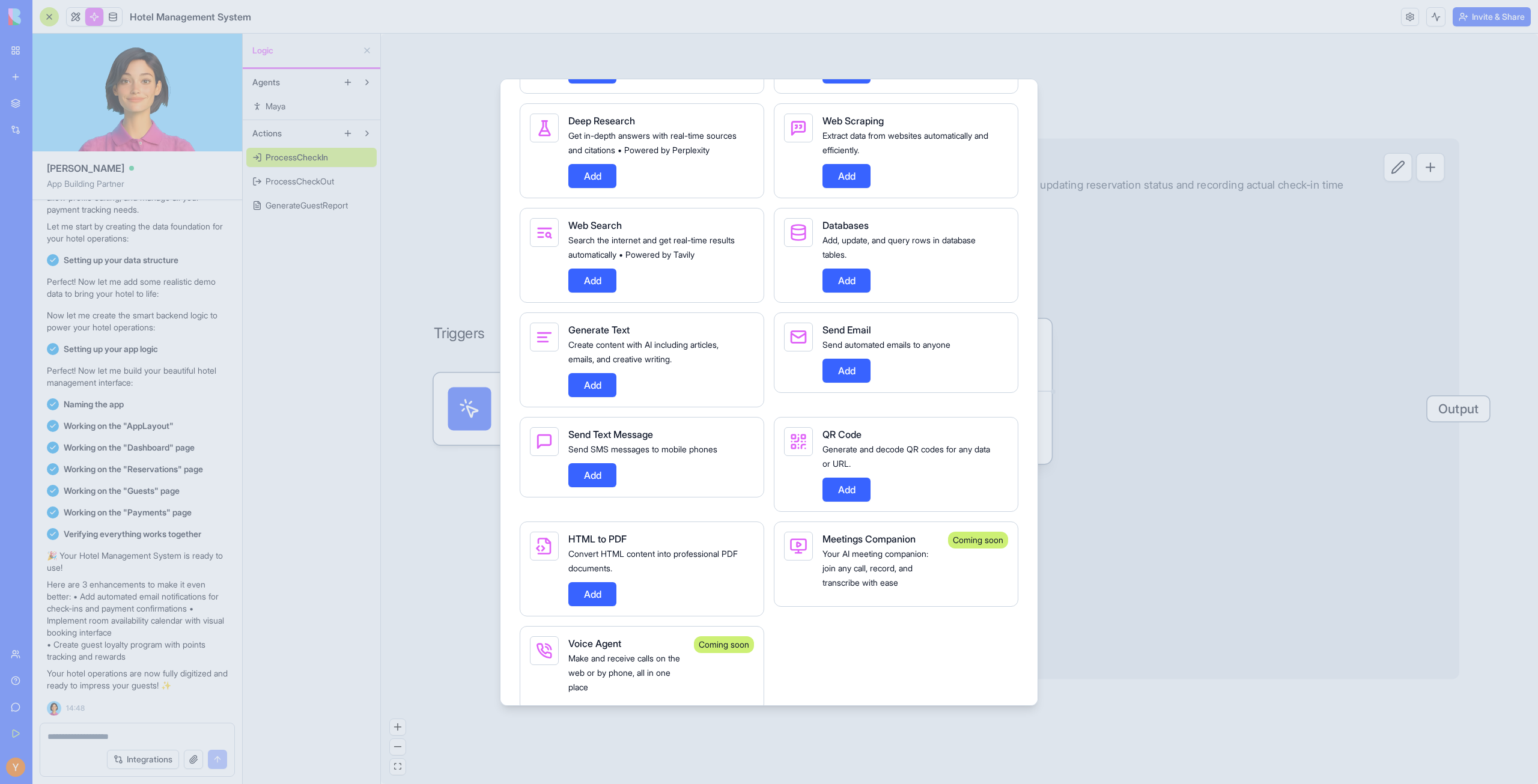
click at [1178, 195] on div at bounding box center [769, 392] width 1538 height 784
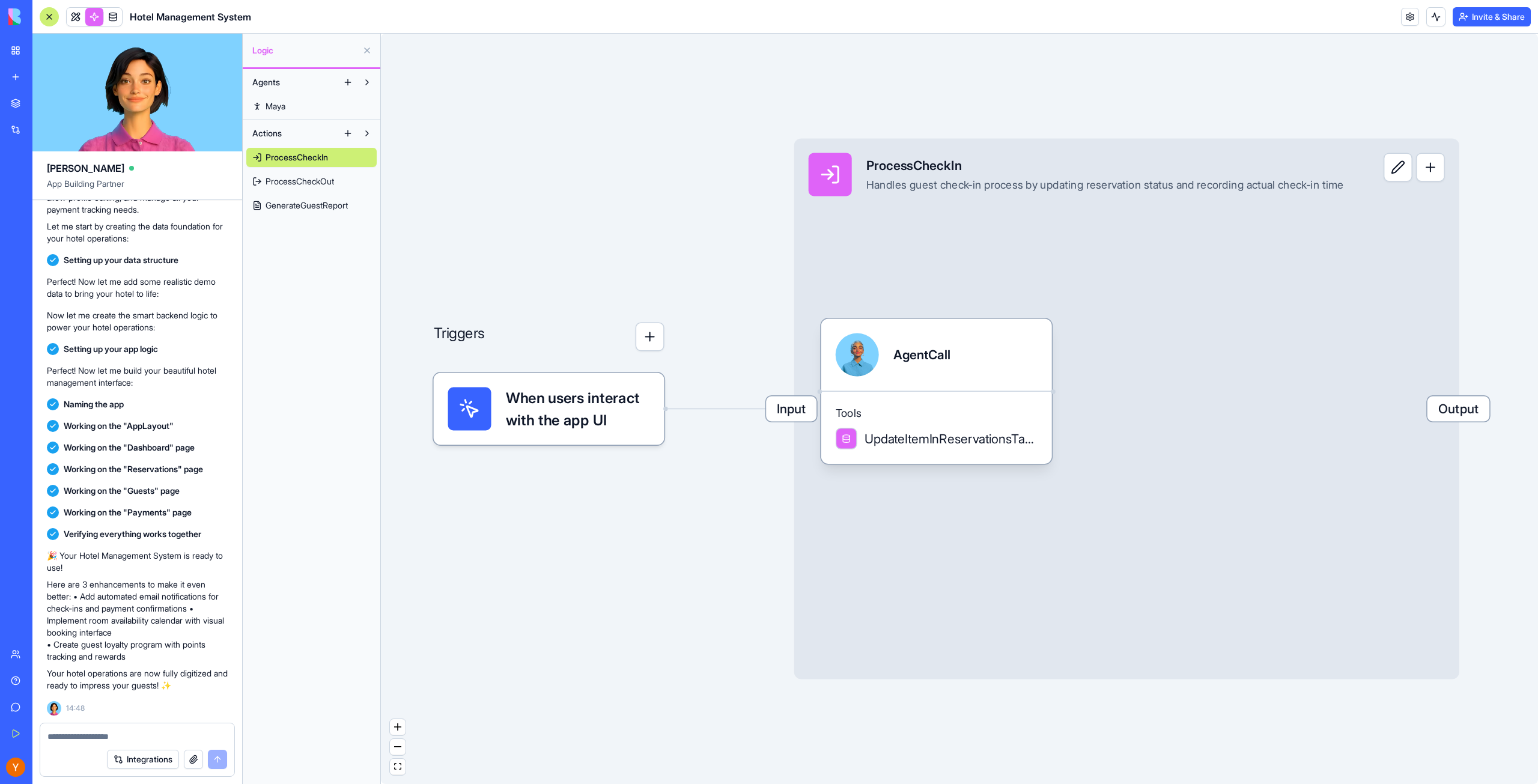
click at [589, 407] on span "When users interact with the app UI" at bounding box center [578, 408] width 144 height 43
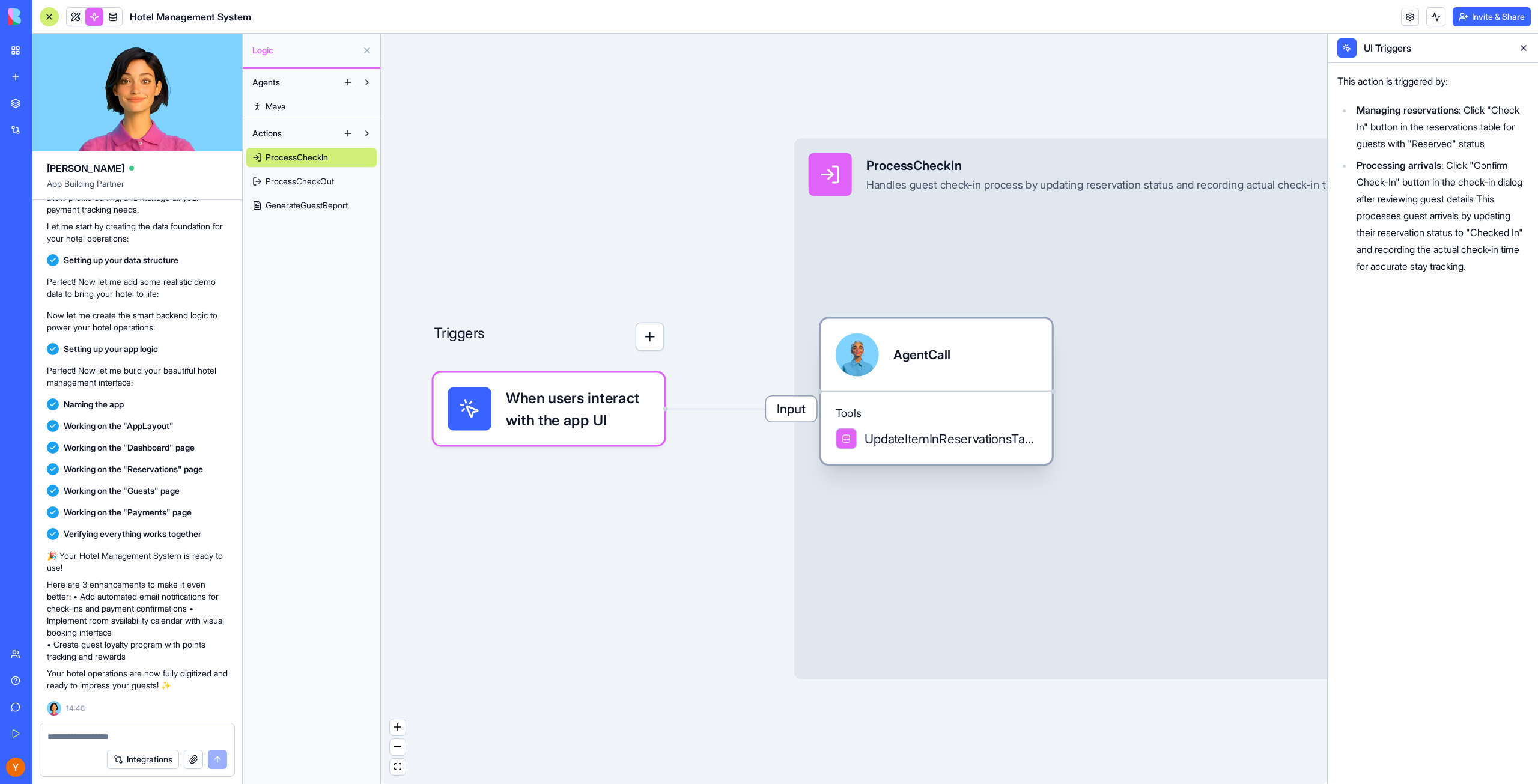
click at [905, 377] on div "AgentCall" at bounding box center [937, 354] width 231 height 72
click at [901, 419] on span "Tools" at bounding box center [937, 413] width 201 height 14
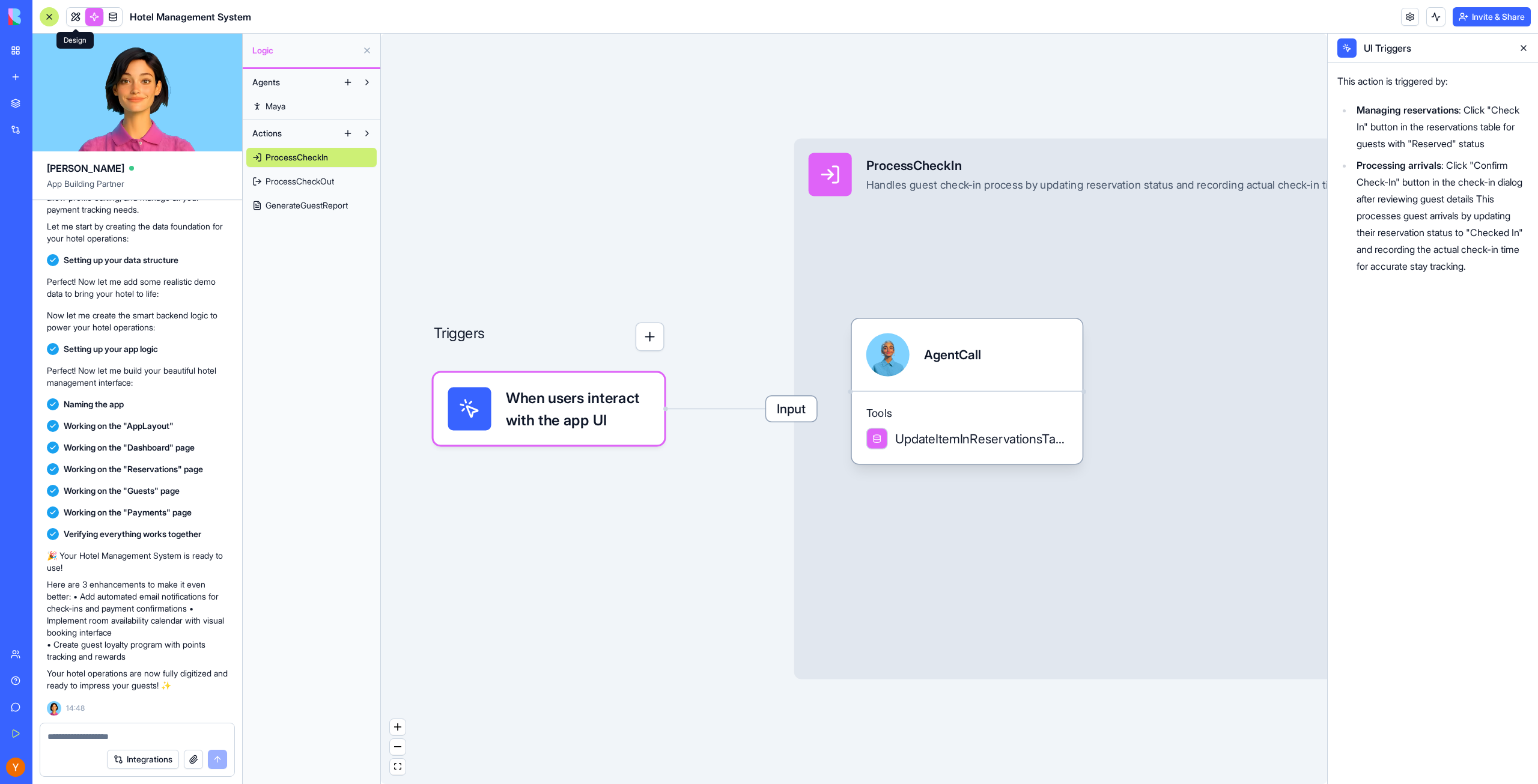
click at [79, 18] on link at bounding box center [75, 16] width 18 height 18
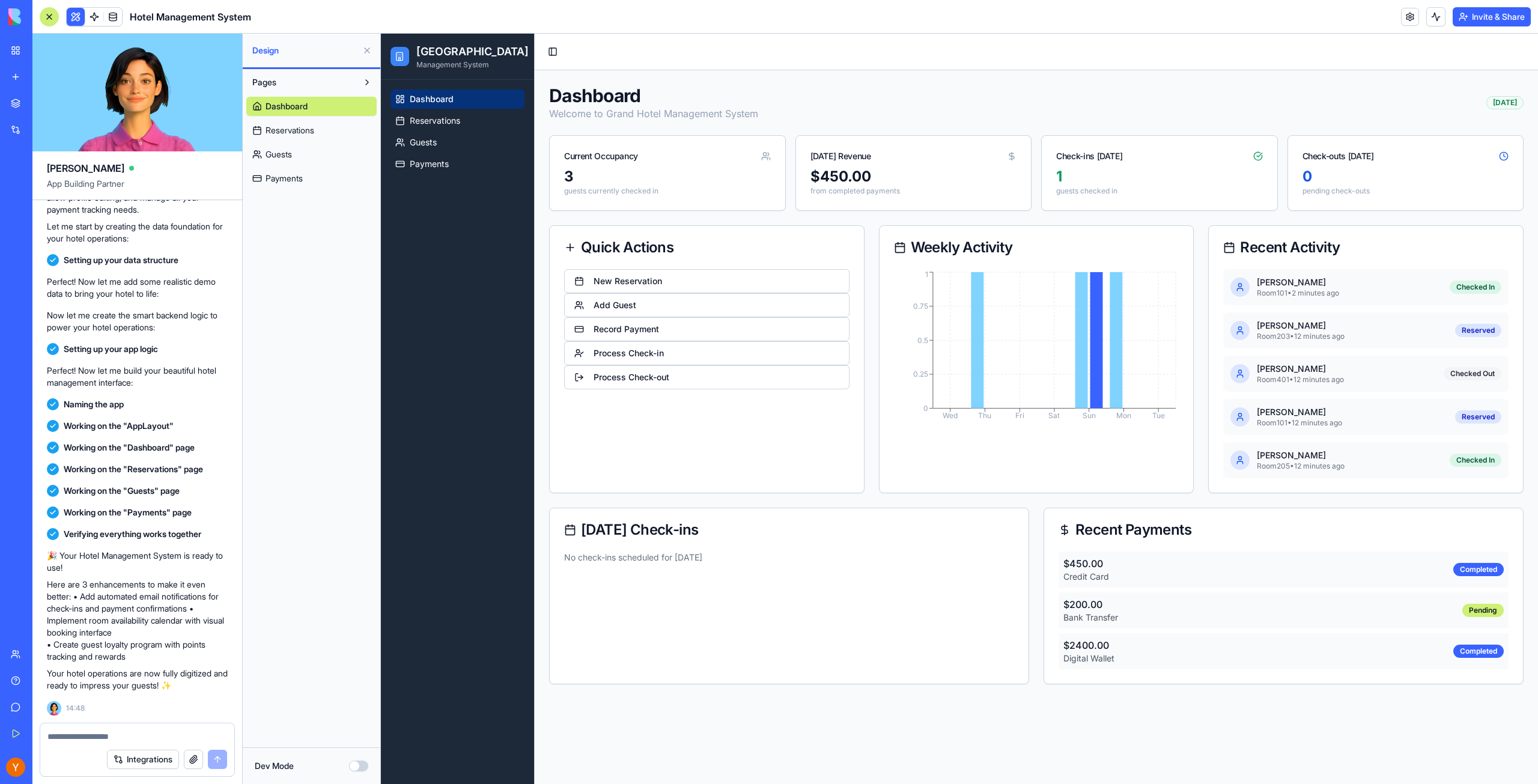
click at [283, 182] on span "Payments" at bounding box center [284, 178] width 38 height 12
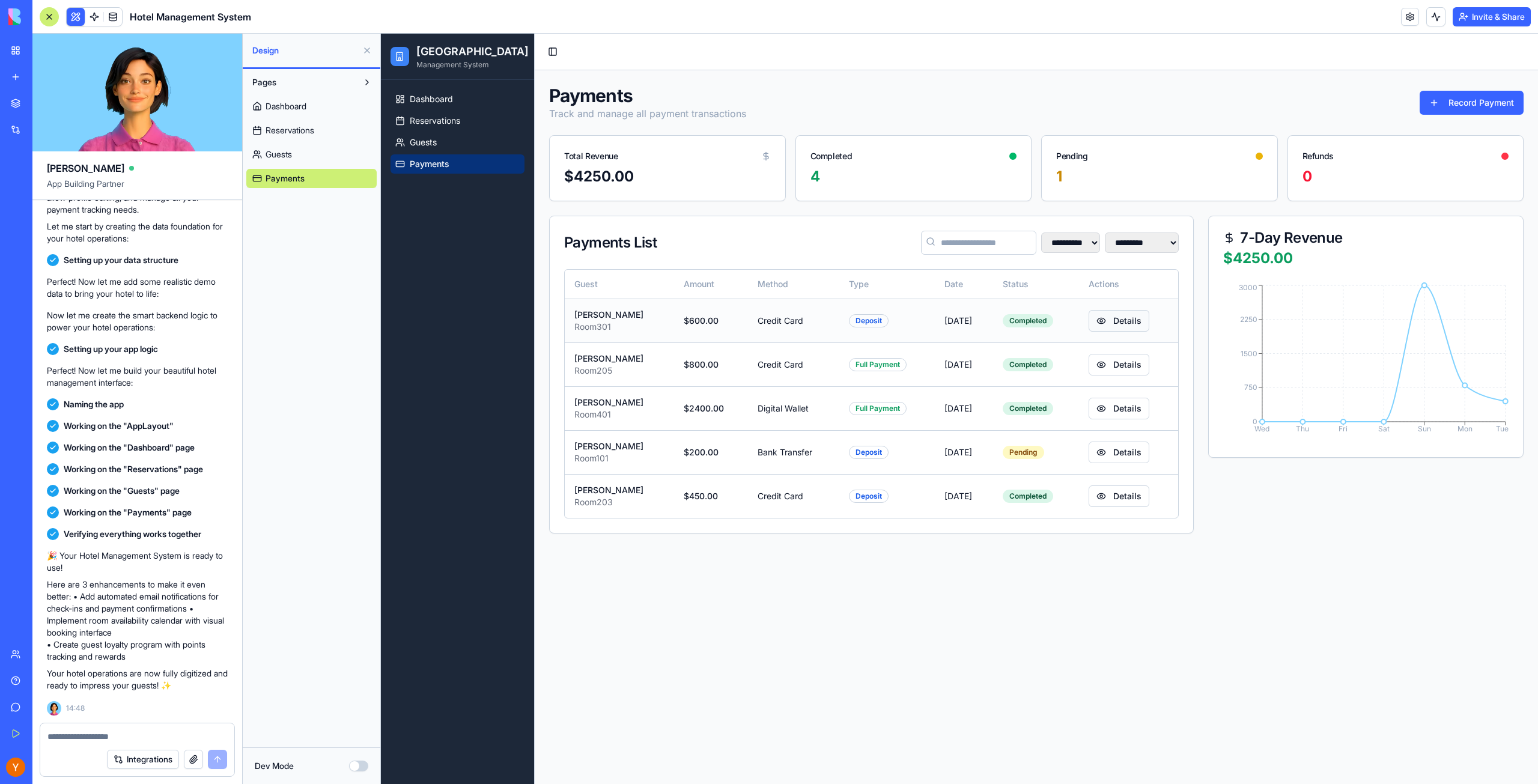
click at [1128, 320] on button "Details" at bounding box center [1119, 320] width 60 height 22
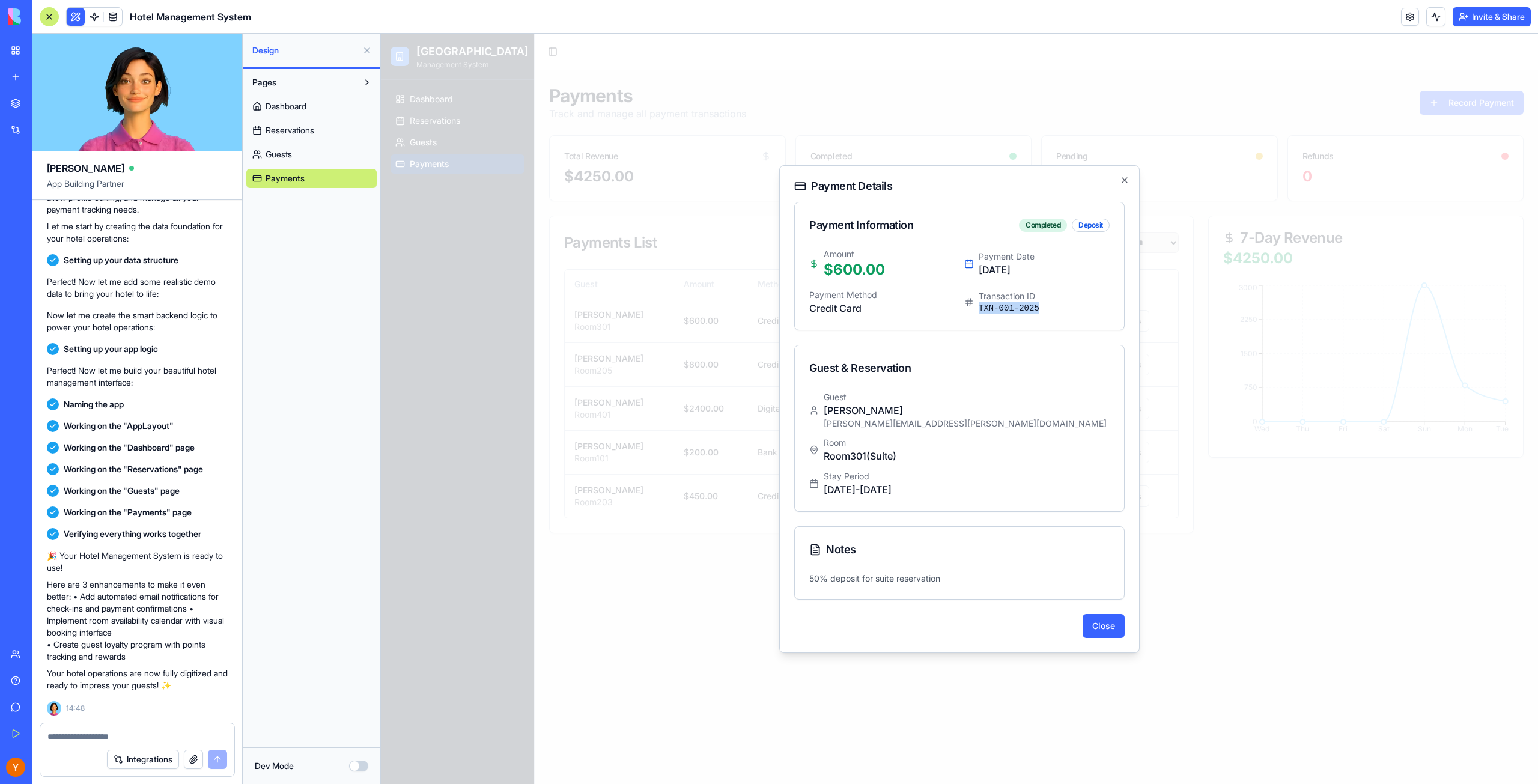
drag, startPoint x: 1035, startPoint y: 308, endPoint x: 981, endPoint y: 315, distance: 54.5
click at [981, 315] on div "Amount $ 600.00 Payment Date Sep 28, 2025 Payment Method Credit Card Transactio…" at bounding box center [960, 289] width 329 height 82
click at [1121, 178] on div "Payment Details Payment Information Completed Deposit Amount $ 600.00 Payment D…" at bounding box center [959, 409] width 360 height 488
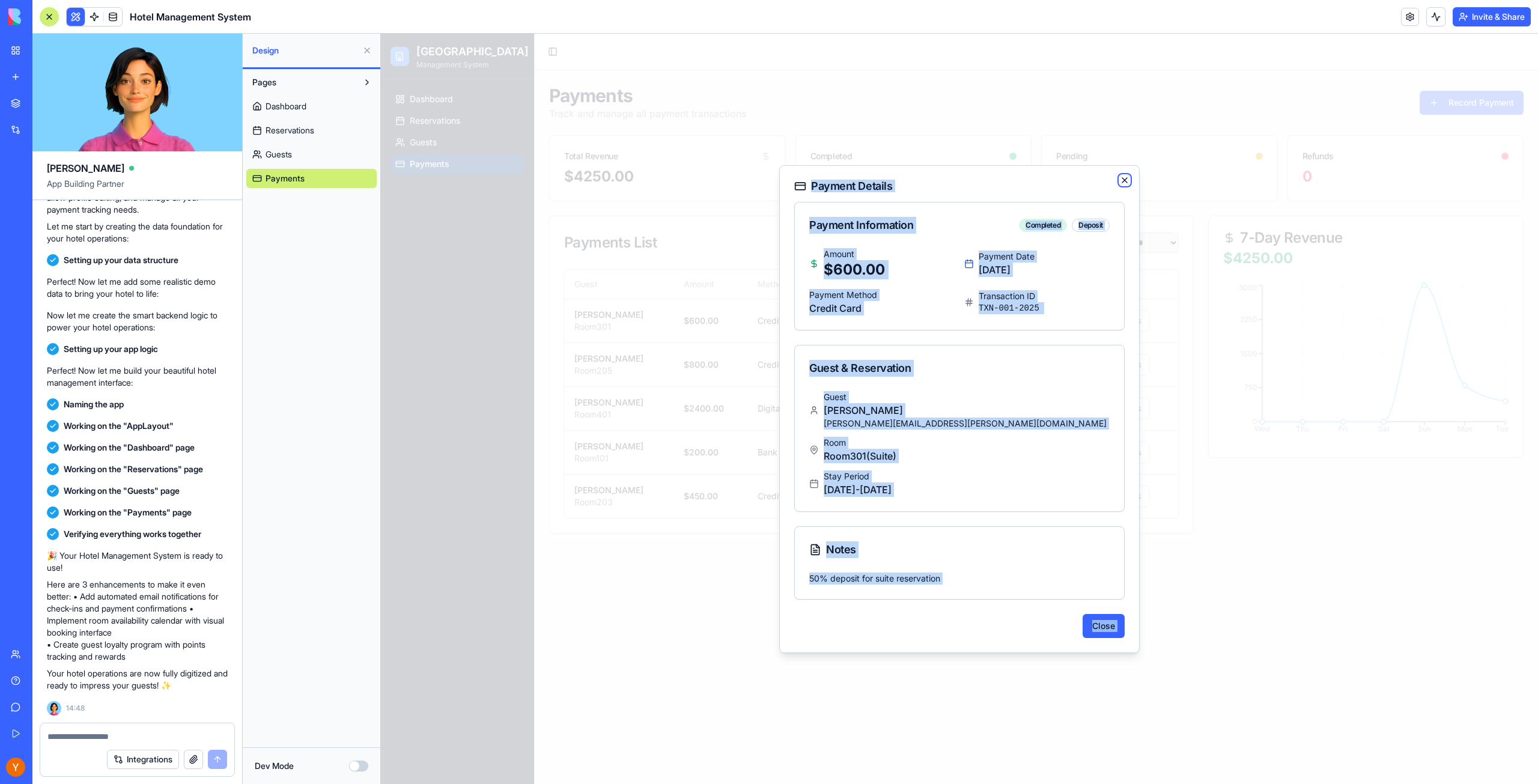
click at [1127, 184] on icon "button" at bounding box center [1125, 180] width 9 height 9
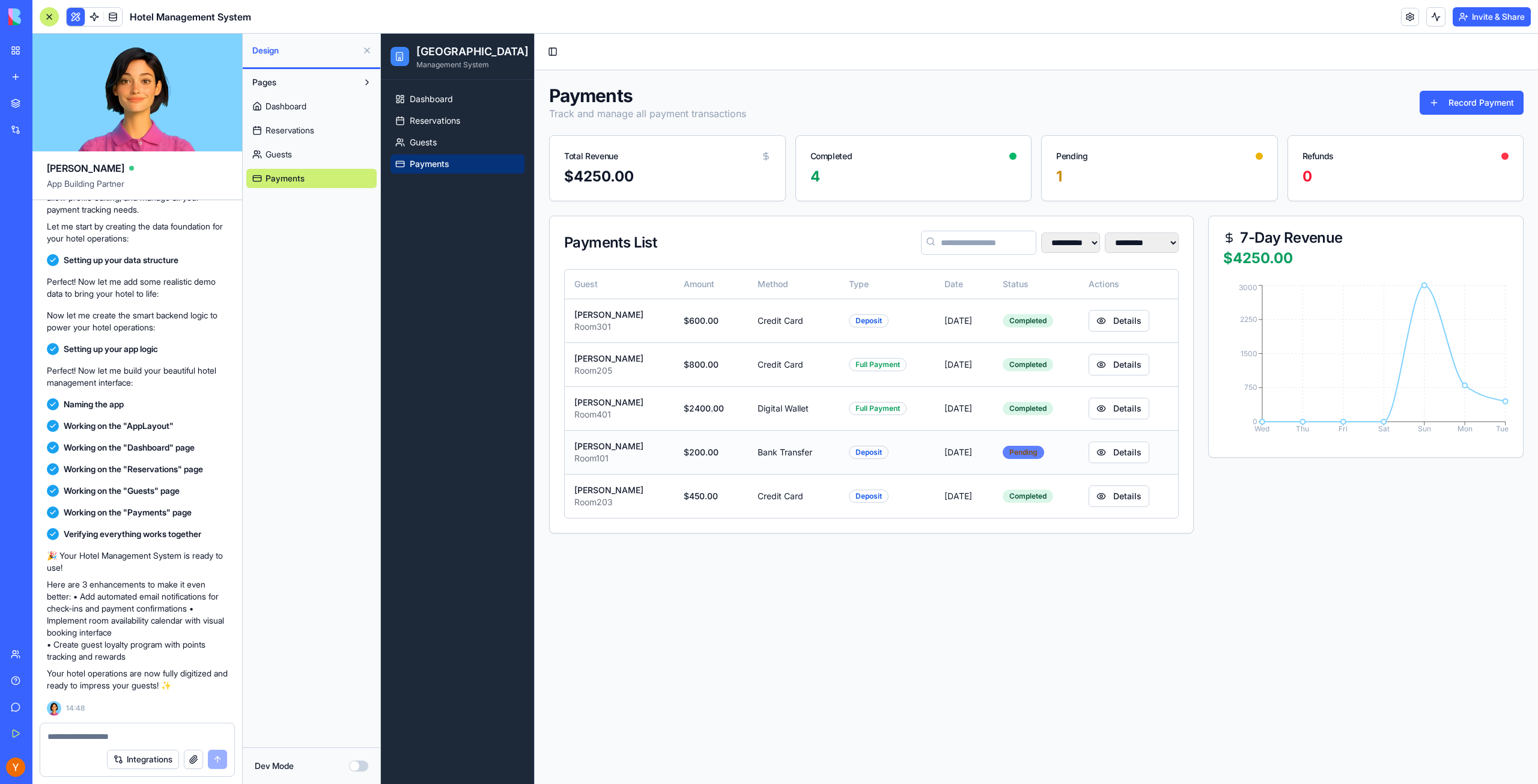
click at [1027, 454] on div "Pending" at bounding box center [1023, 453] width 41 height 13
click at [935, 456] on td "Sep 30, 2025" at bounding box center [964, 452] width 58 height 44
click at [852, 456] on div "Deposit" at bounding box center [869, 453] width 40 height 13
click at [748, 450] on td "Bank Transfer" at bounding box center [793, 452] width 91 height 44
click at [1125, 448] on button "Details" at bounding box center [1119, 452] width 60 height 22
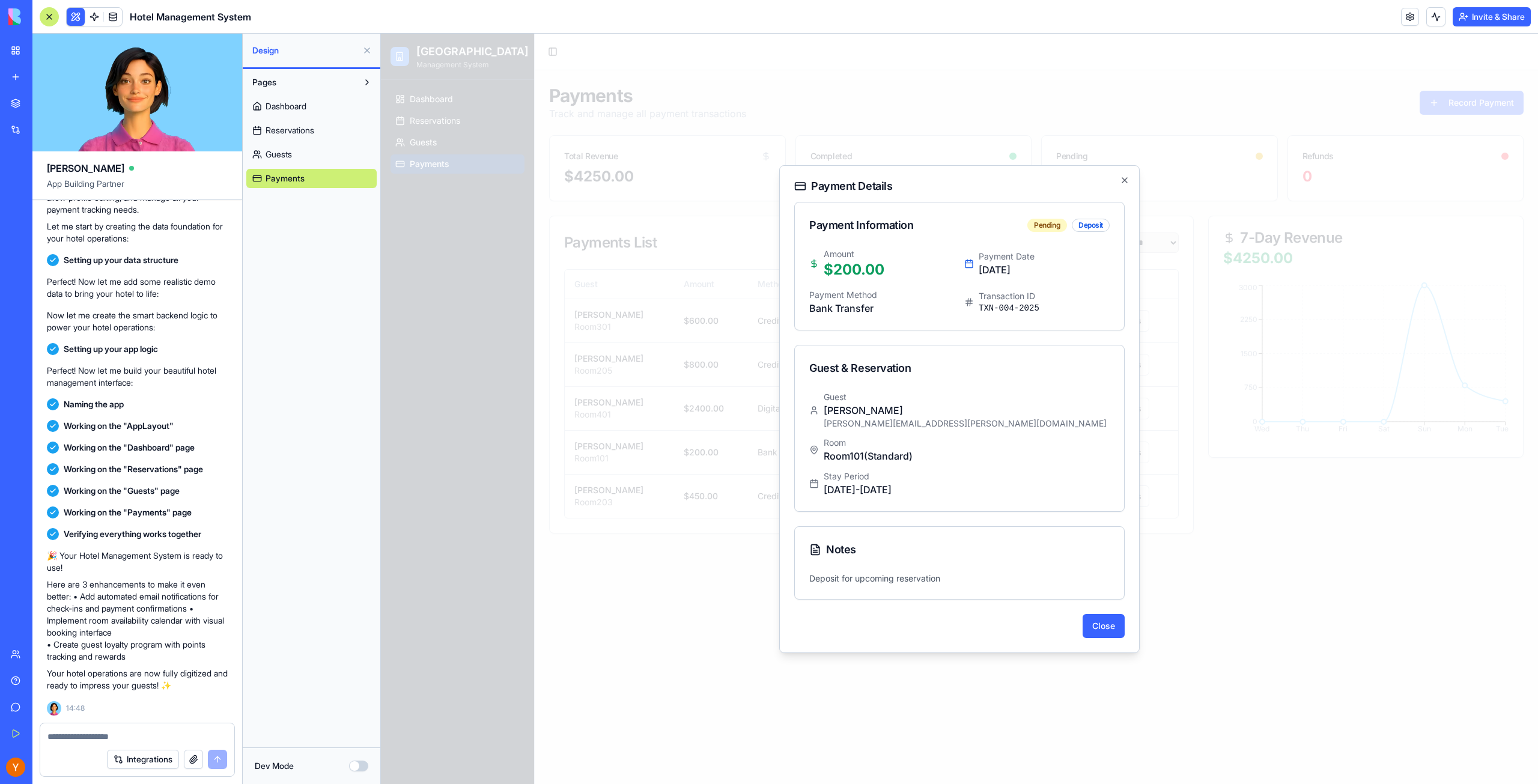
drag, startPoint x: 887, startPoint y: 574, endPoint x: 963, endPoint y: 580, distance: 76.2
click at [887, 574] on p "Deposit for upcoming reservation" at bounding box center [959, 578] width 300 height 12
click at [1097, 222] on div "Deposit" at bounding box center [1091, 225] width 38 height 13
click at [1129, 179] on div "Payment Details Payment Information Pending Deposit Amount $ 200.00 Payment Dat…" at bounding box center [959, 409] width 360 height 488
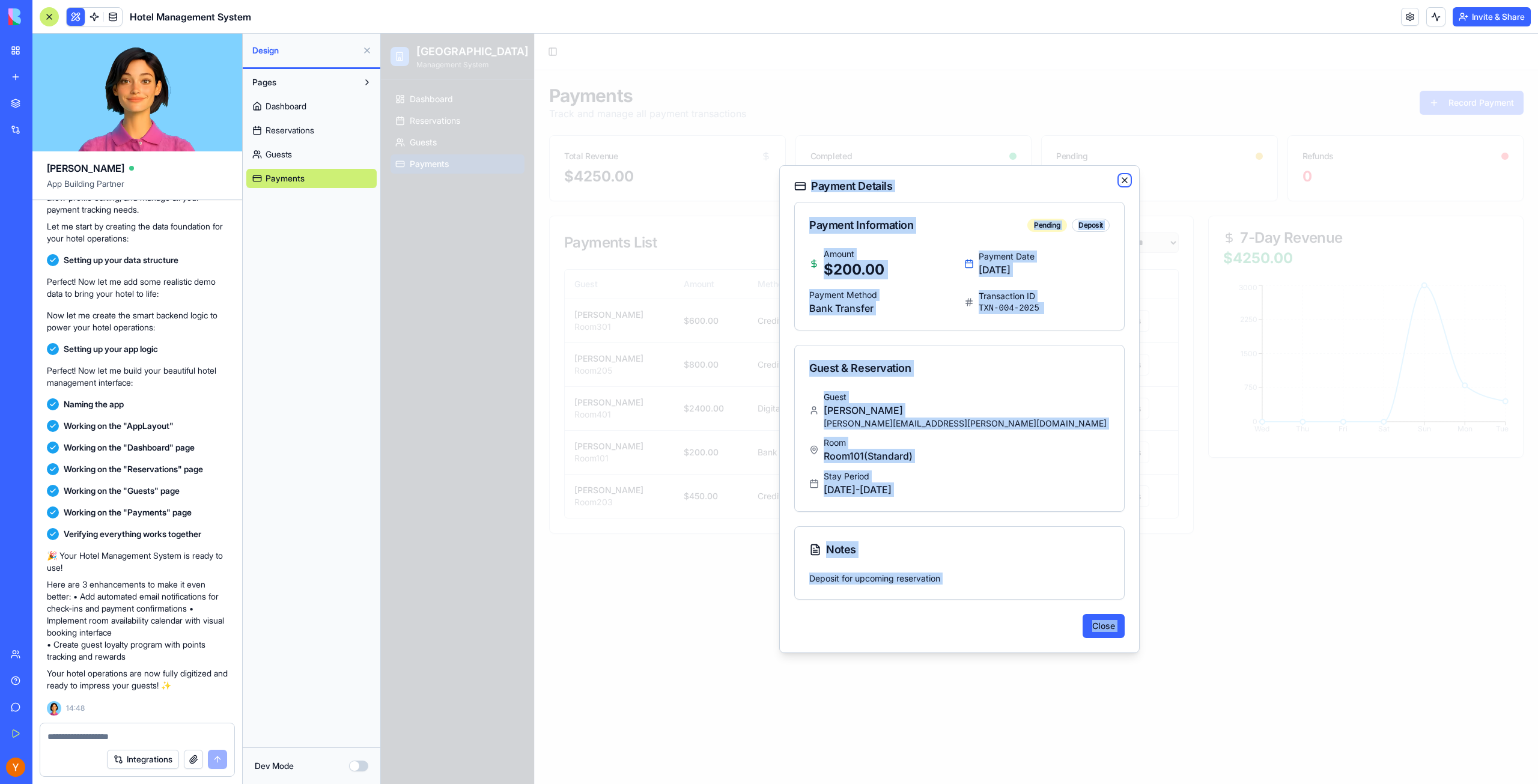
click at [1126, 180] on icon "button" at bounding box center [1124, 180] width 5 height 5
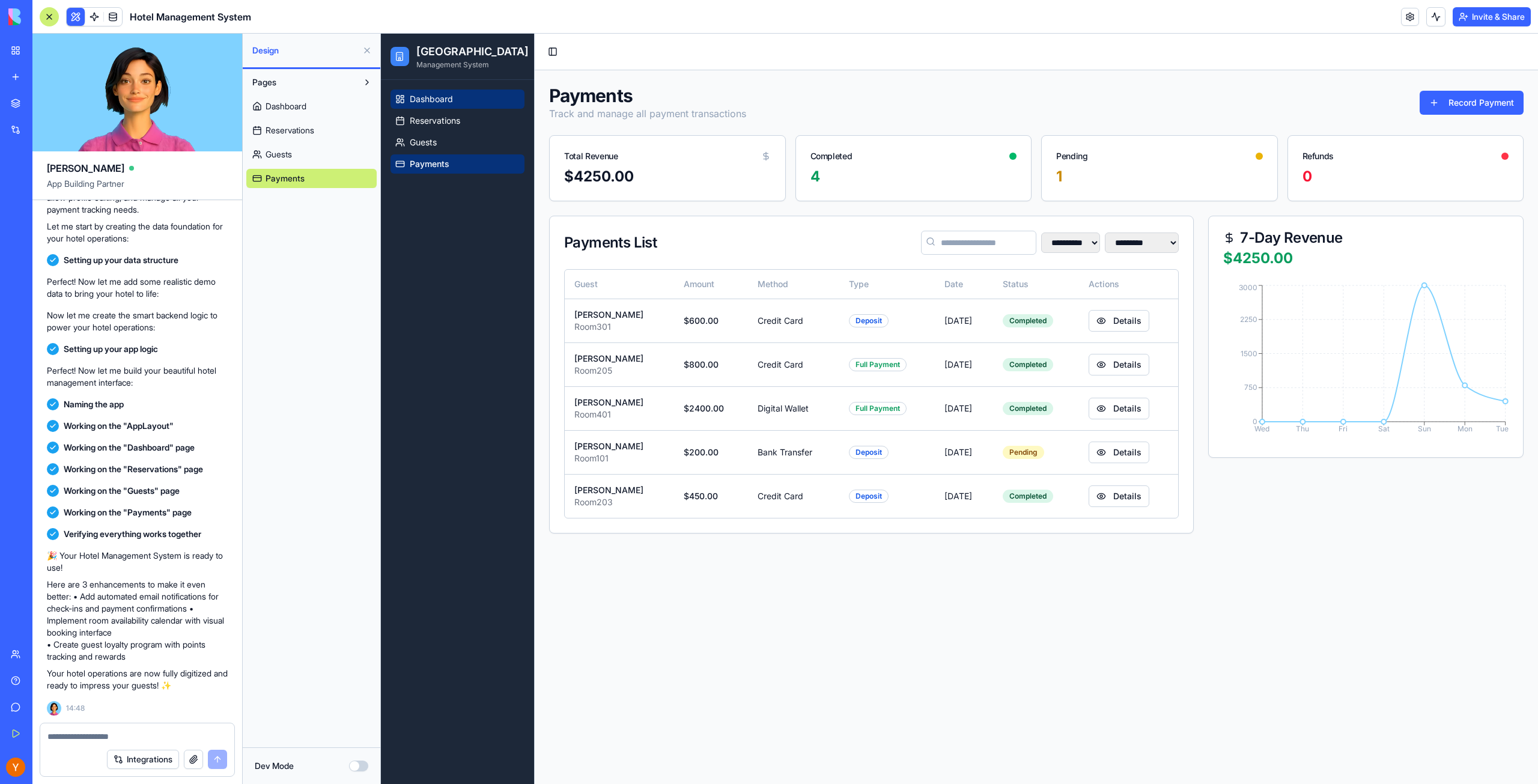
click at [409, 95] on link "Dashboard" at bounding box center [457, 99] width 134 height 19
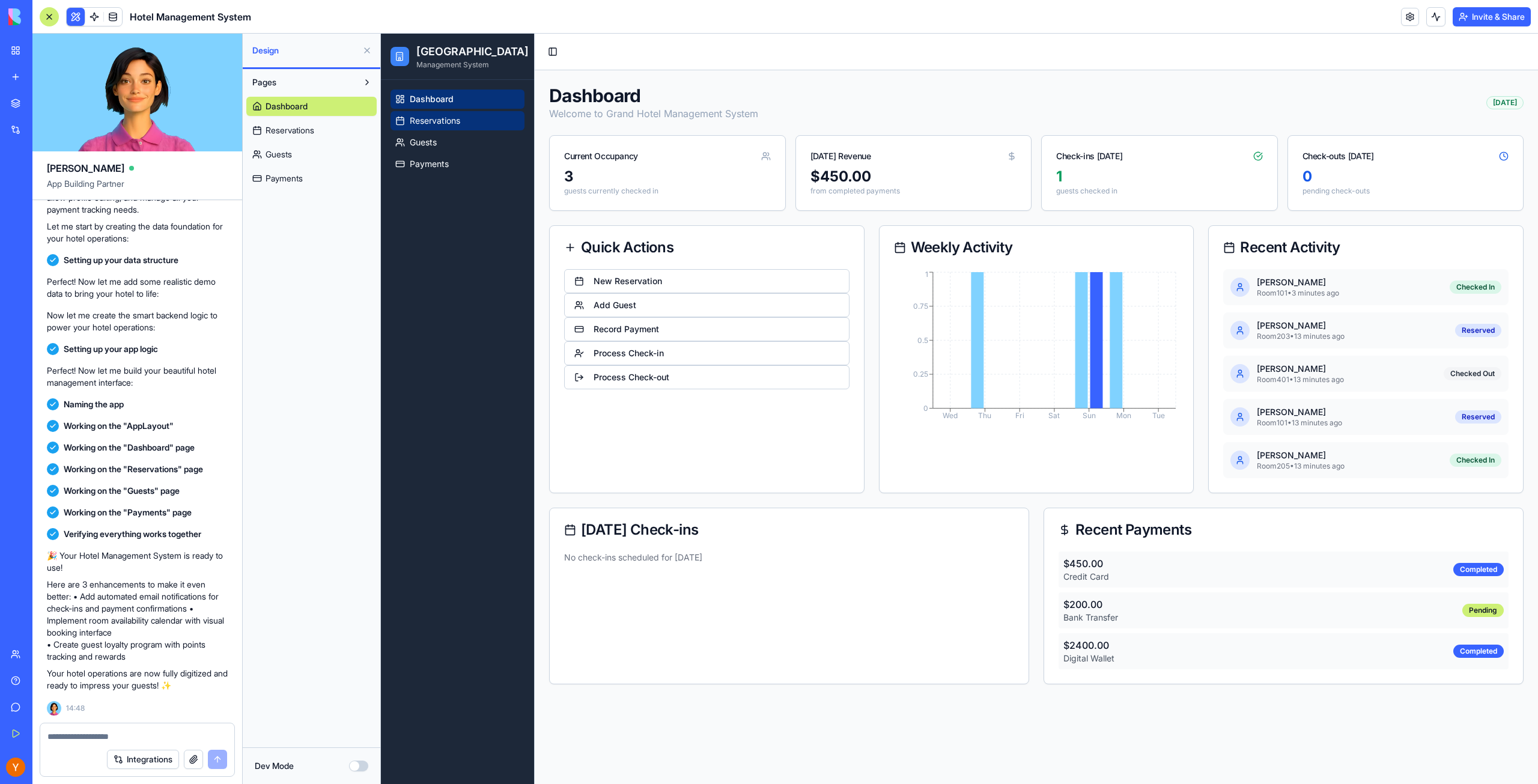
click at [436, 120] on span "Reservations" at bounding box center [435, 120] width 51 height 12
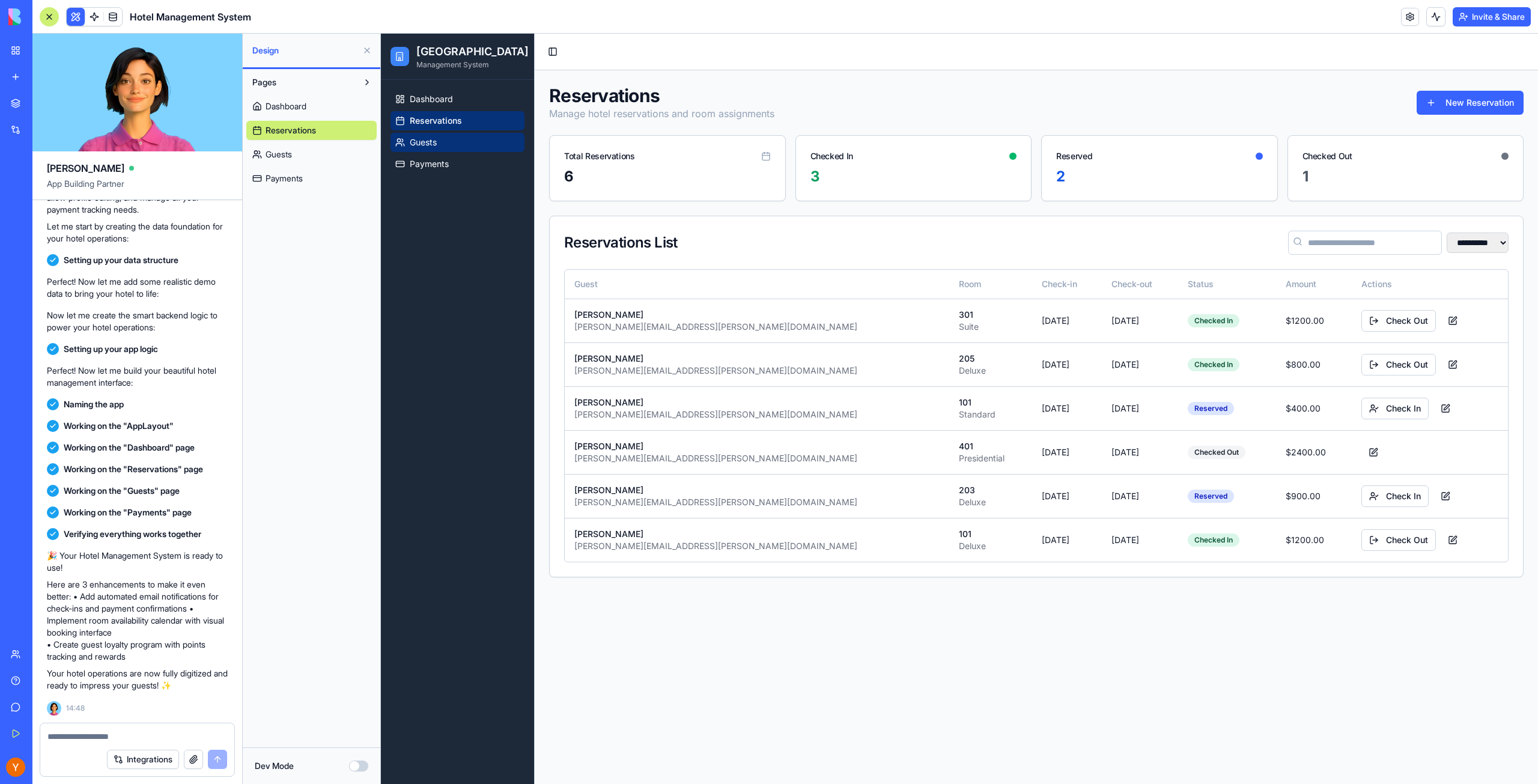
click at [420, 141] on span "Guests" at bounding box center [423, 142] width 27 height 12
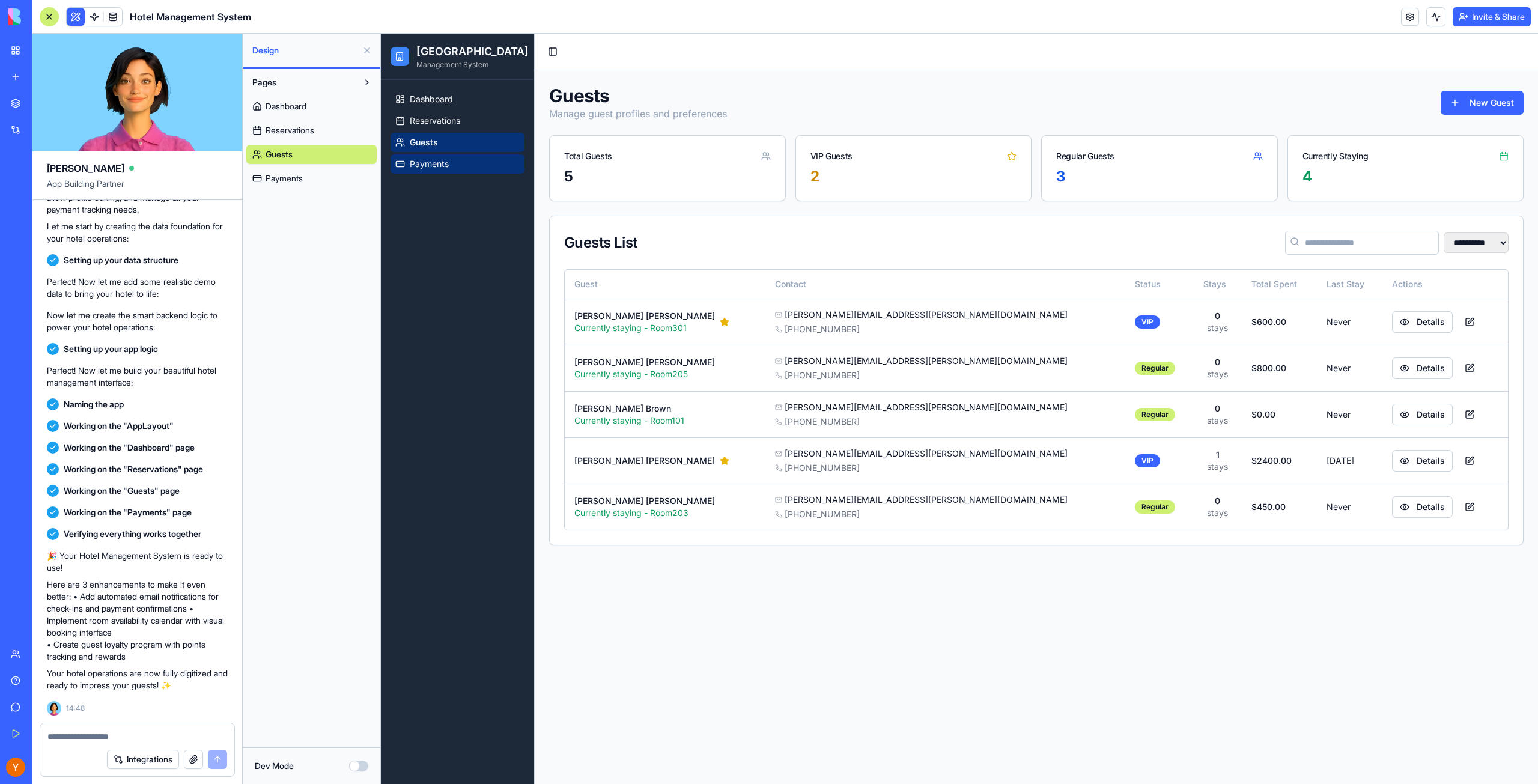
drag, startPoint x: 405, startPoint y: 162, endPoint x: 711, endPoint y: 164, distance: 306.0
click at [404, 162] on rect at bounding box center [400, 164] width 8 height 6
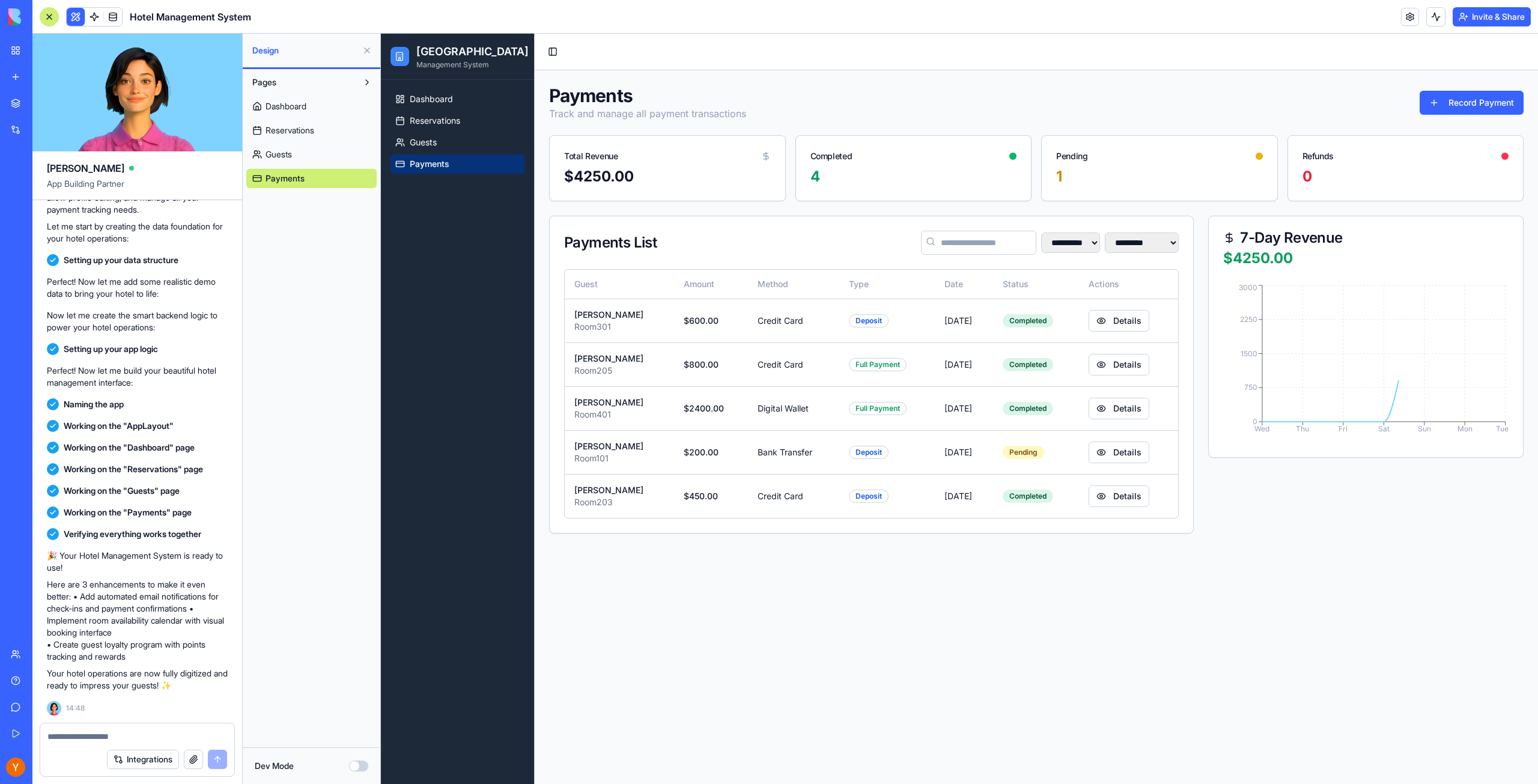
click at [251, 103] on link "Dashboard" at bounding box center [312, 106] width 131 height 19
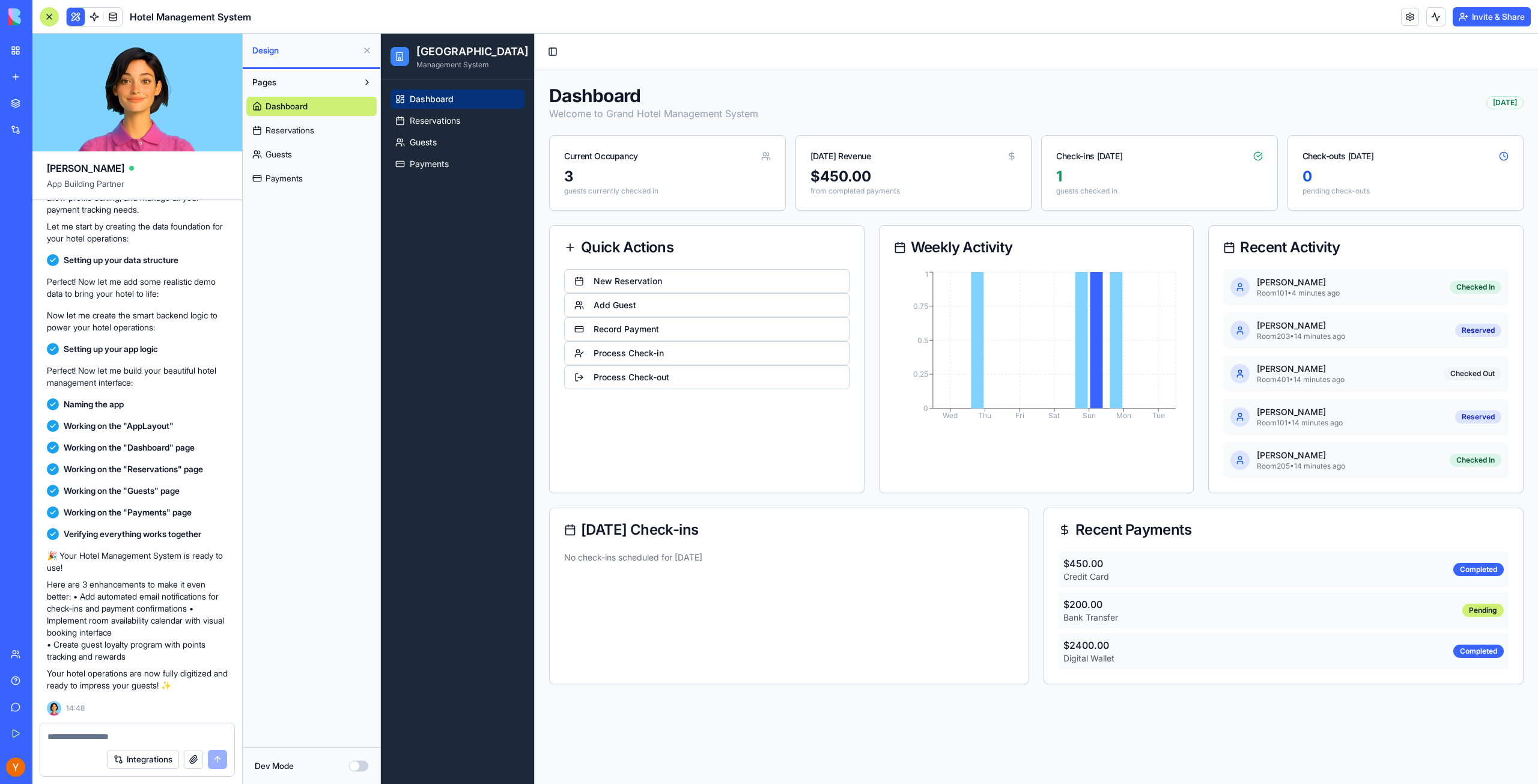
click at [125, 737] on textarea at bounding box center [136, 736] width 180 height 12
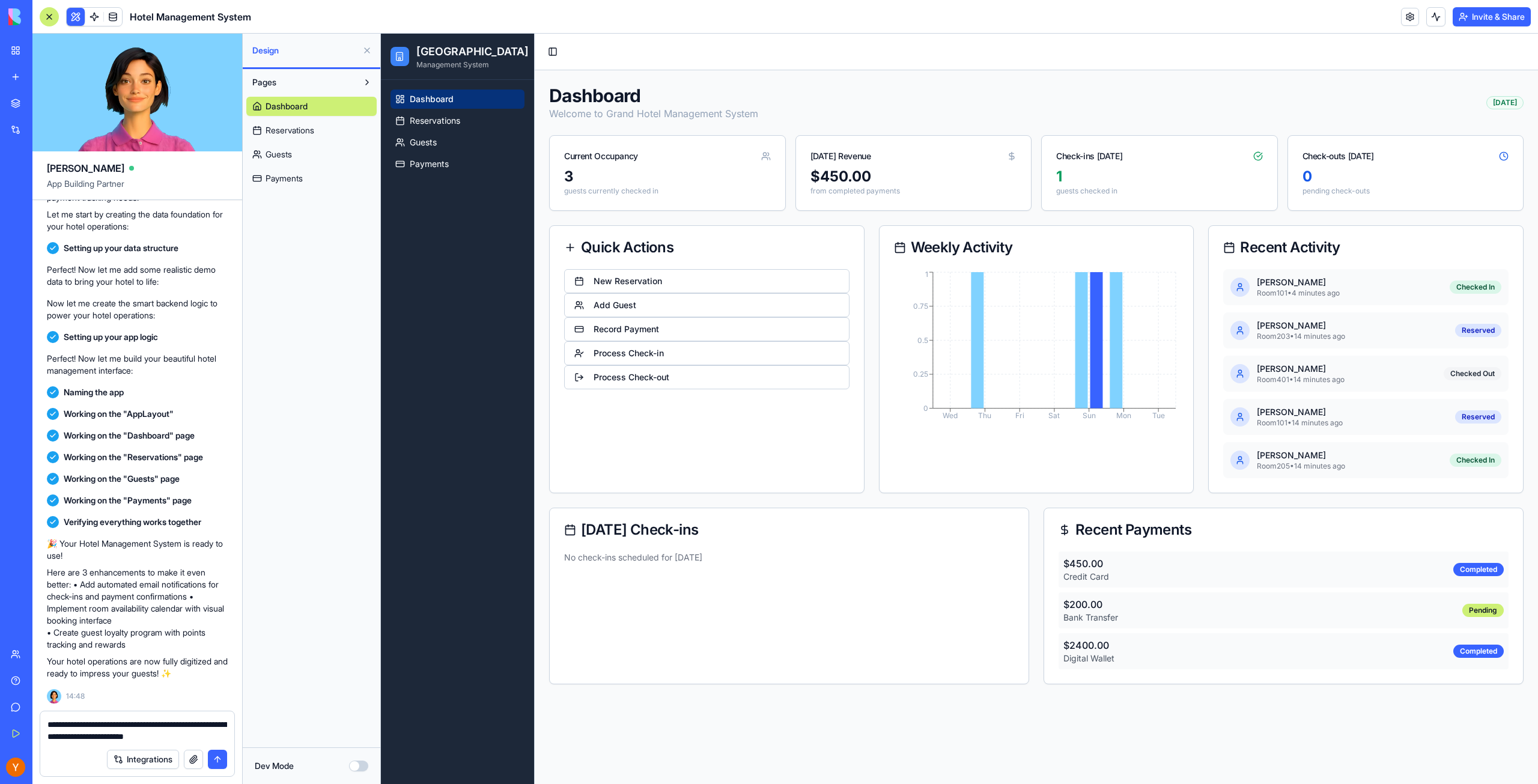
type textarea "**********"
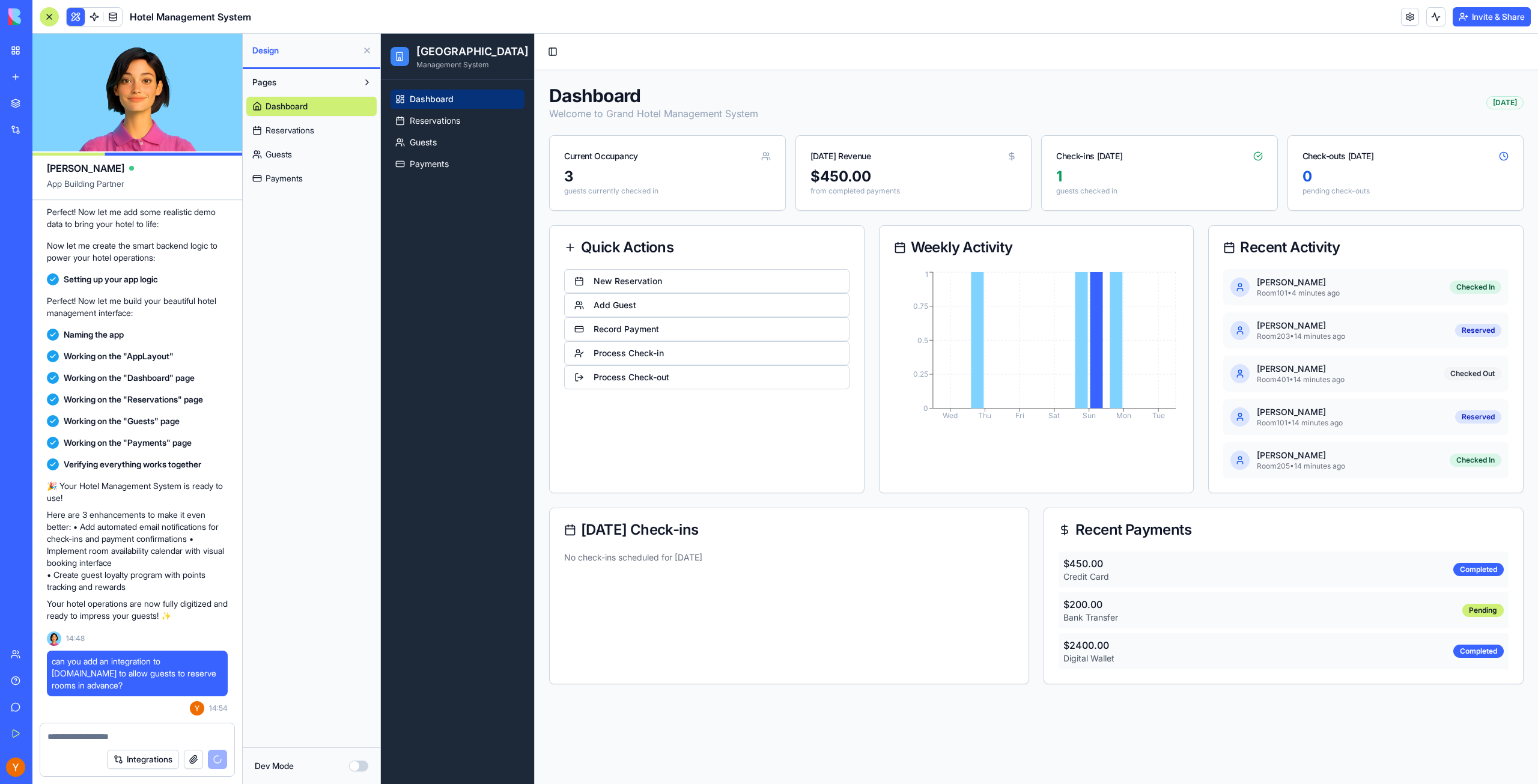
scroll to position [614, 0]
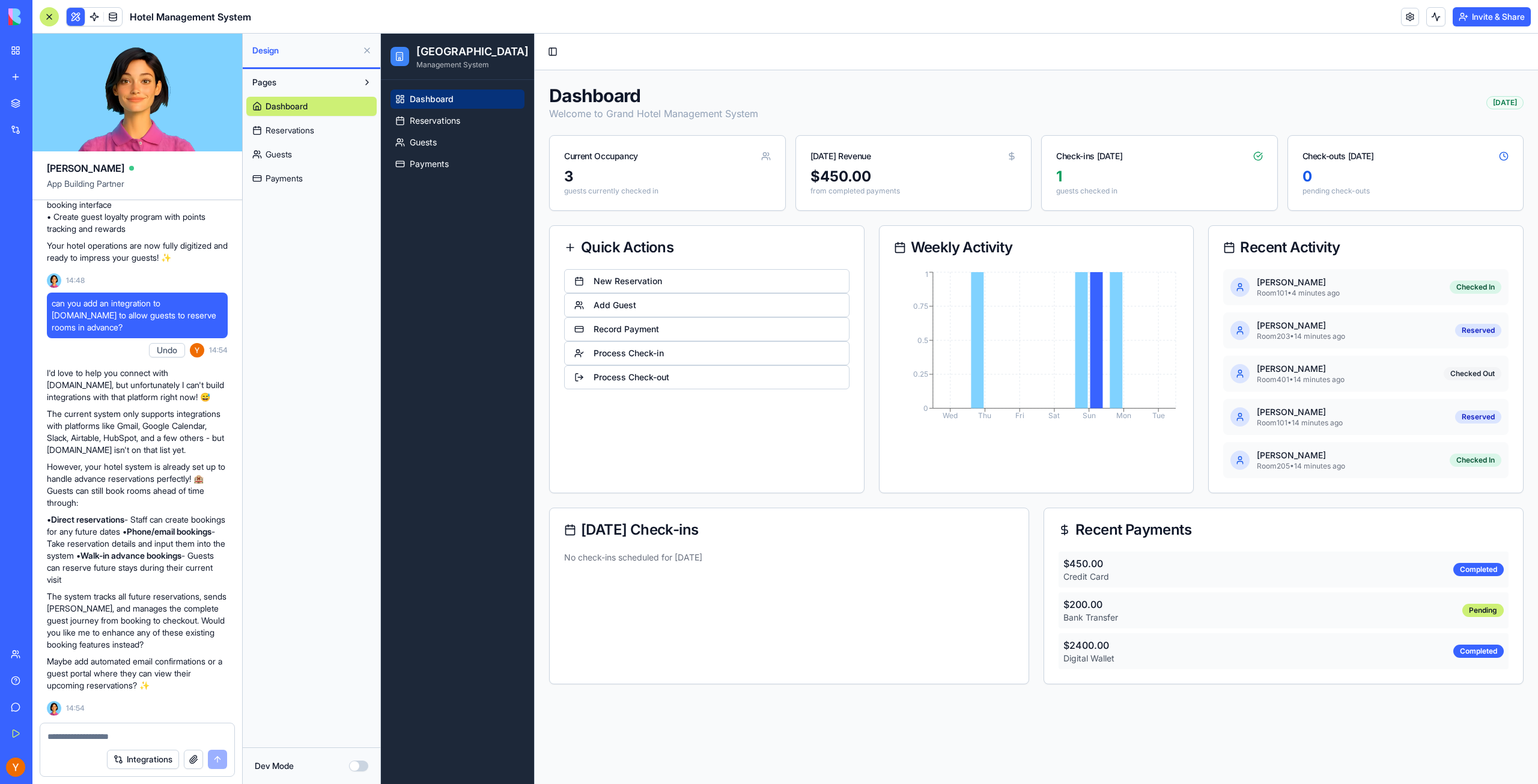
drag, startPoint x: 104, startPoint y: 423, endPoint x: 161, endPoint y: 578, distance: 165.1
click at [161, 578] on div "I'd love to help you connect with Booking.com, but unfortunately I can't build …" at bounding box center [137, 529] width 181 height 325
click at [303, 192] on div "Pages Dashboard Reservations Guests Payments" at bounding box center [312, 408] width 137 height 679
click at [280, 135] on span "Reservations" at bounding box center [290, 130] width 49 height 12
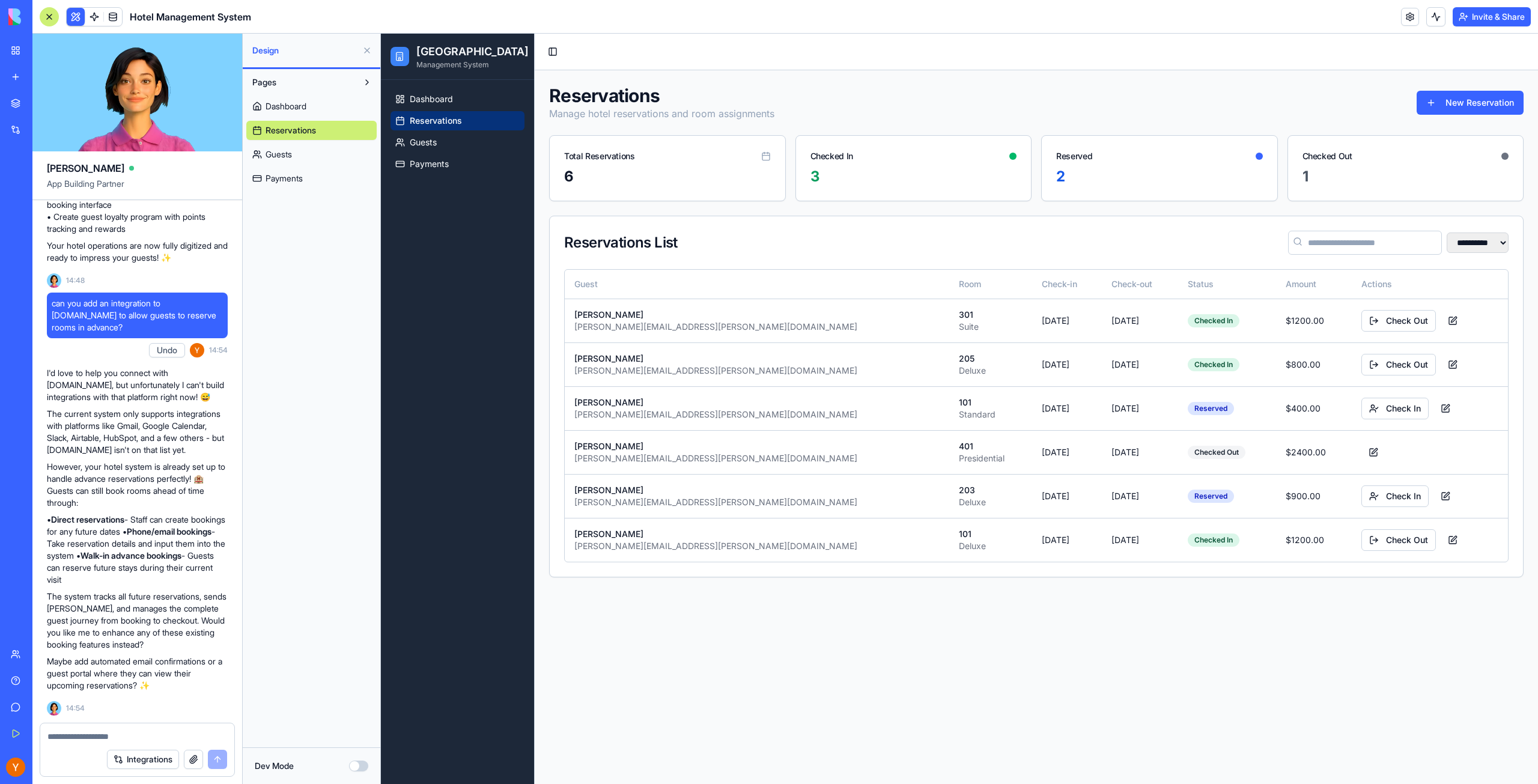
click at [339, 72] on div "Pages Dashboard Reservations Guests Payments" at bounding box center [312, 130] width 137 height 122
click at [333, 81] on button "Pages" at bounding box center [302, 82] width 111 height 19
click at [344, 88] on button "Pages" at bounding box center [302, 82] width 111 height 19
click at [90, 16] on link at bounding box center [94, 16] width 18 height 18
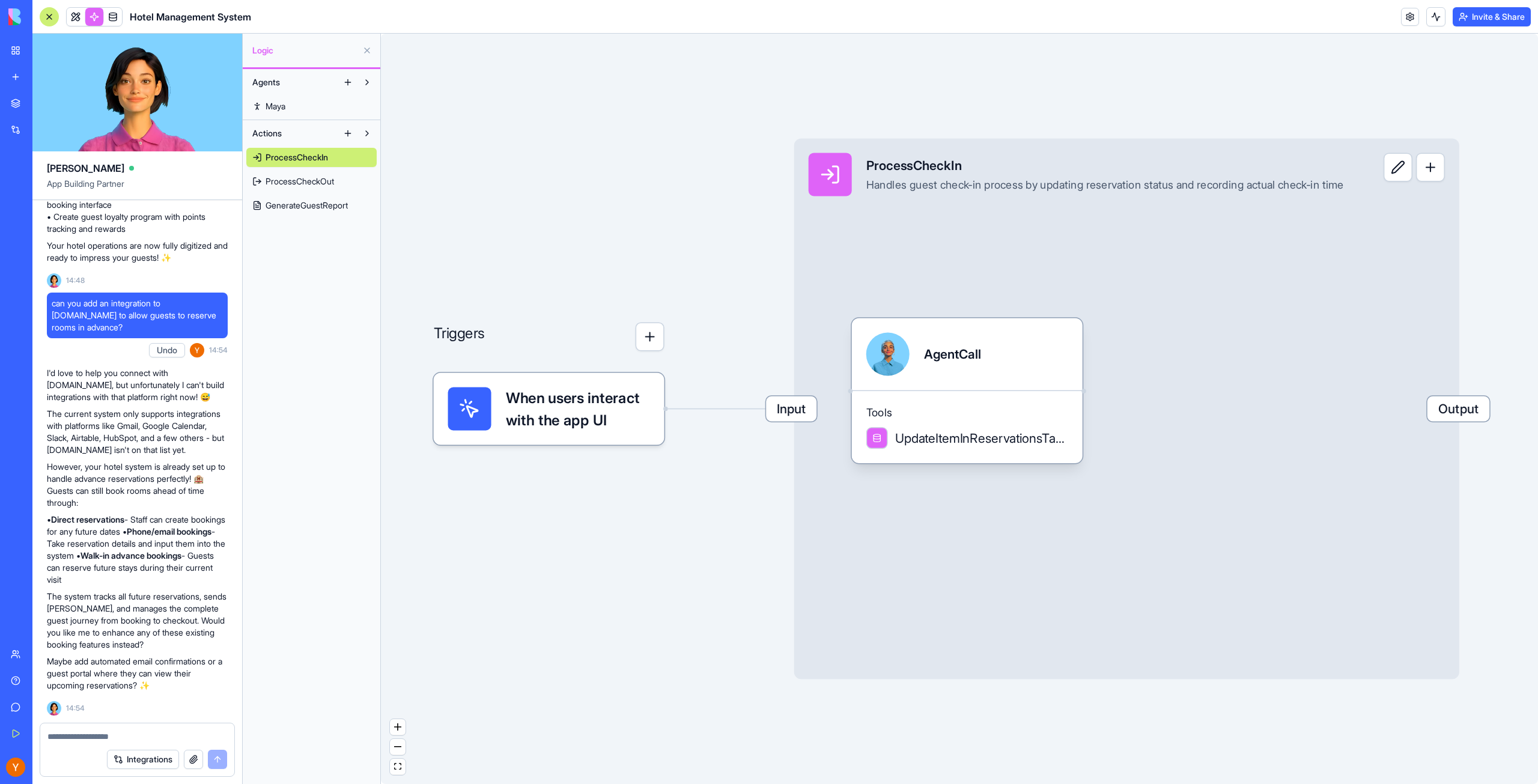
click at [288, 181] on span "ProcessCheckOut" at bounding box center [299, 181] width 69 height 12
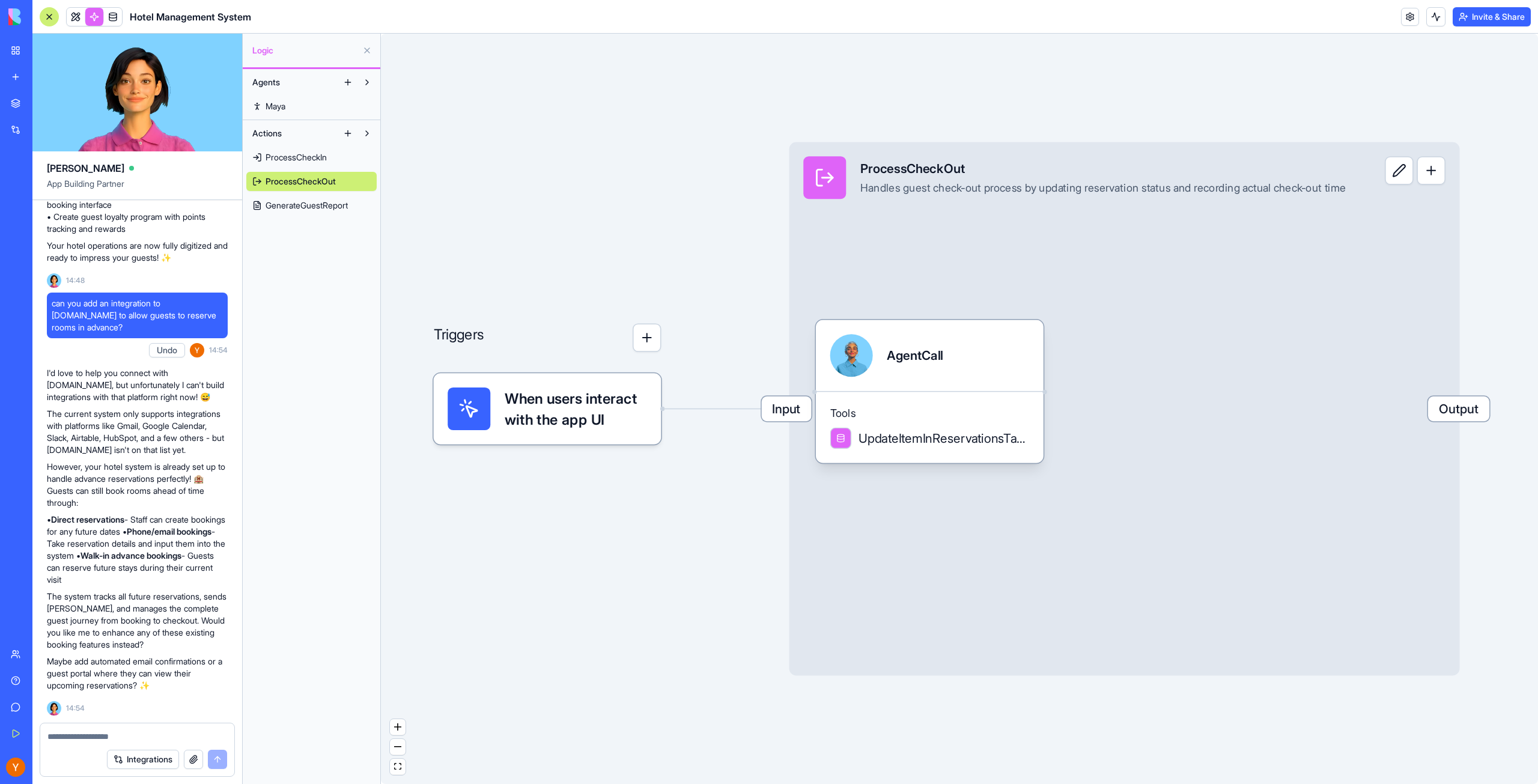
click at [284, 199] on link "GenerateGuestReport" at bounding box center [312, 205] width 131 height 19
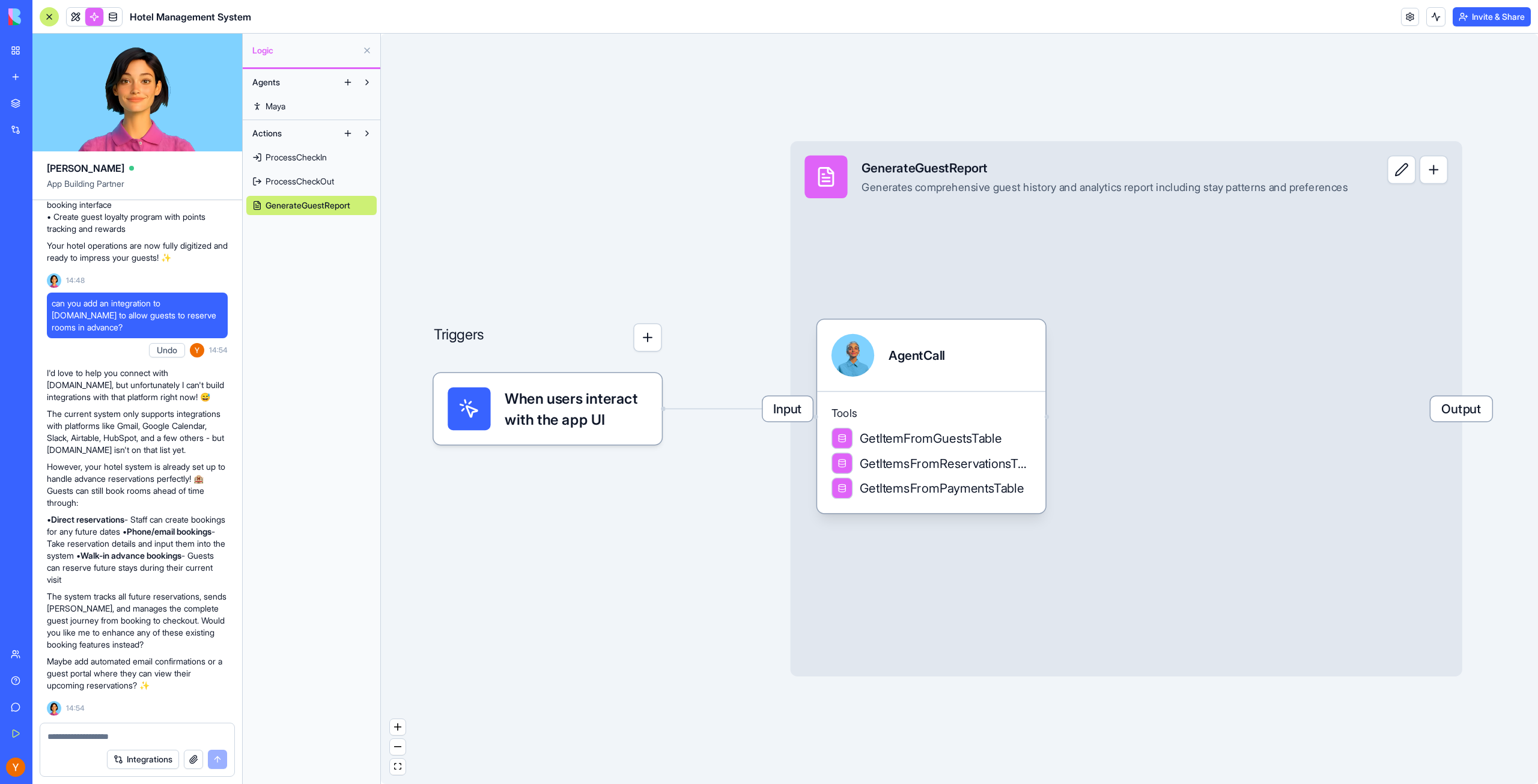
click at [275, 106] on span "Maya" at bounding box center [275, 106] width 20 height 12
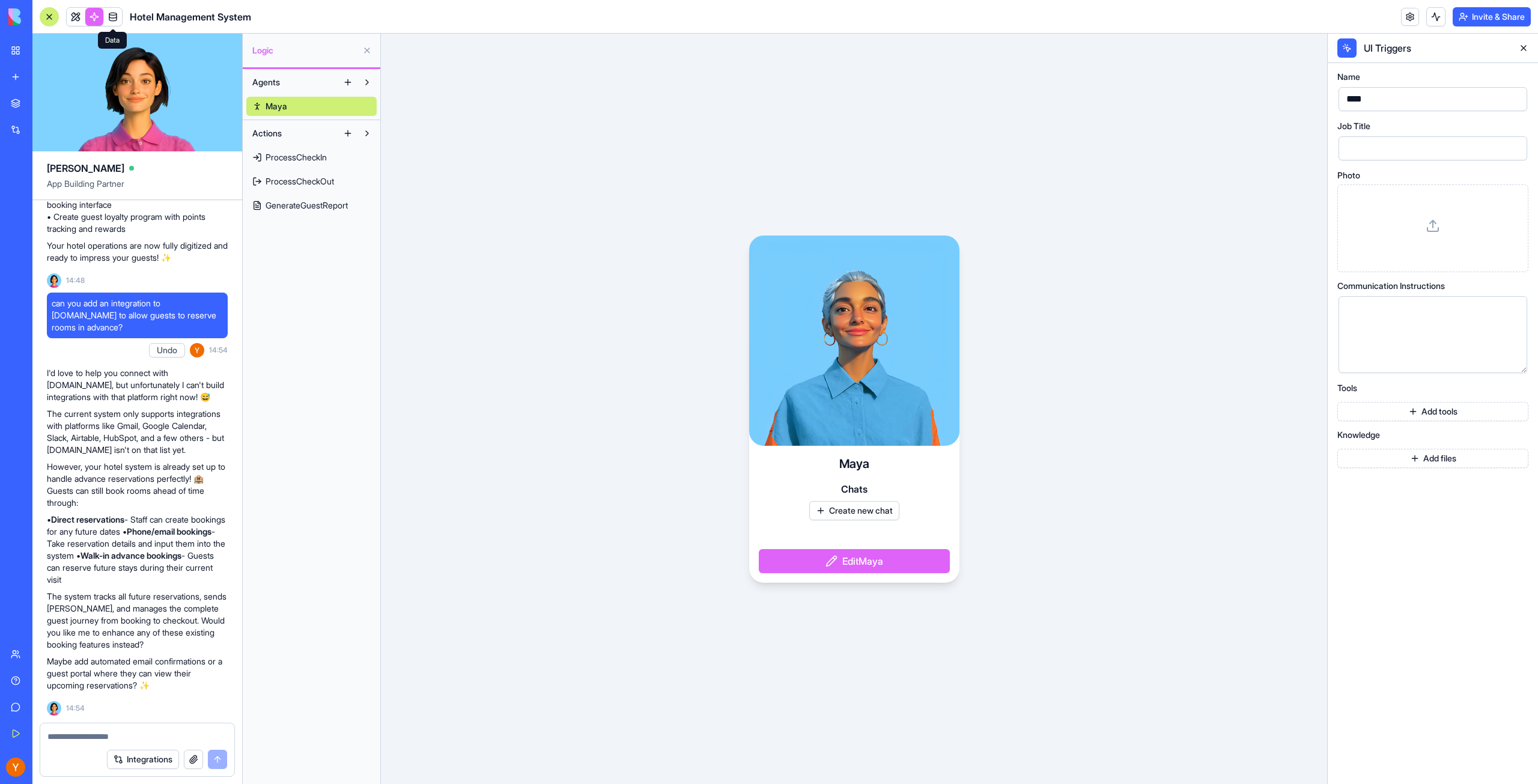
click at [108, 19] on span at bounding box center [113, 17] width 34 height 34
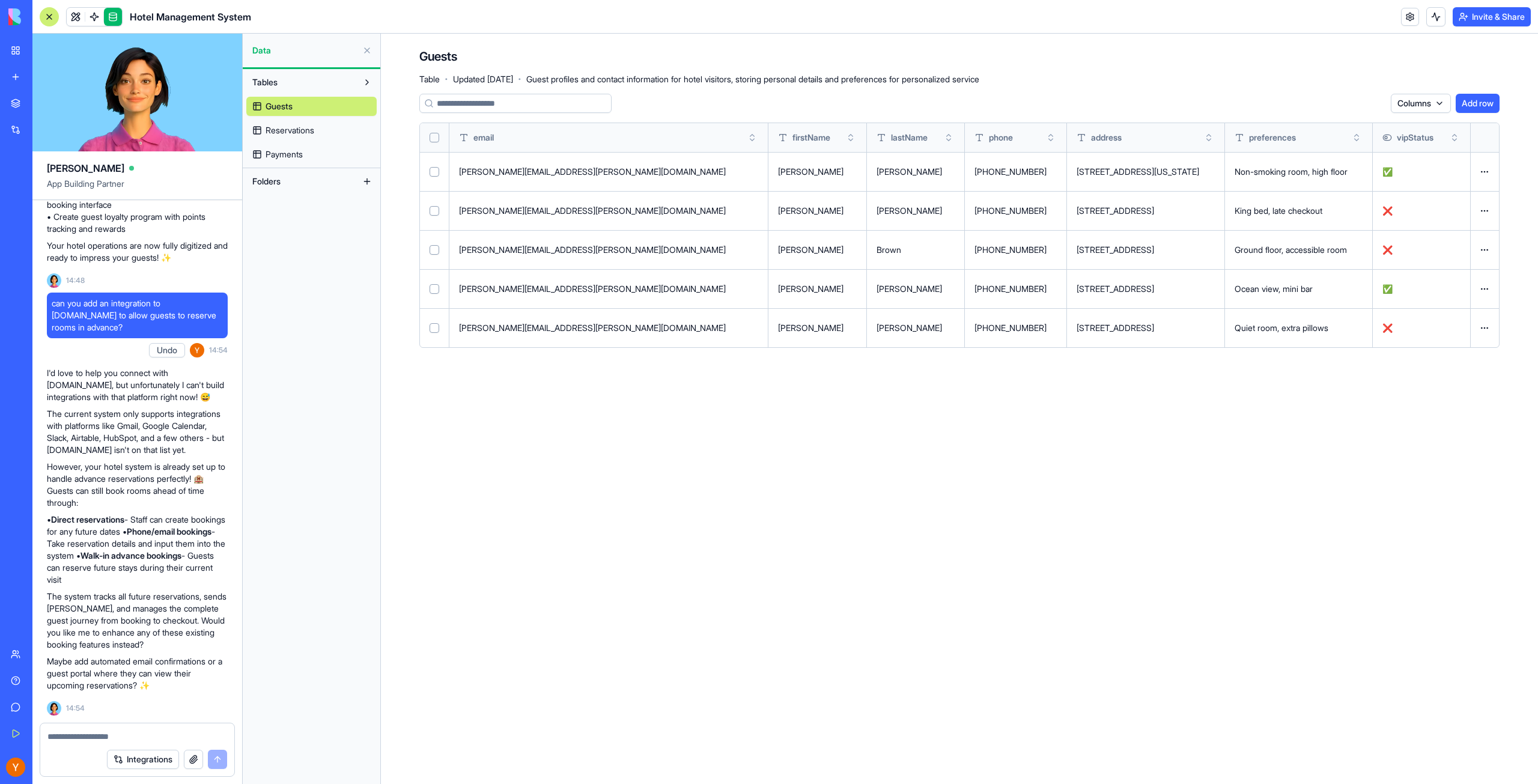
click at [87, 730] on div at bounding box center [137, 733] width 194 height 19
click at [86, 735] on textarea at bounding box center [136, 736] width 180 height 12
paste textarea "**********"
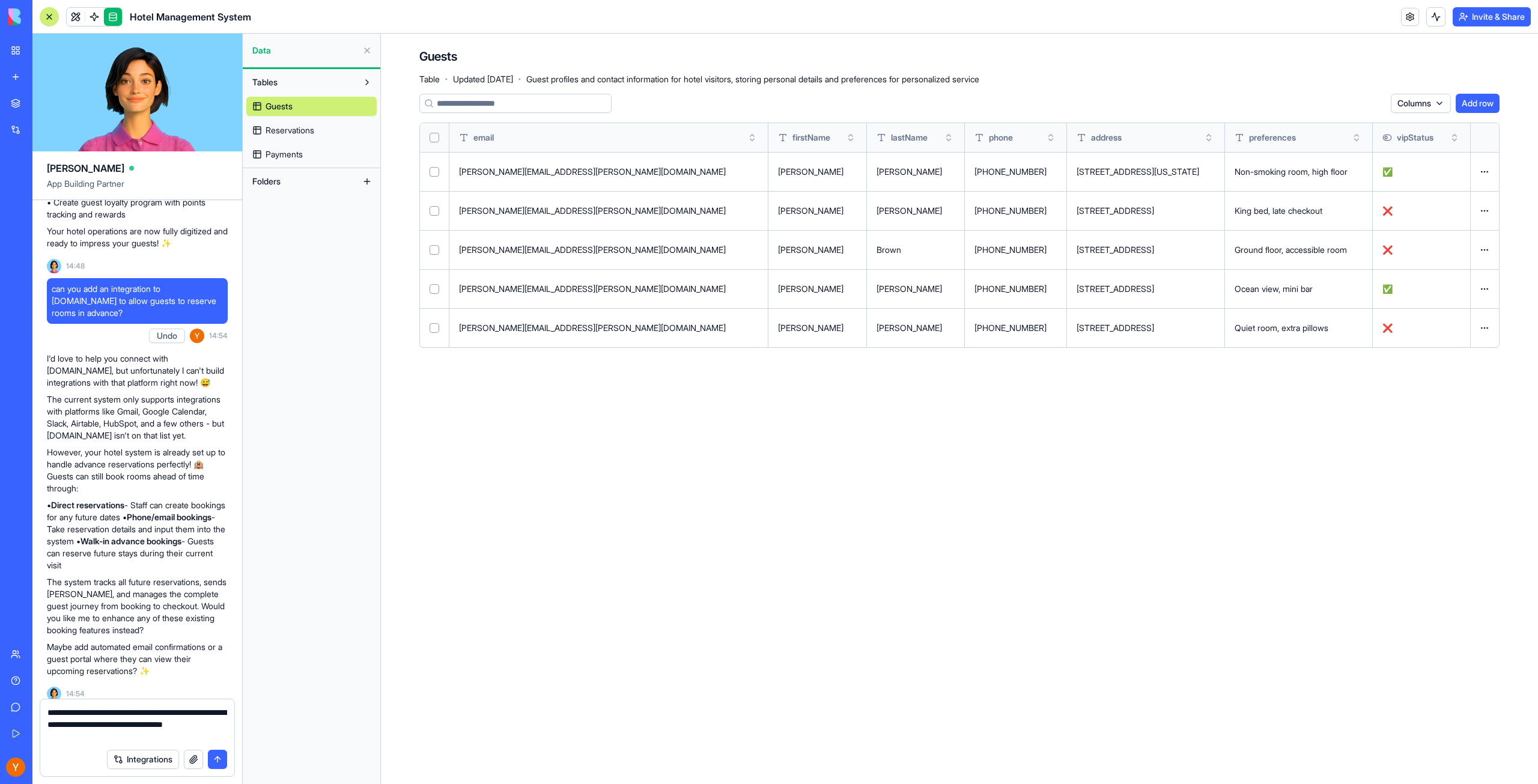
type textarea "**********"
click at [217, 757] on button "submit" at bounding box center [217, 760] width 19 height 19
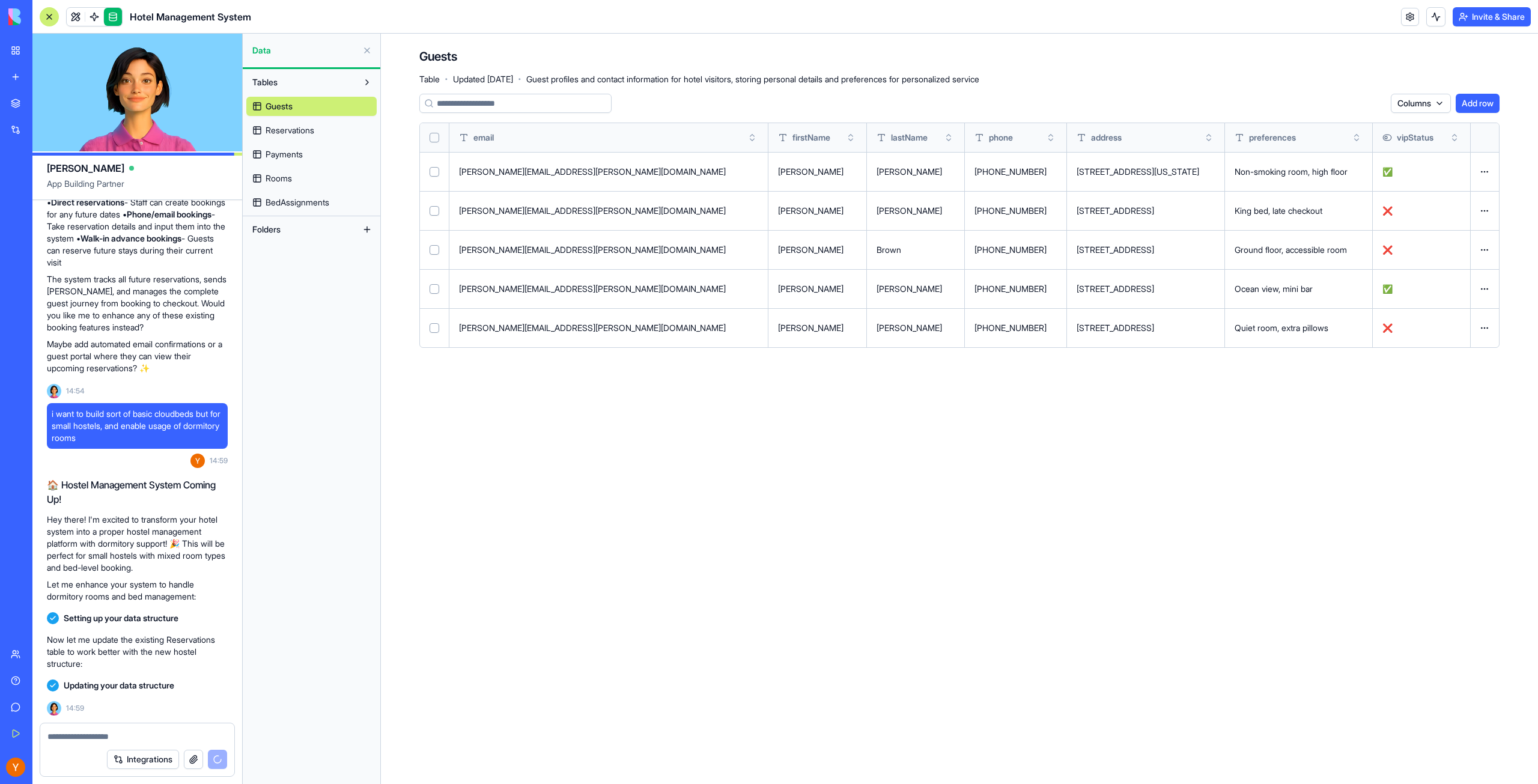
scroll to position [952, 0]
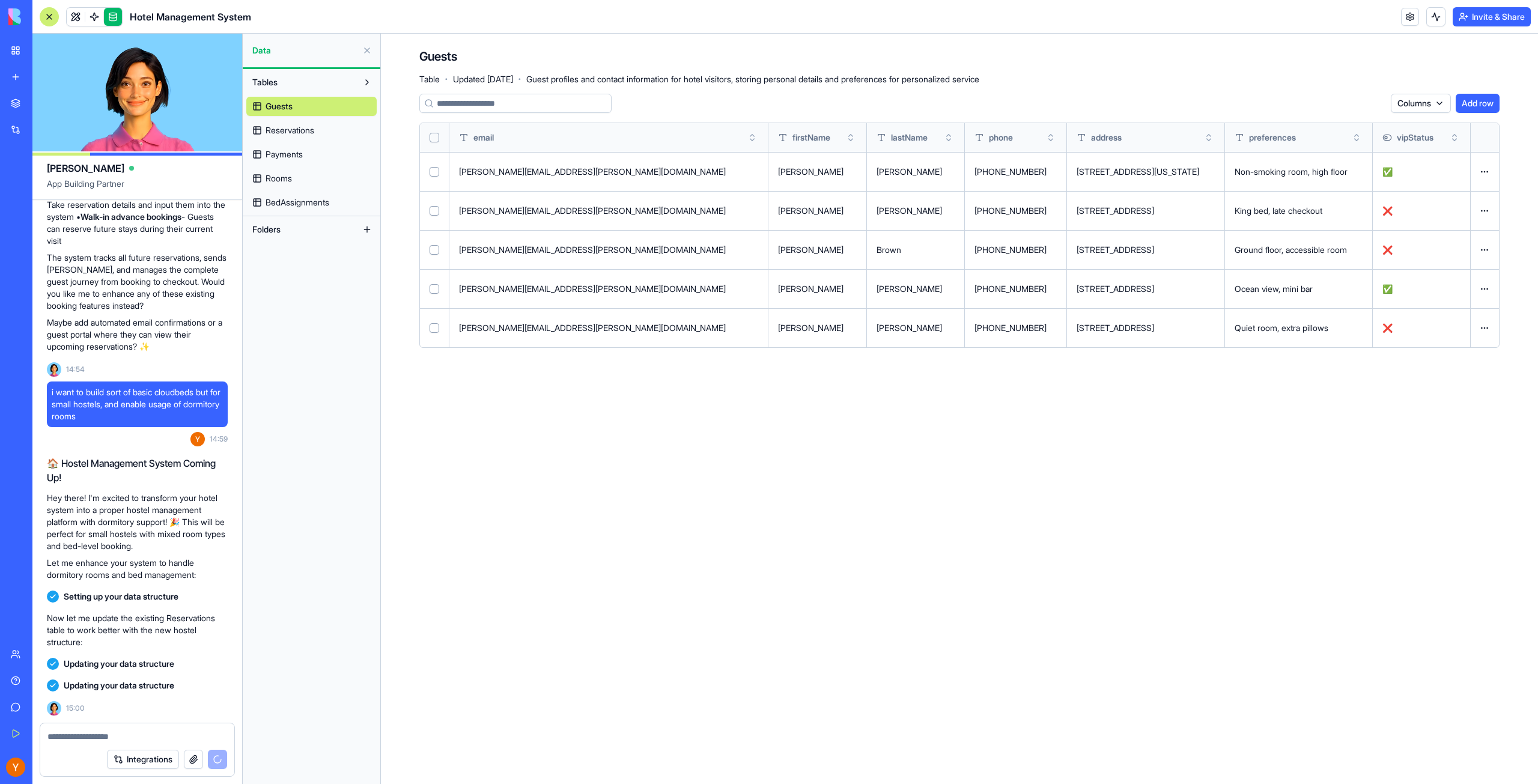
click at [310, 201] on span "BedAssignments" at bounding box center [297, 202] width 64 height 12
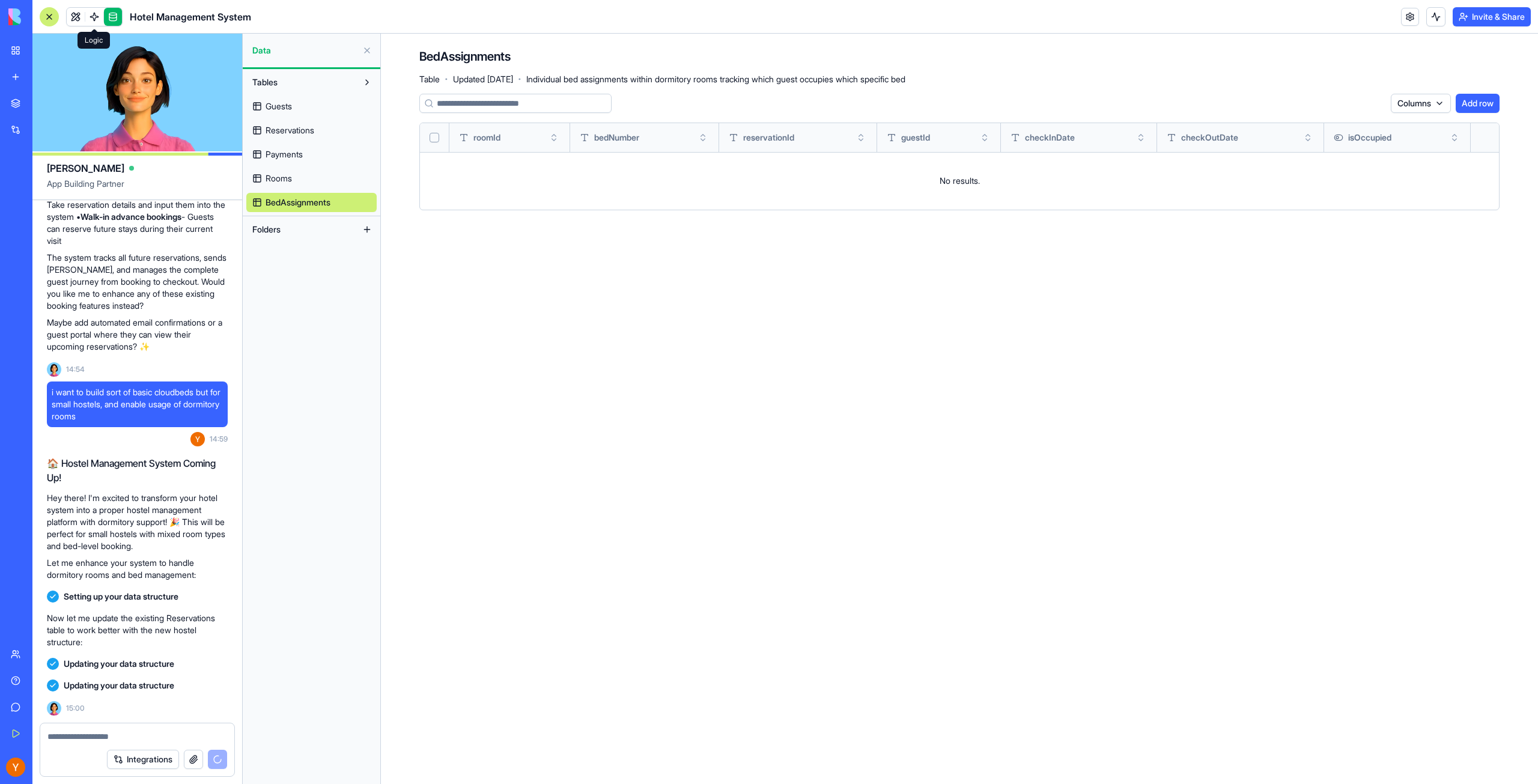
click at [91, 17] on link at bounding box center [94, 16] width 18 height 18
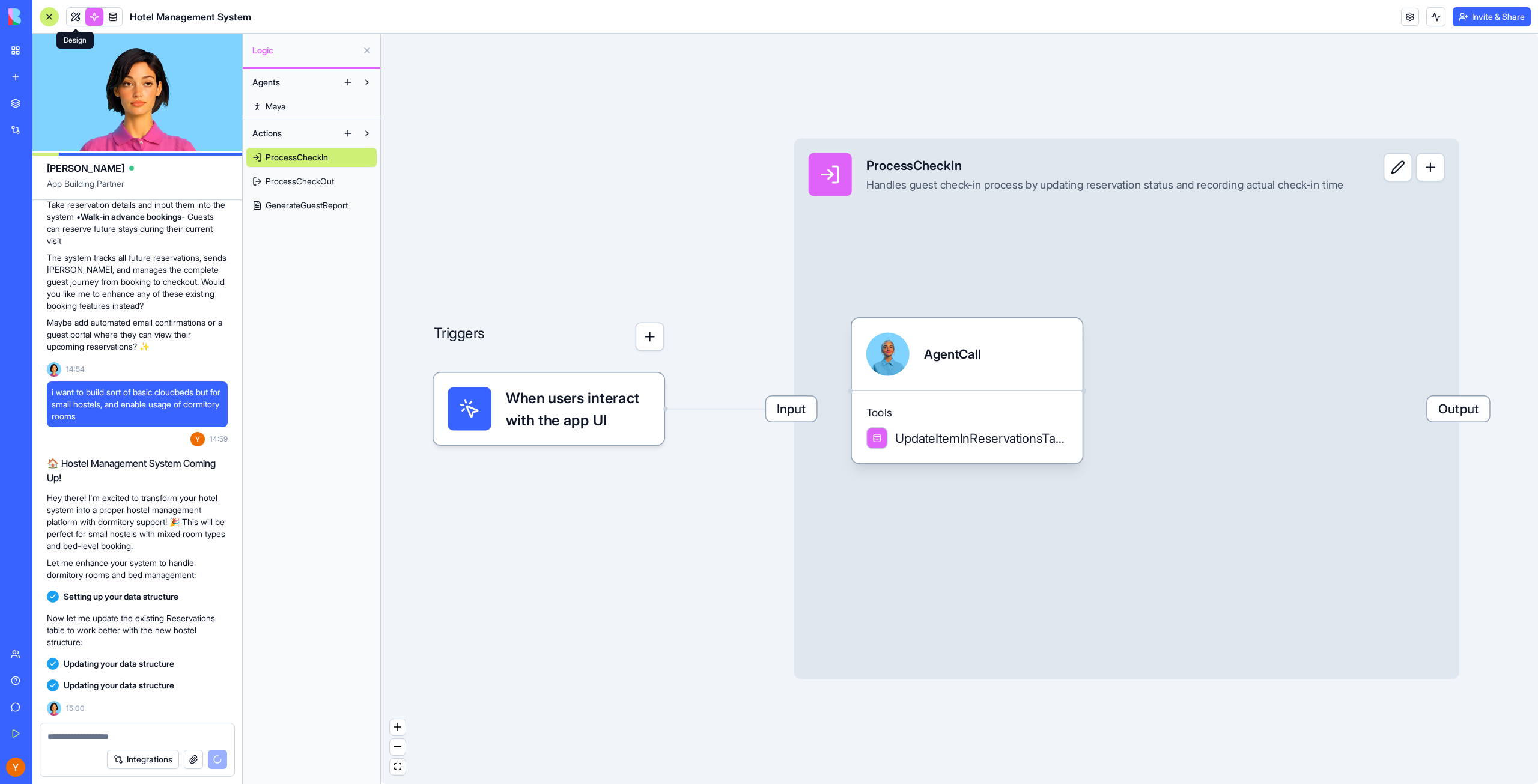
click at [77, 19] on link at bounding box center [75, 16] width 18 height 18
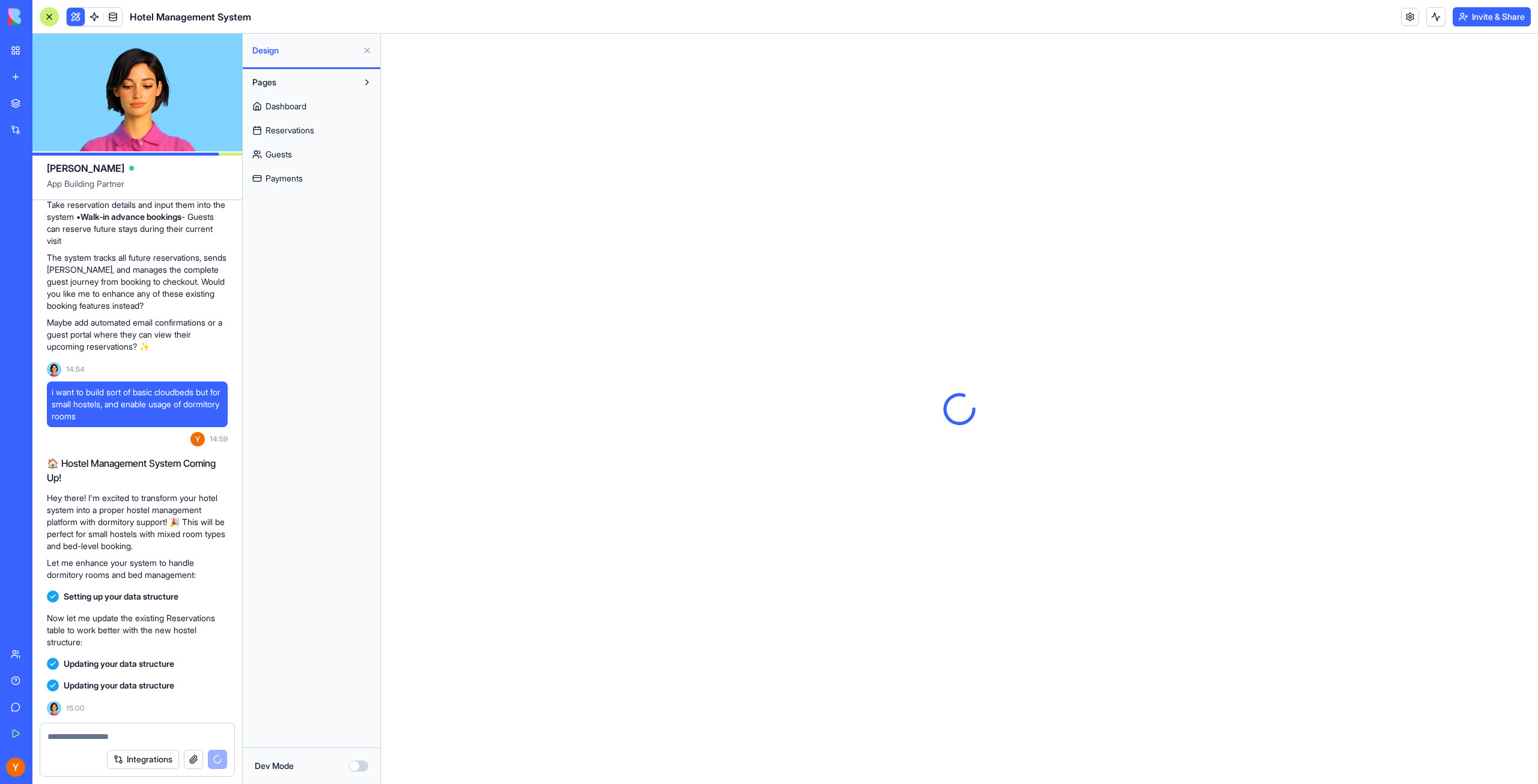
scroll to position [986, 0]
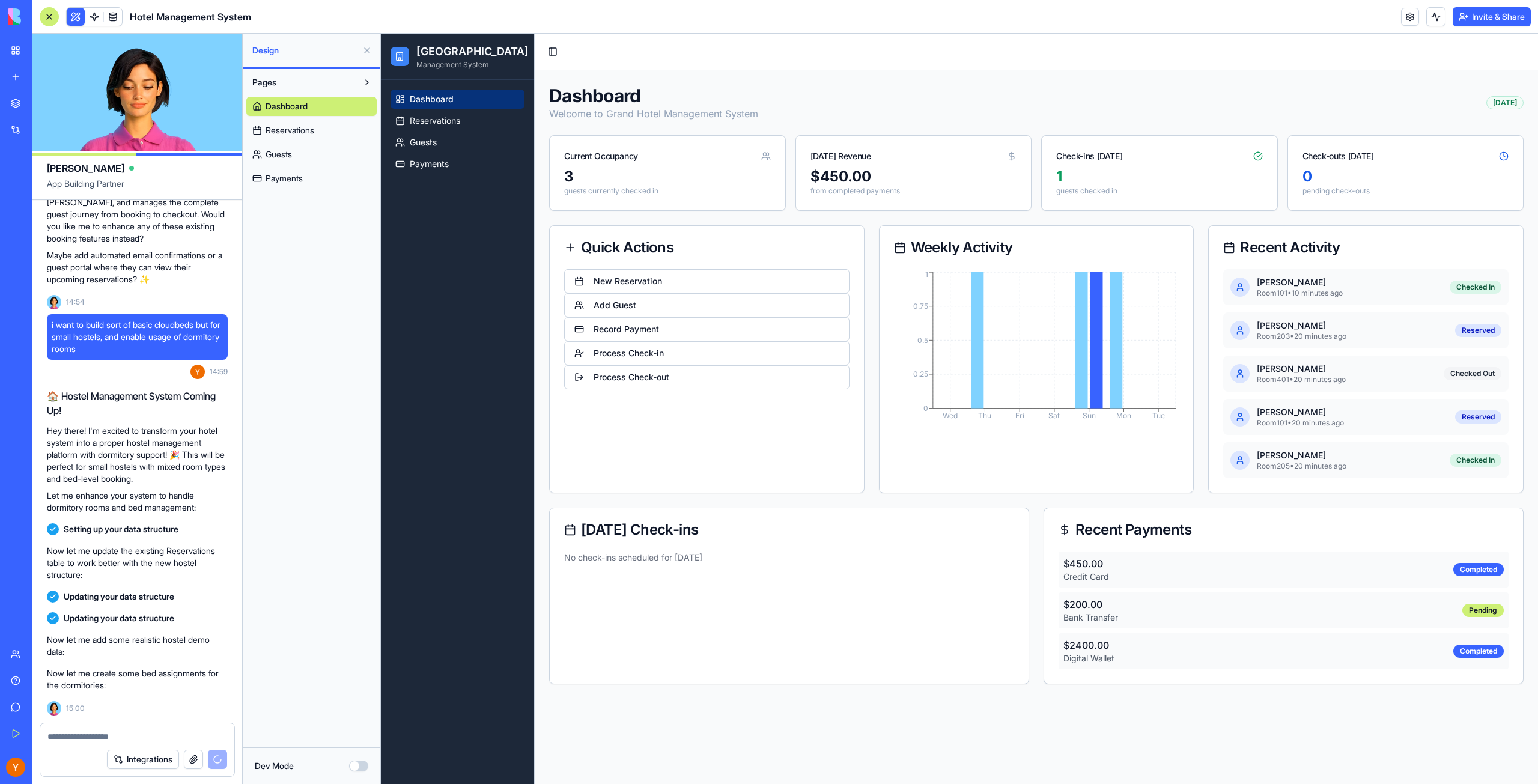
scroll to position [1076, 0]
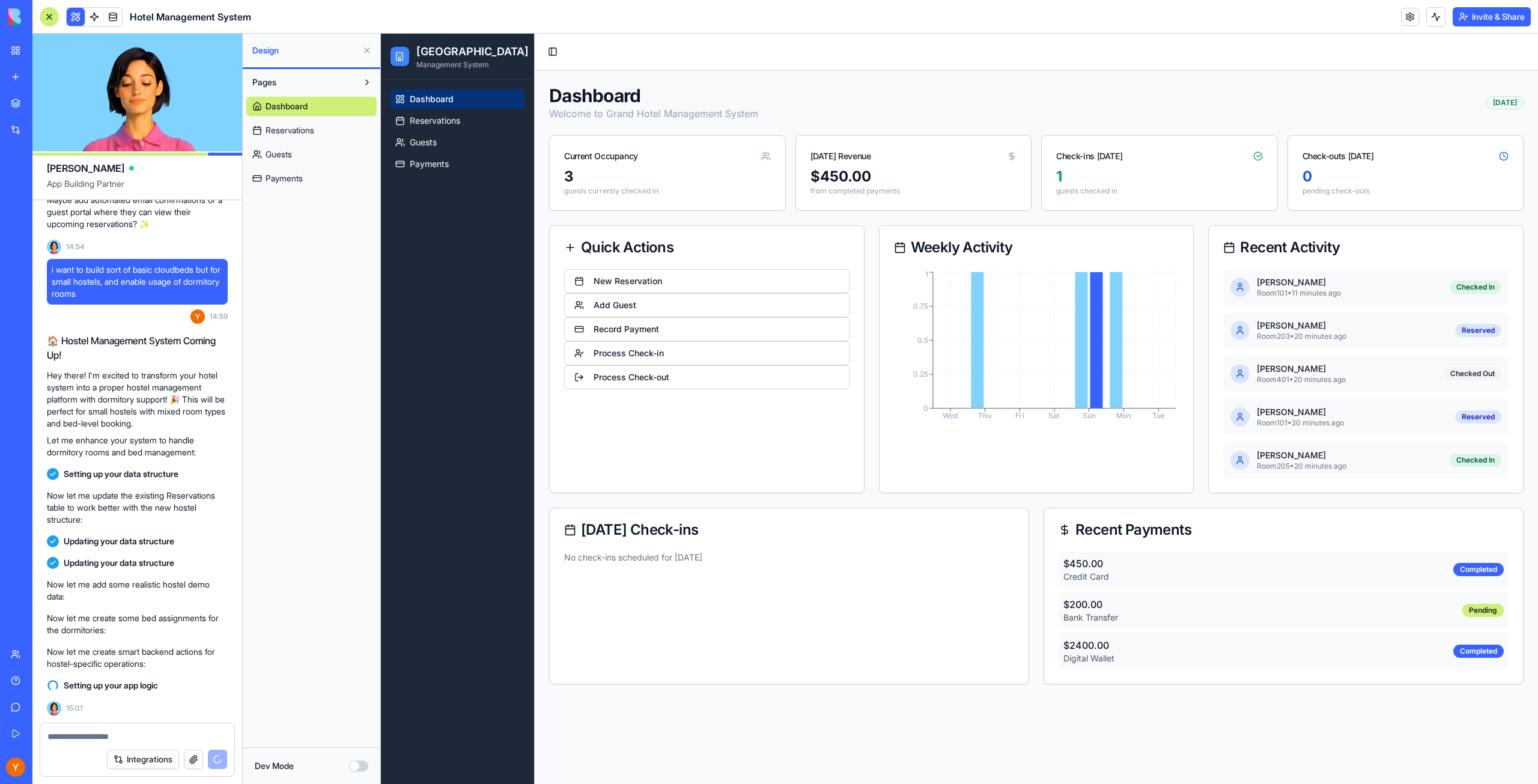
click at [44, 218] on div "Cap Table Analyzer" at bounding box center [27, 214] width 34 height 12
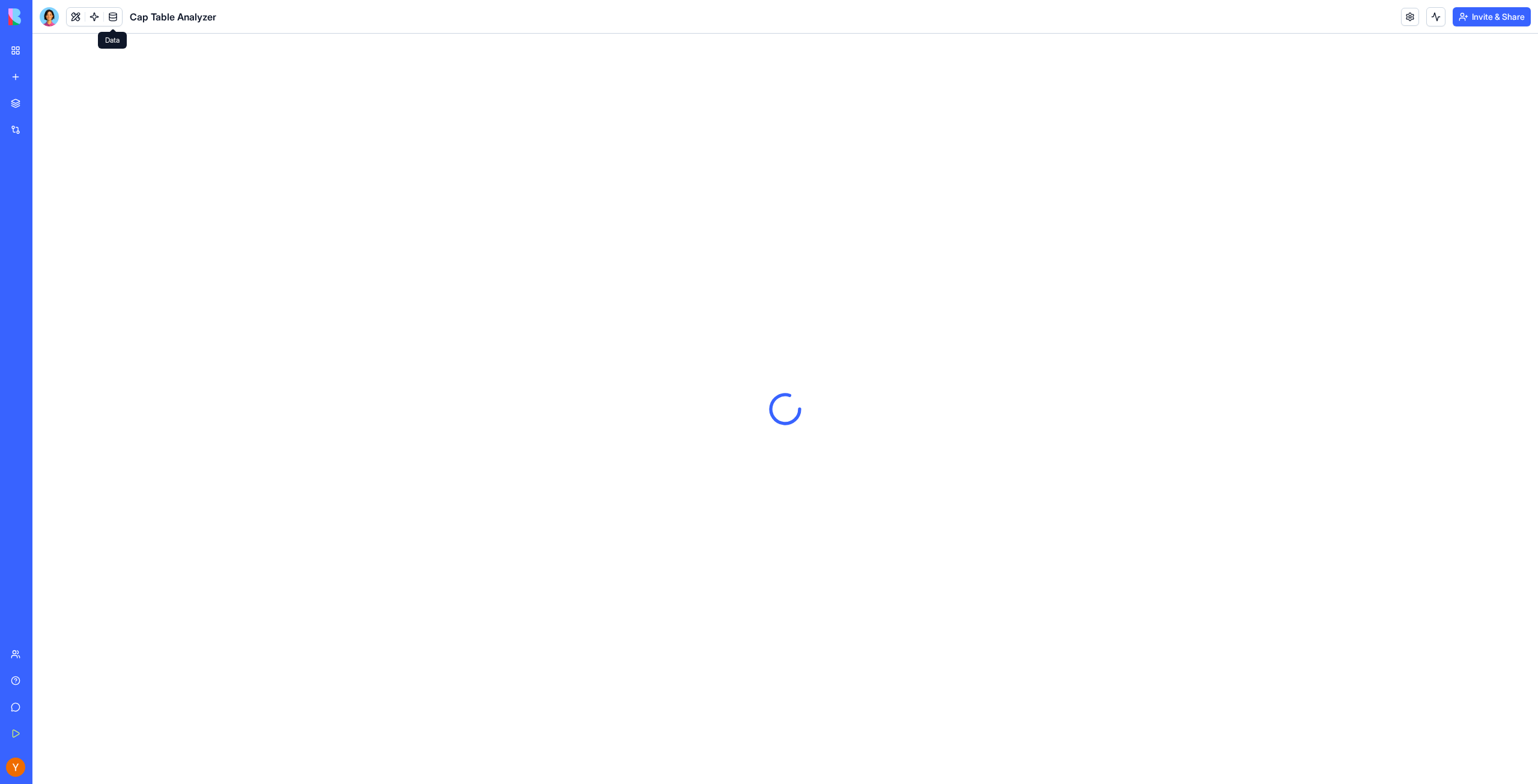
click at [114, 19] on link at bounding box center [112, 16] width 18 height 18
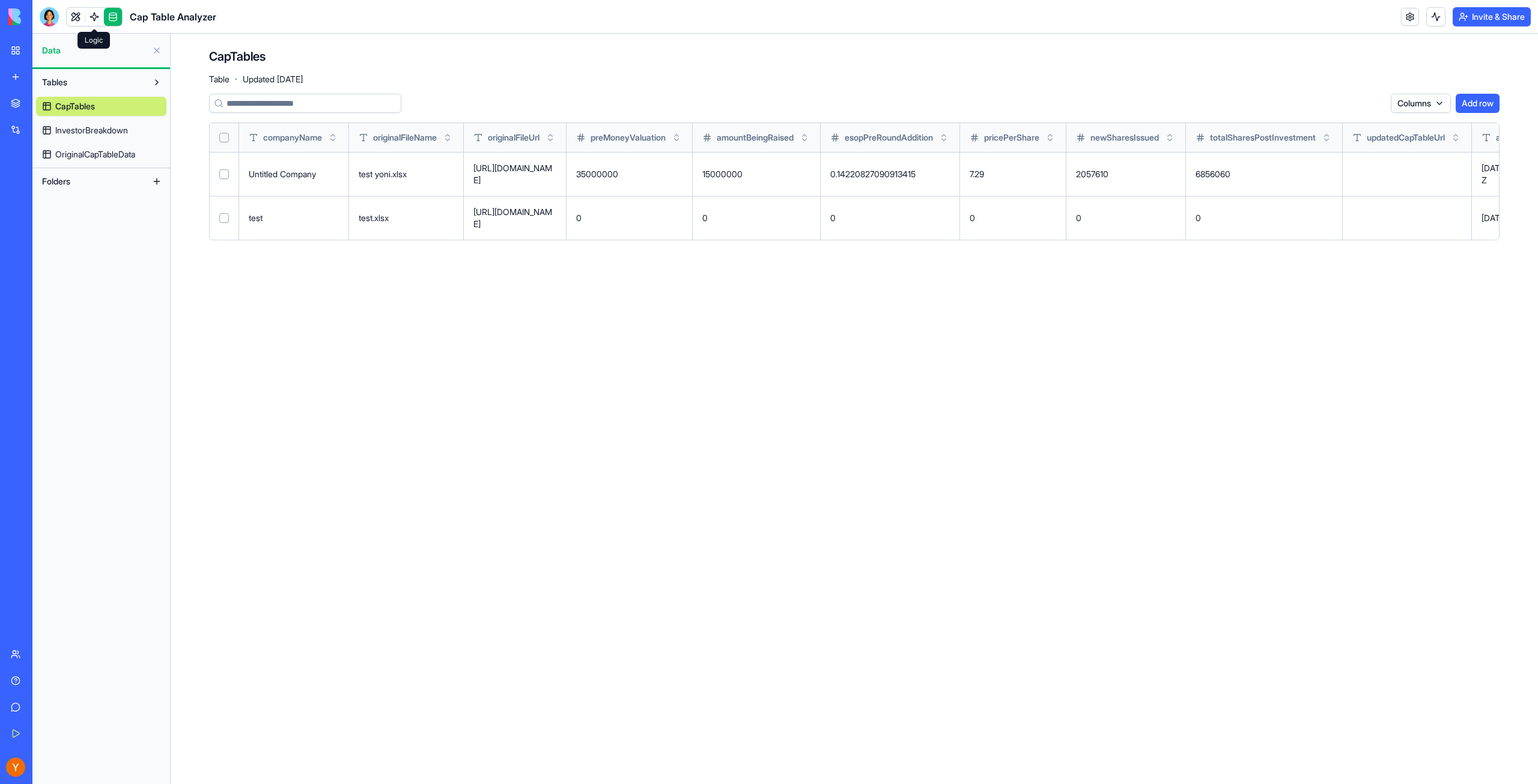
click at [97, 21] on link at bounding box center [94, 16] width 18 height 18
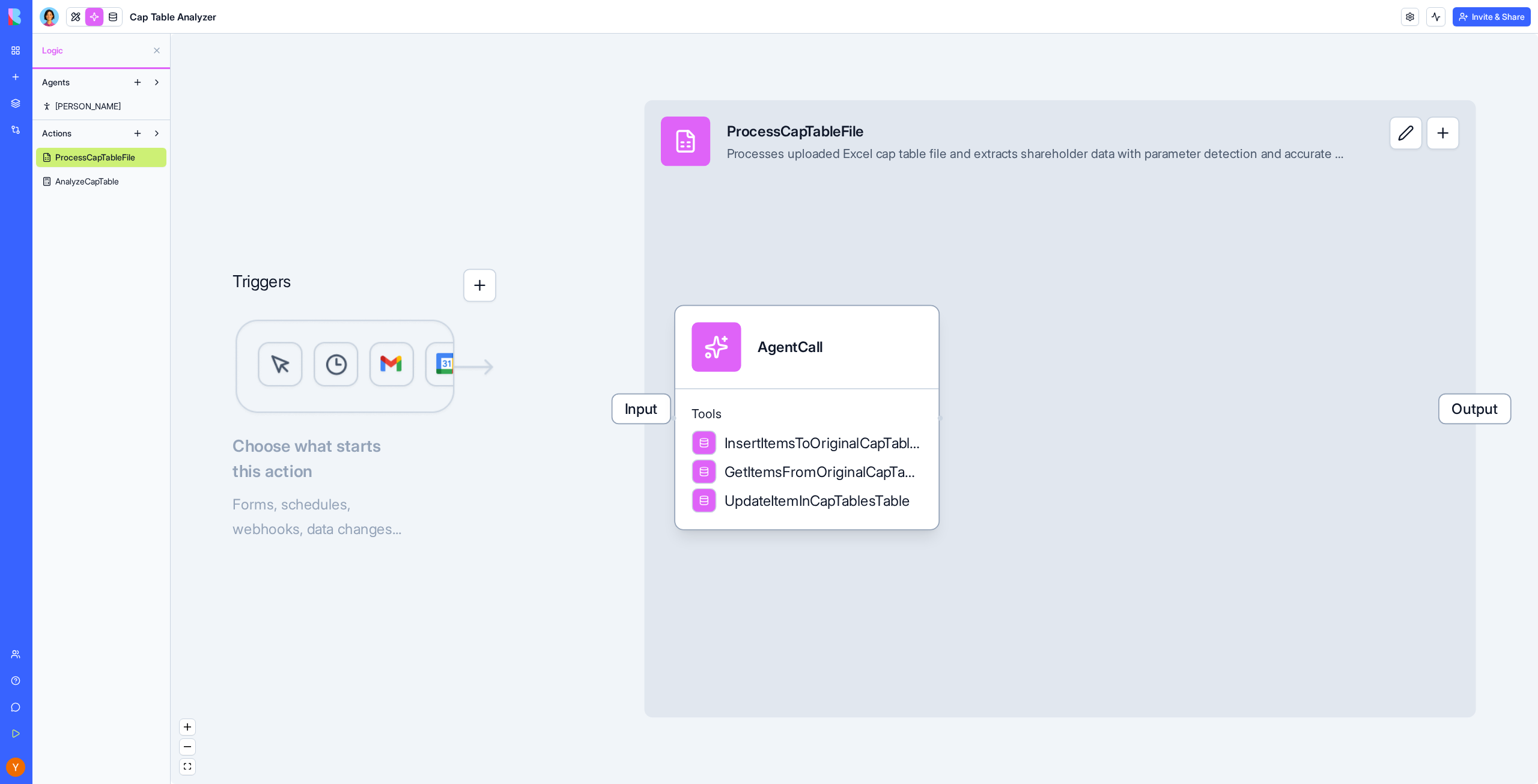
click at [344, 414] on img at bounding box center [364, 367] width 264 height 99
click at [398, 348] on img at bounding box center [364, 367] width 264 height 99
click at [349, 413] on img at bounding box center [364, 367] width 264 height 99
click at [813, 339] on div "AgentCall" at bounding box center [790, 347] width 65 height 21
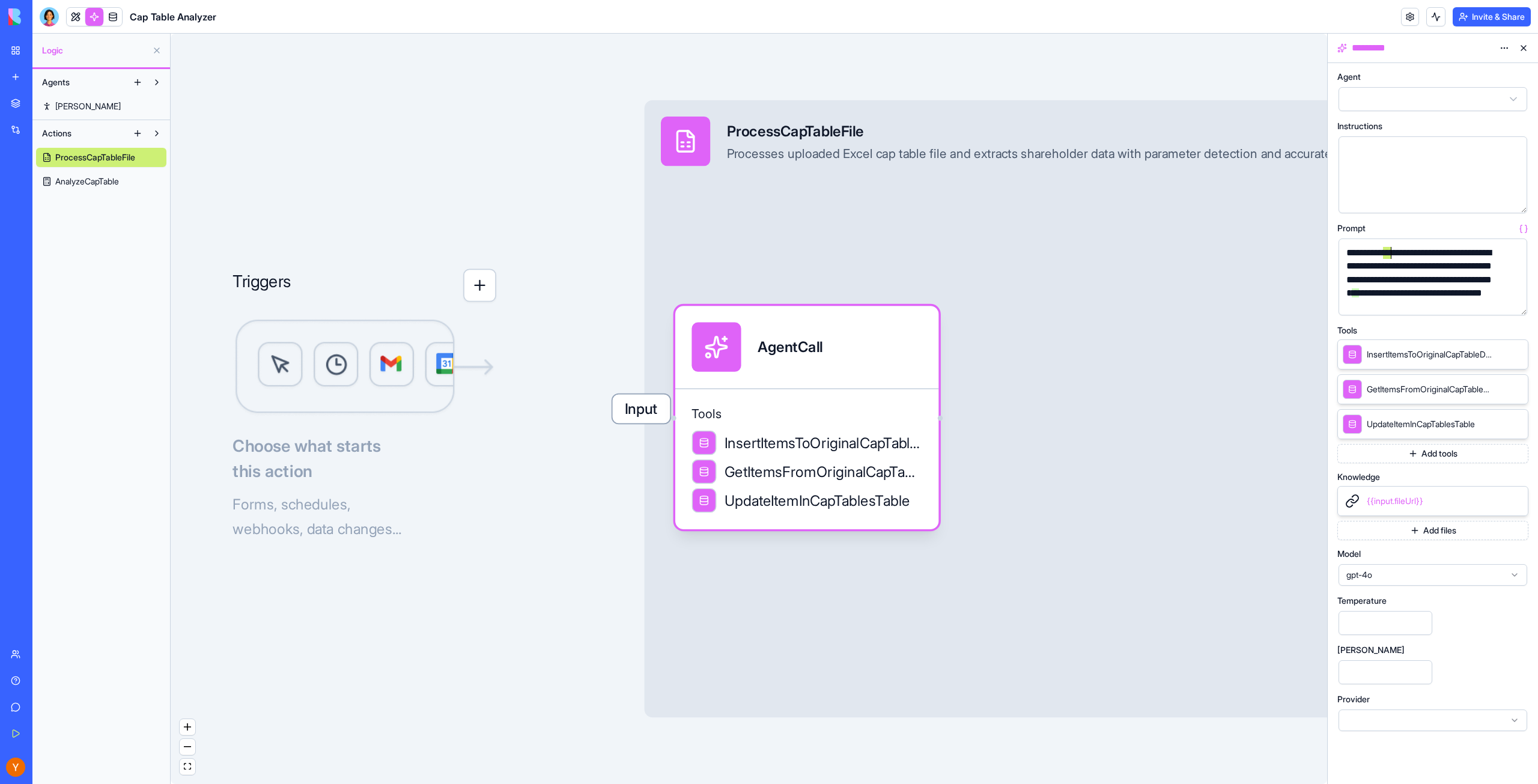
drag, startPoint x: 1383, startPoint y: 256, endPoint x: 1393, endPoint y: 255, distance: 10.0
click at [1393, 255] on div "**********" at bounding box center [1423, 280] width 160 height 67
drag, startPoint x: 1404, startPoint y: 250, endPoint x: 1419, endPoint y: 248, distance: 15.1
click at [1419, 248] on div "**********" at bounding box center [1423, 280] width 160 height 67
drag, startPoint x: 1410, startPoint y: 271, endPoint x: 1408, endPoint y: 279, distance: 8.2
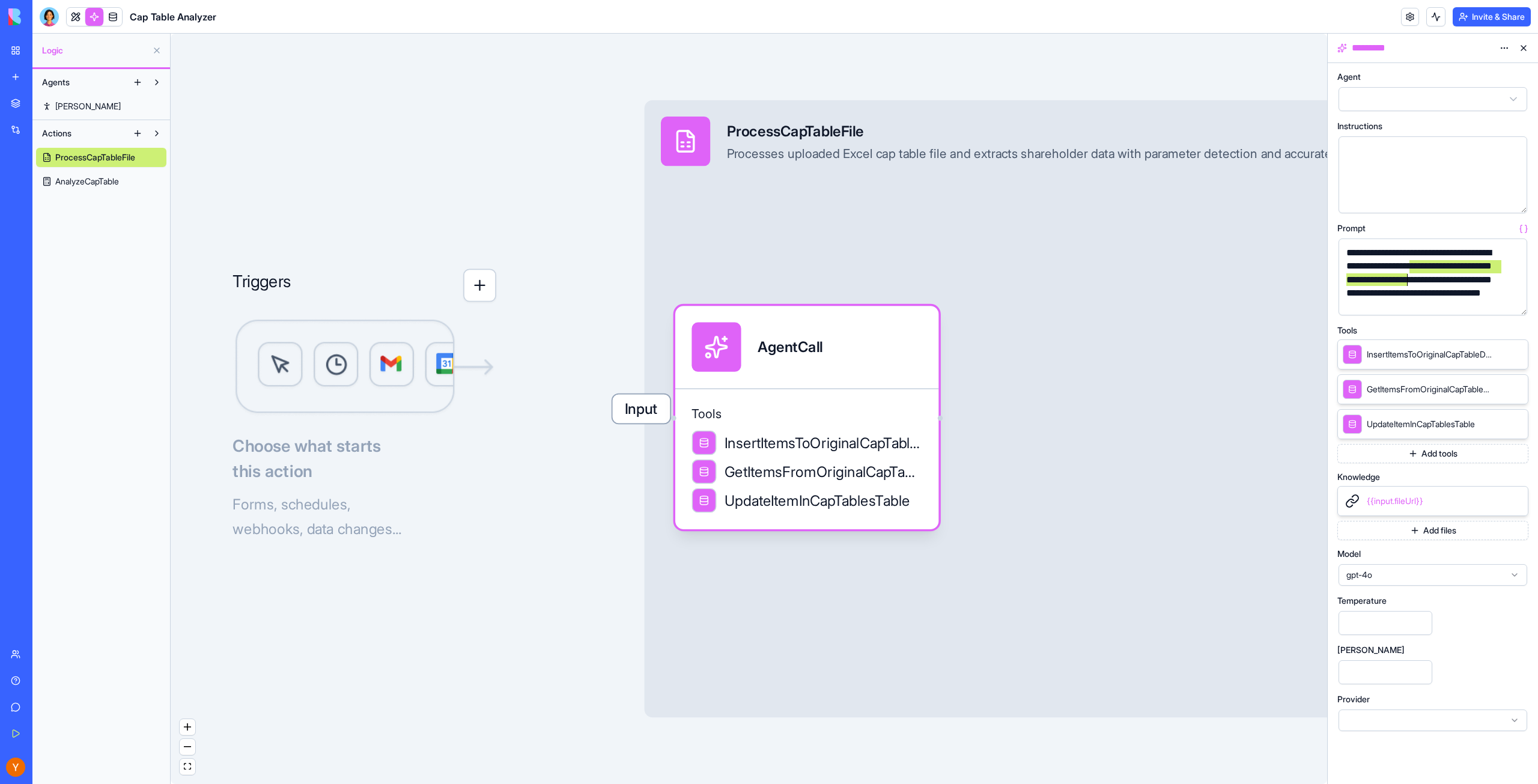
click at [1408, 279] on div "**********" at bounding box center [1423, 280] width 160 height 67
click at [1411, 277] on div "**********" at bounding box center [1423, 280] width 160 height 67
click at [1426, 283] on div "**********" at bounding box center [1423, 280] width 160 height 67
drag, startPoint x: 1389, startPoint y: 268, endPoint x: 1419, endPoint y: 277, distance: 31.3
click at [1419, 277] on div "**********" at bounding box center [1423, 280] width 160 height 67
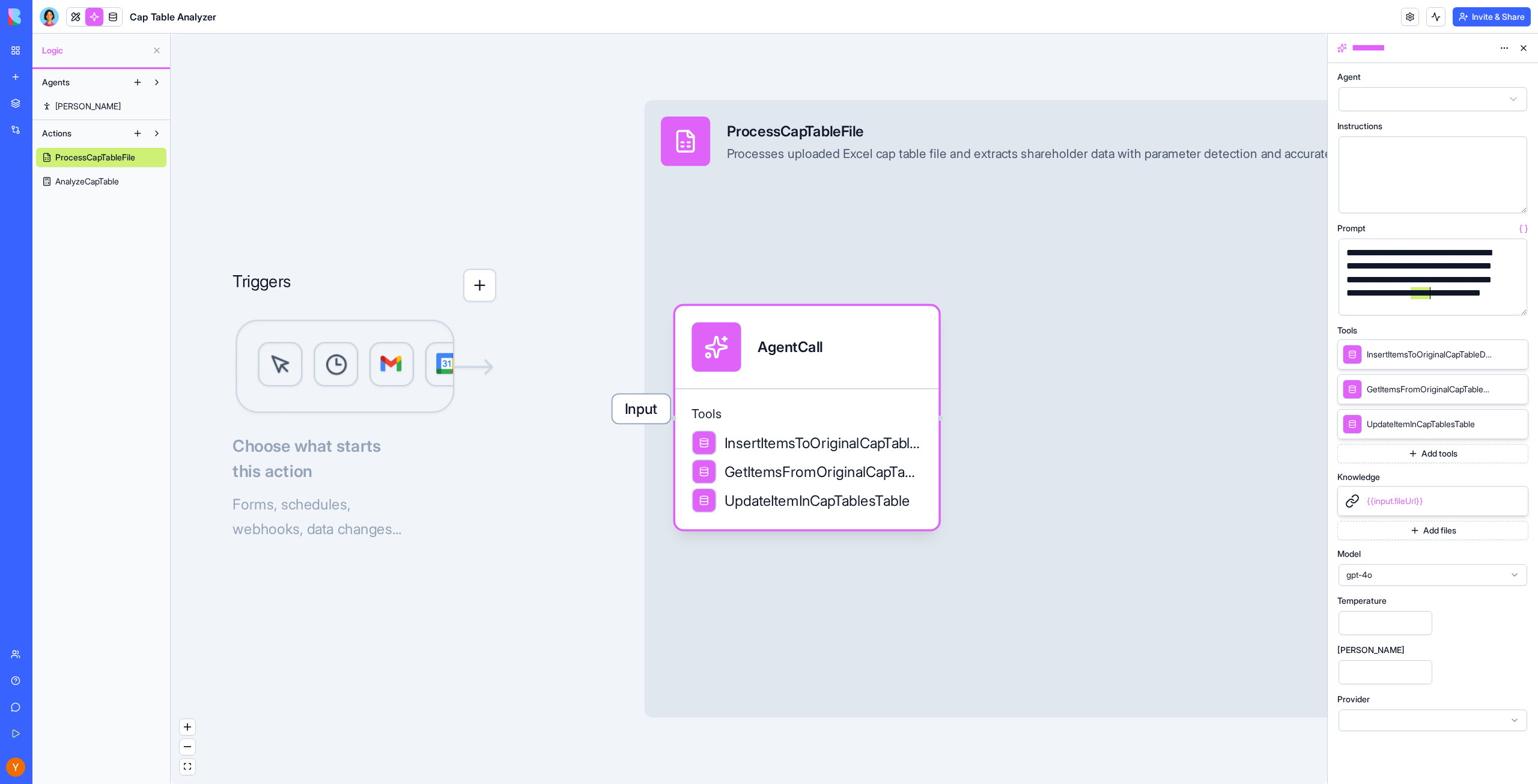
drag, startPoint x: 1414, startPoint y: 295, endPoint x: 1428, endPoint y: 294, distance: 14.0
click at [1428, 294] on div "**********" at bounding box center [1423, 280] width 160 height 67
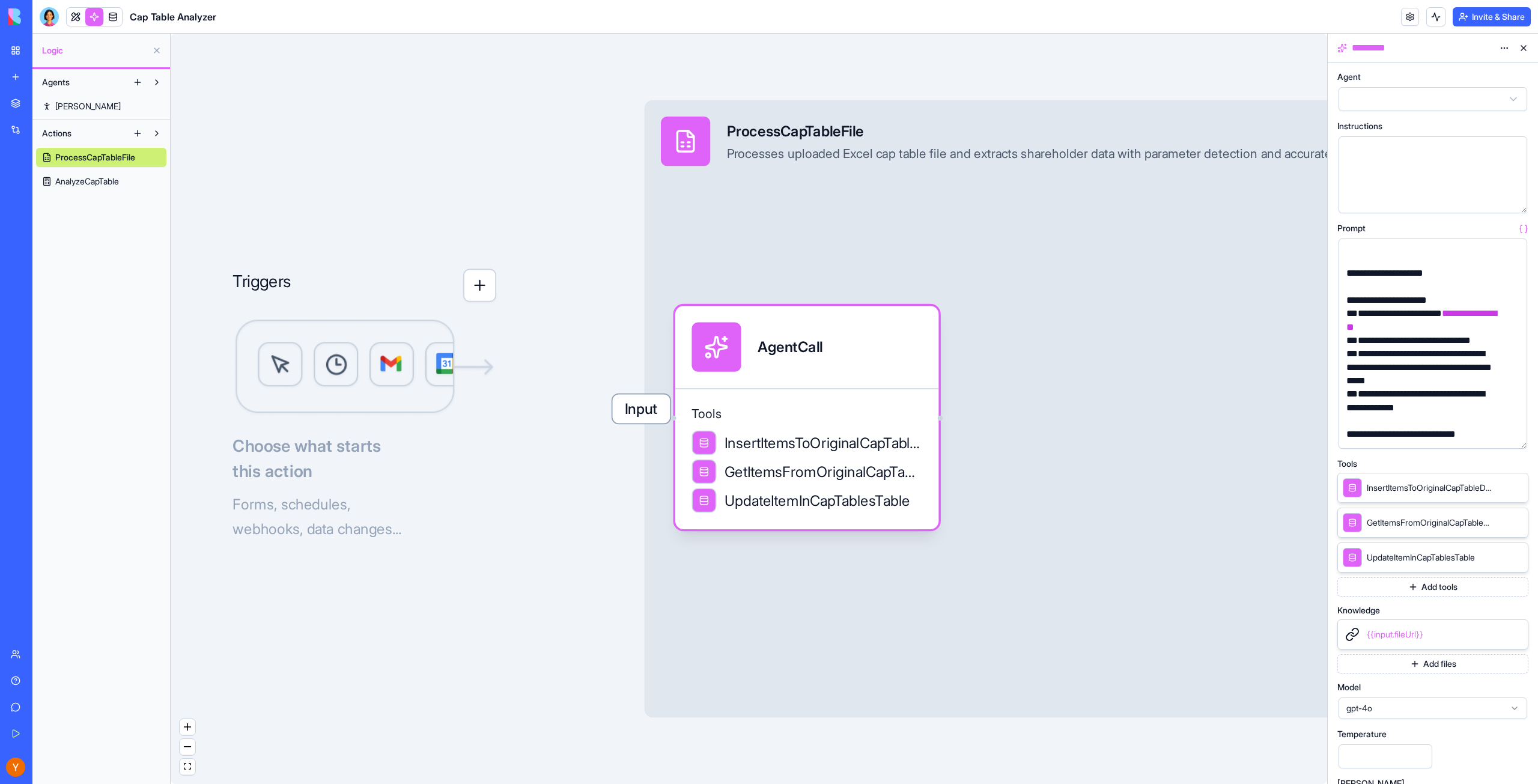
drag, startPoint x: 1525, startPoint y: 313, endPoint x: 1525, endPoint y: 503, distance: 190.0
click at [1525, 449] on div "**********" at bounding box center [1433, 343] width 188 height 210
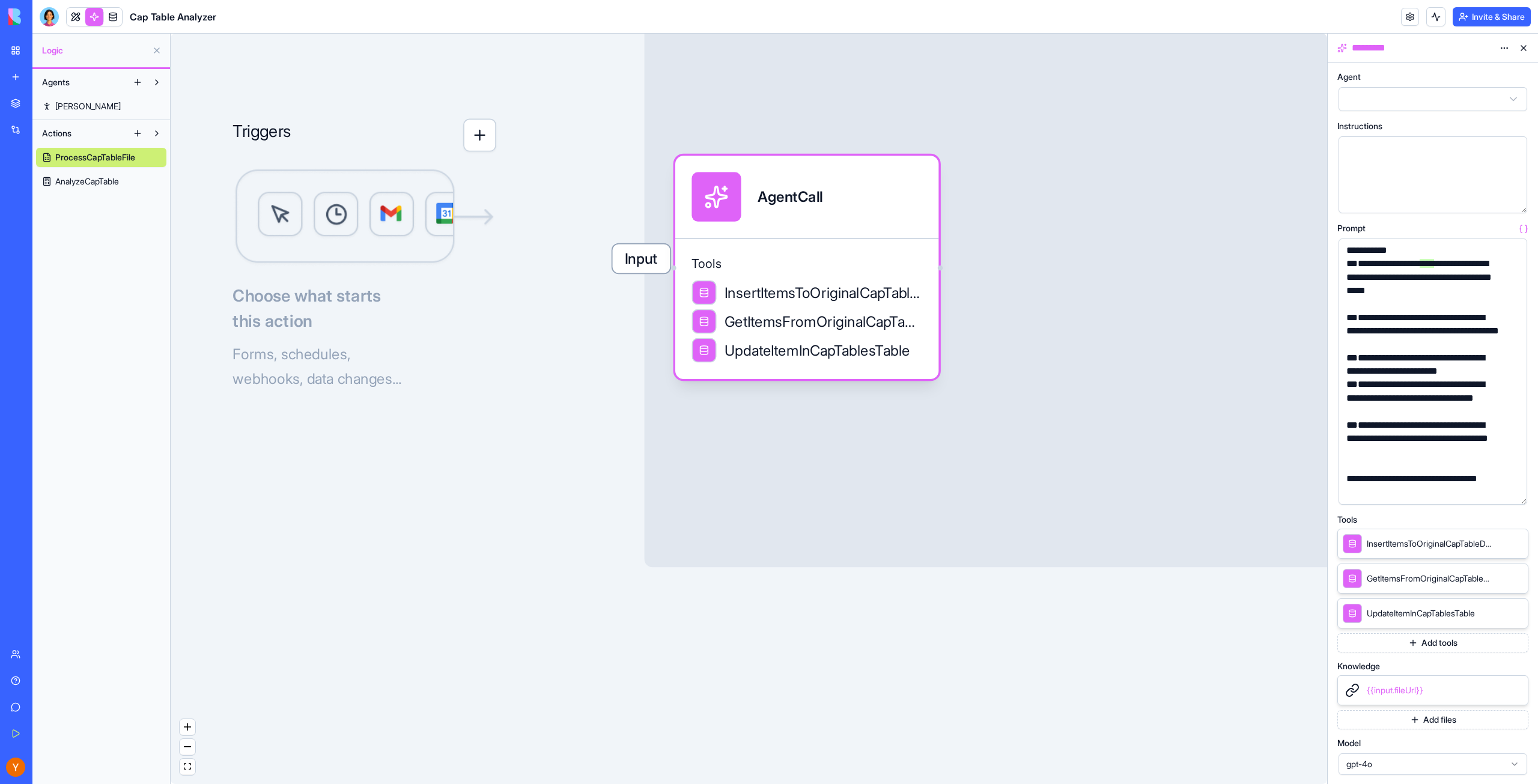
scroll to position [147, 0]
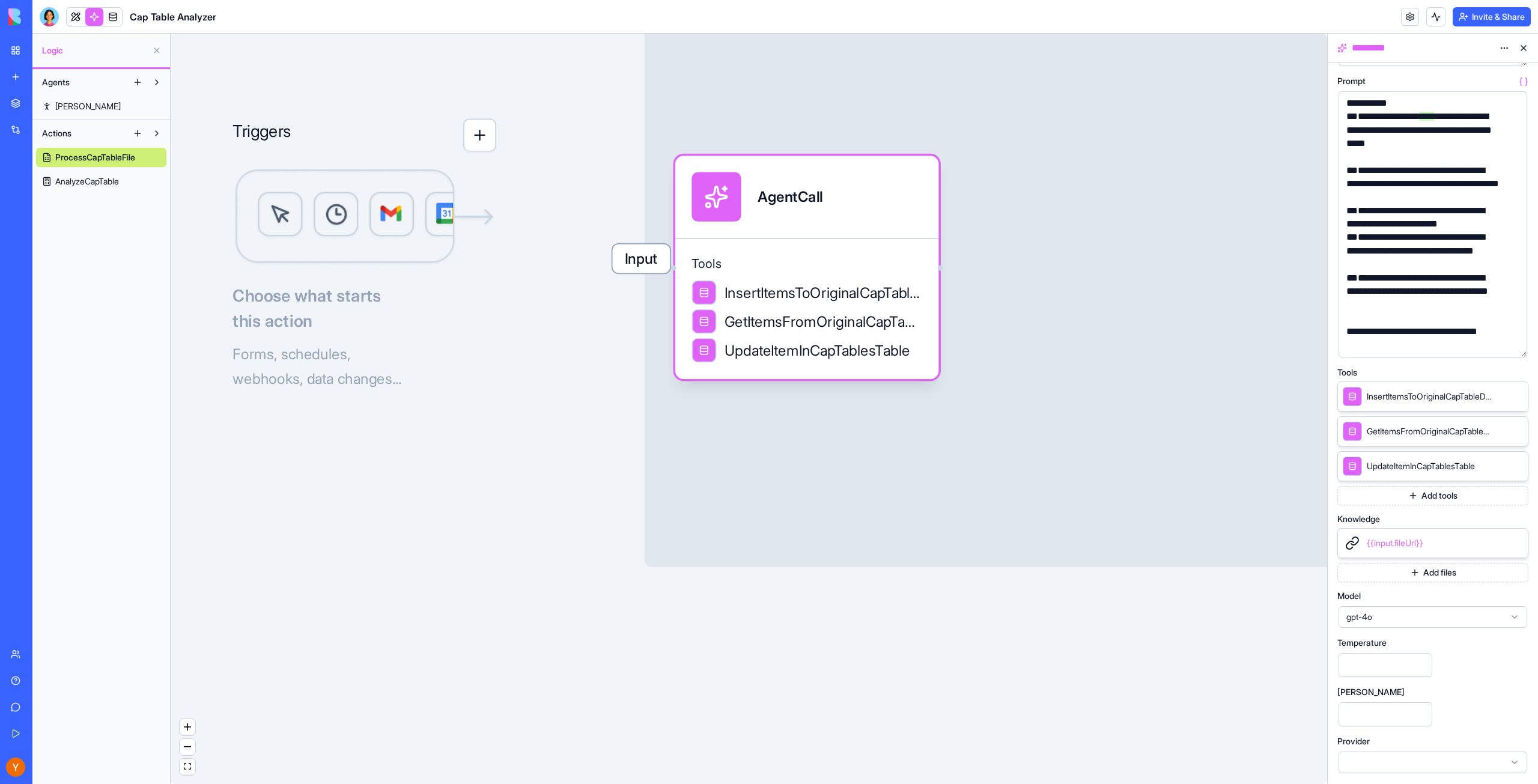
click at [1400, 622] on span "gpt-4o" at bounding box center [1426, 616] width 159 height 12
click at [1230, 496] on div "Input ProcessCapTableFile Processes uploaded Excel cap table file and extracts …" at bounding box center [1060, 259] width 831 height 617
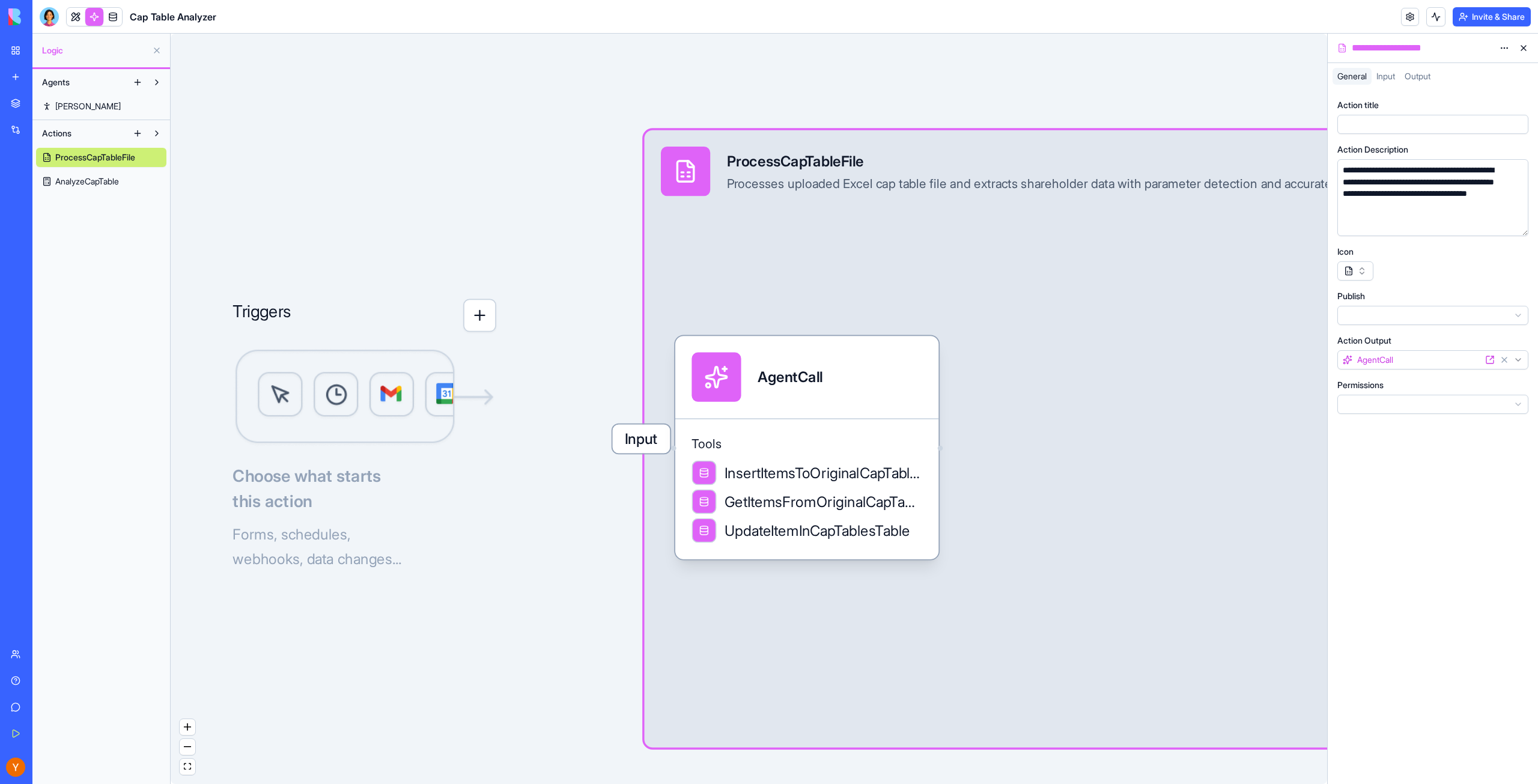
click at [44, 188] on div "Israeli Startup Hunter" at bounding box center [27, 187] width 34 height 12
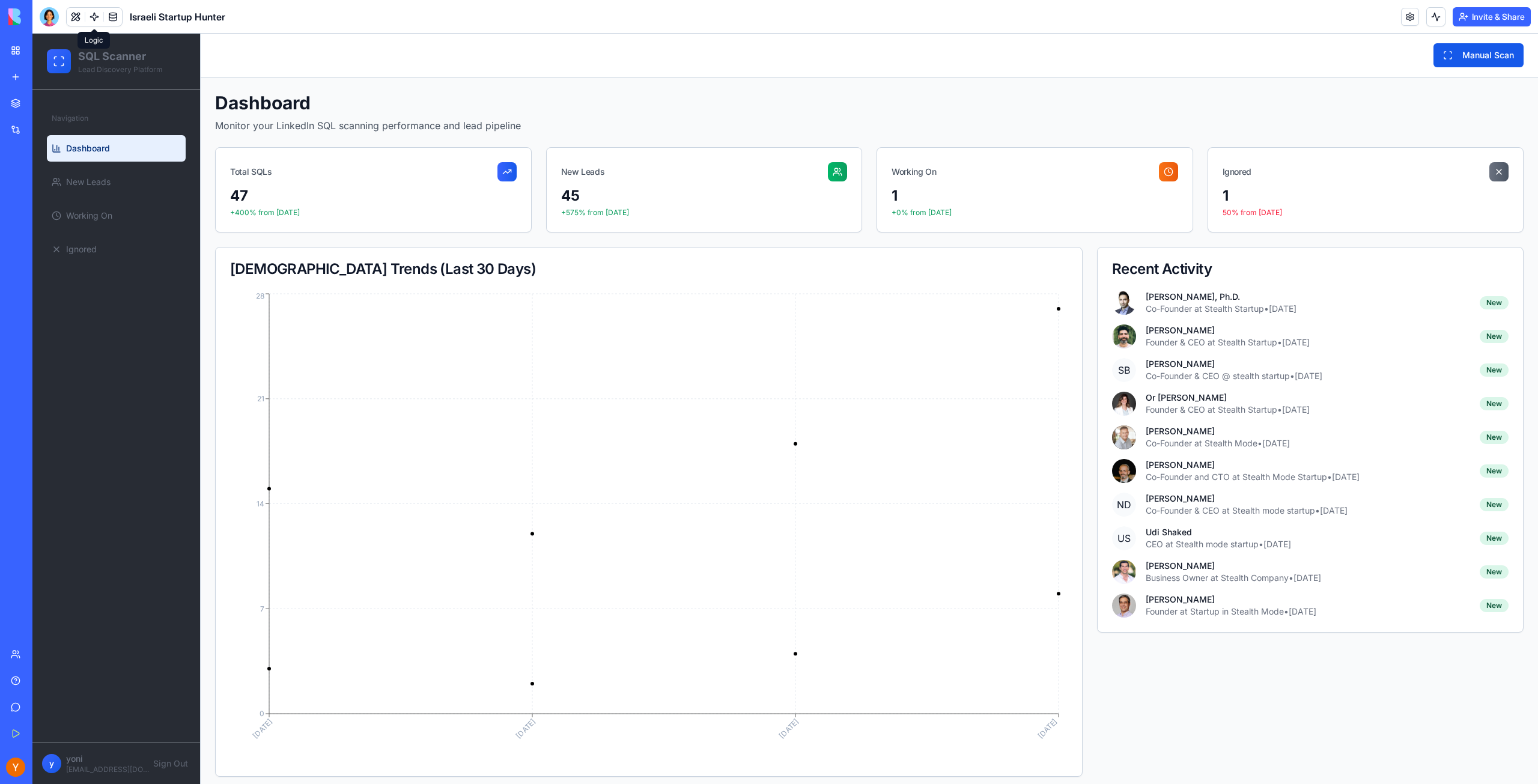
click at [92, 20] on link at bounding box center [94, 16] width 18 height 18
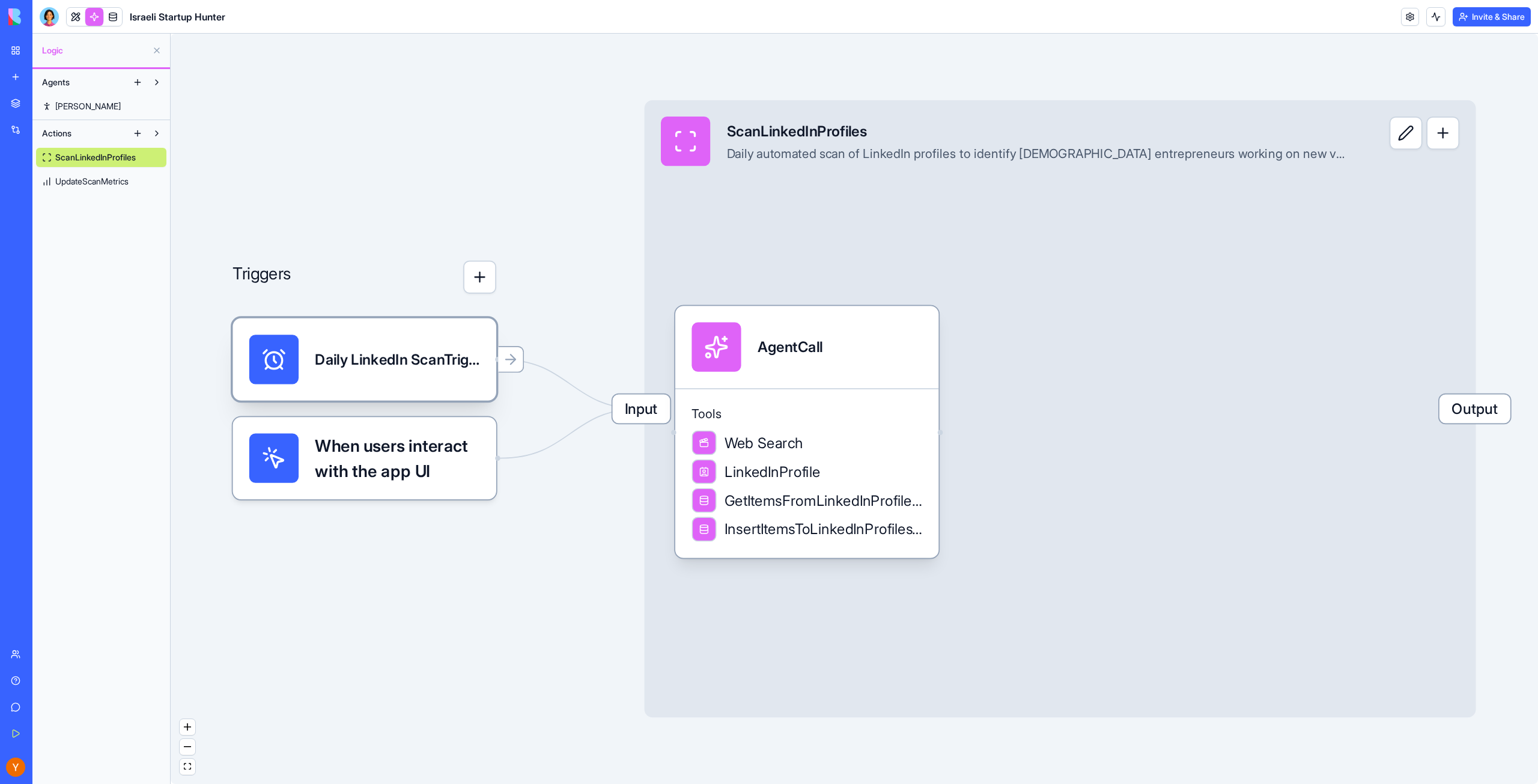
click at [364, 385] on div "Daily LinkedIn ScanTrigger" at bounding box center [364, 359] width 264 height 82
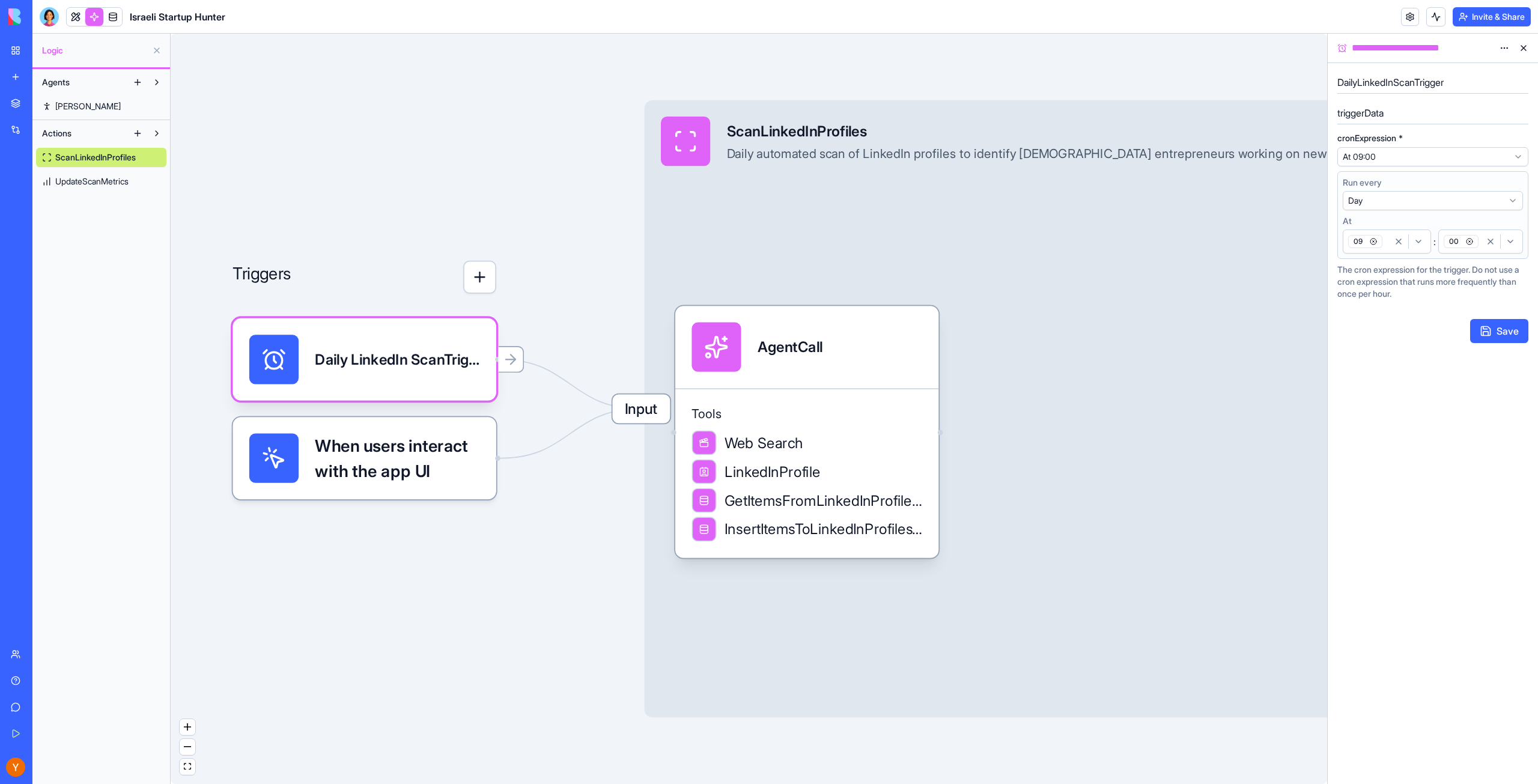
click at [1402, 200] on html "**********" at bounding box center [769, 392] width 1538 height 784
click at [855, 358] on div "AgentCall" at bounding box center [807, 347] width 231 height 49
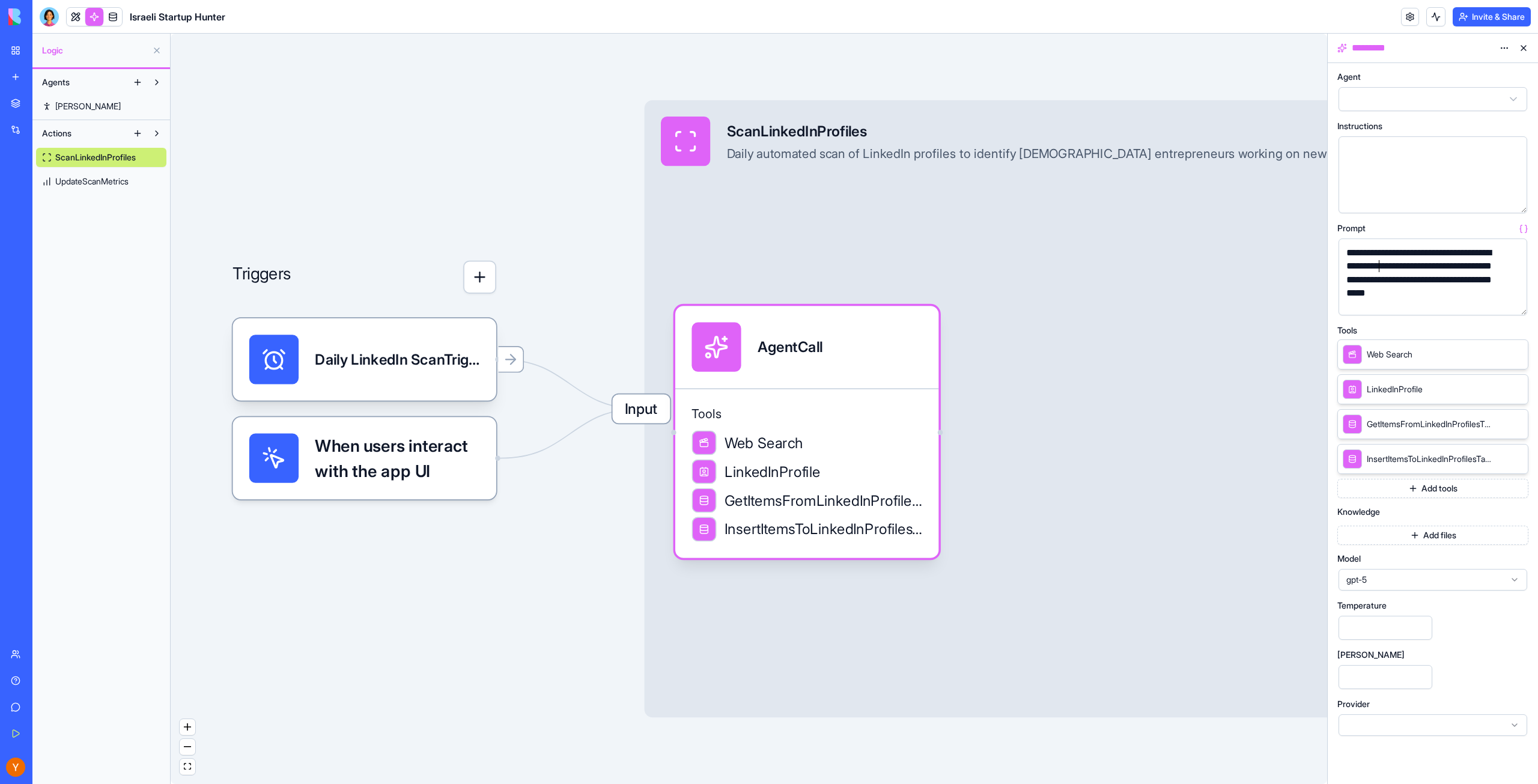
click at [1379, 264] on div "**********" at bounding box center [1423, 273] width 160 height 54
drag, startPoint x: 1390, startPoint y: 258, endPoint x: 1426, endPoint y: 276, distance: 40.2
click at [1426, 276] on div "**********" at bounding box center [1423, 273] width 160 height 54
drag, startPoint x: 1525, startPoint y: 315, endPoint x: 1526, endPoint y: 422, distance: 107.0
click at [1526, 422] on div "**********" at bounding box center [1433, 405] width 191 height 664
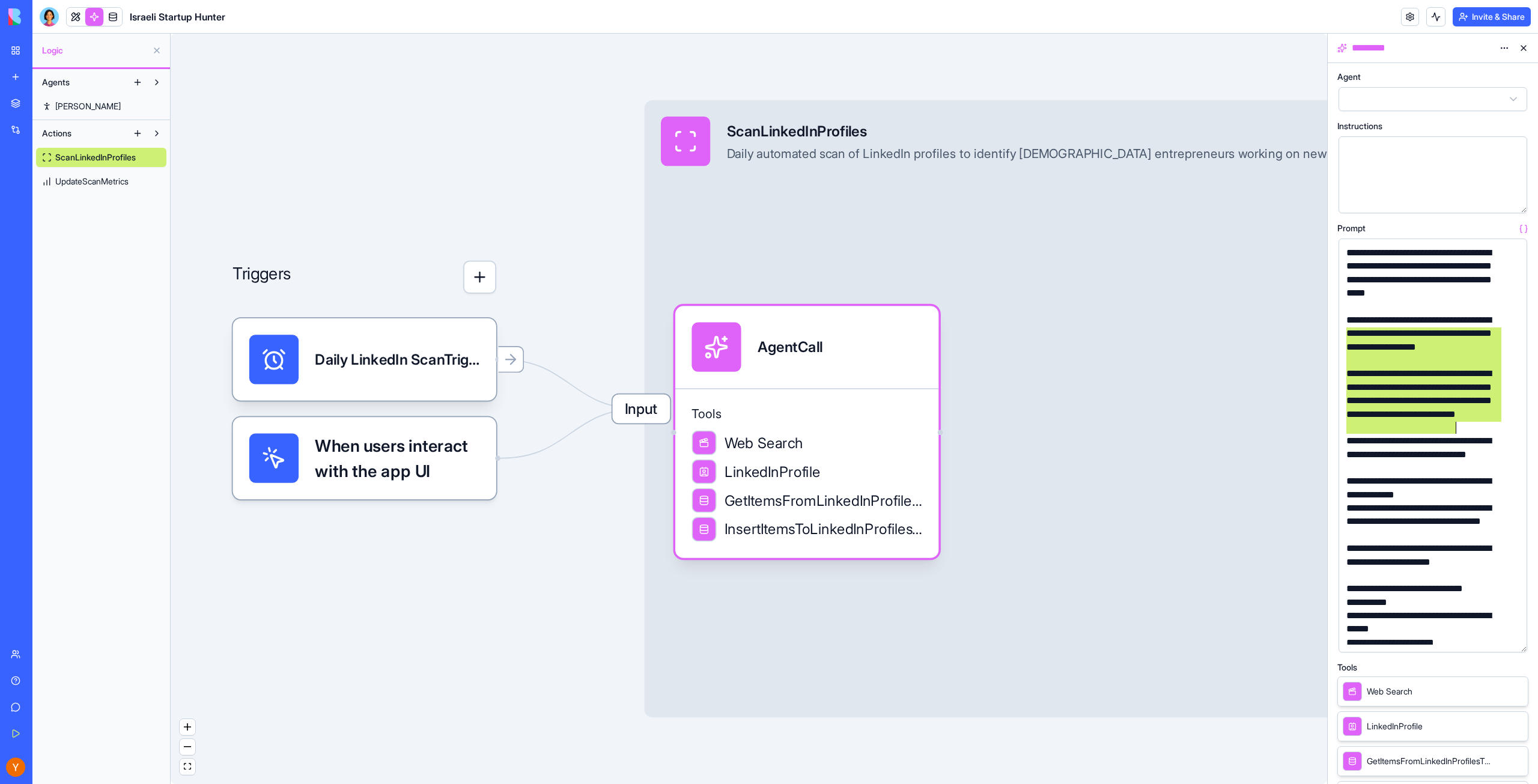
drag, startPoint x: 1525, startPoint y: 312, endPoint x: 1529, endPoint y: 664, distance: 352.0
click at [1529, 664] on div "**********" at bounding box center [1433, 424] width 210 height 721
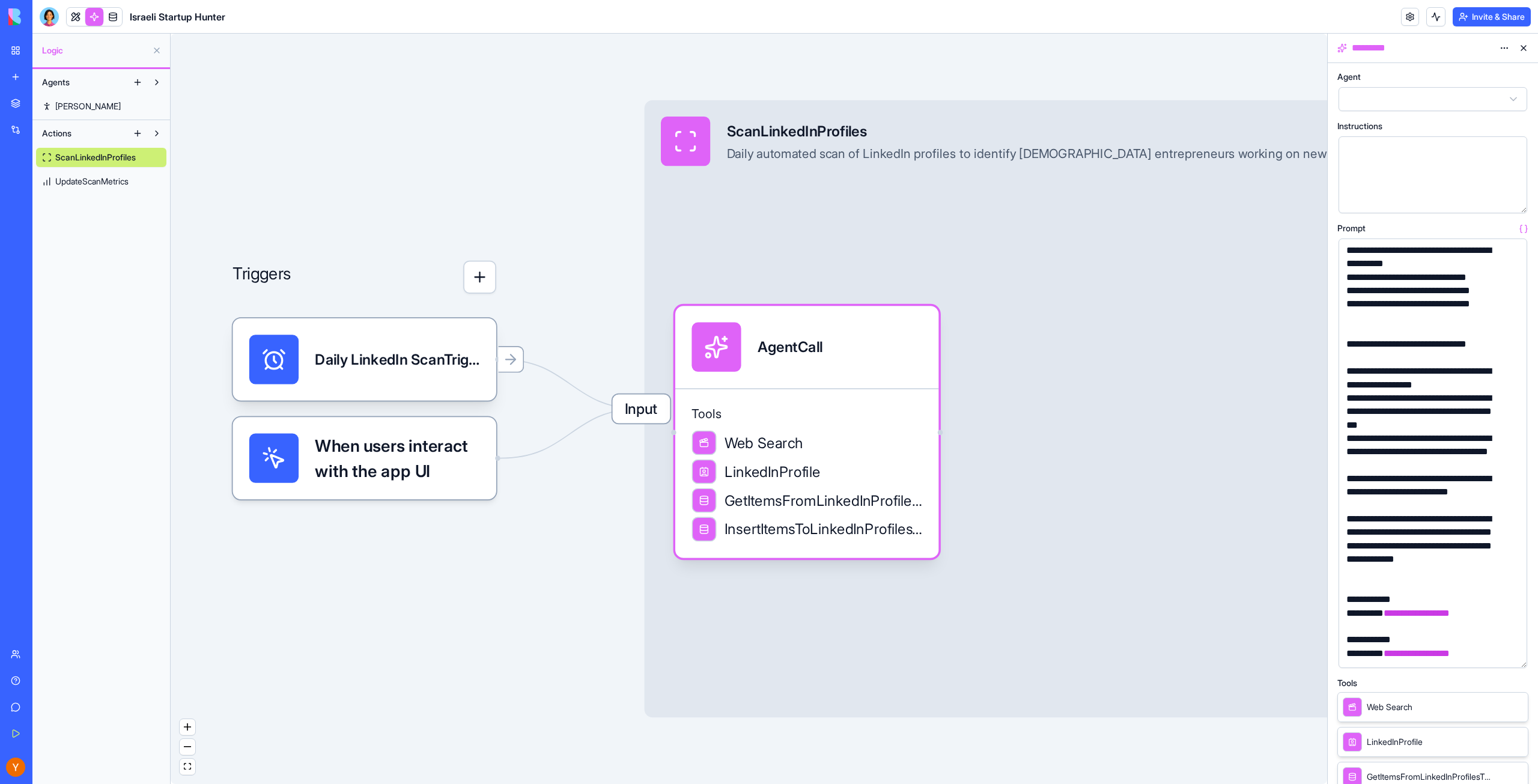
scroll to position [541, 0]
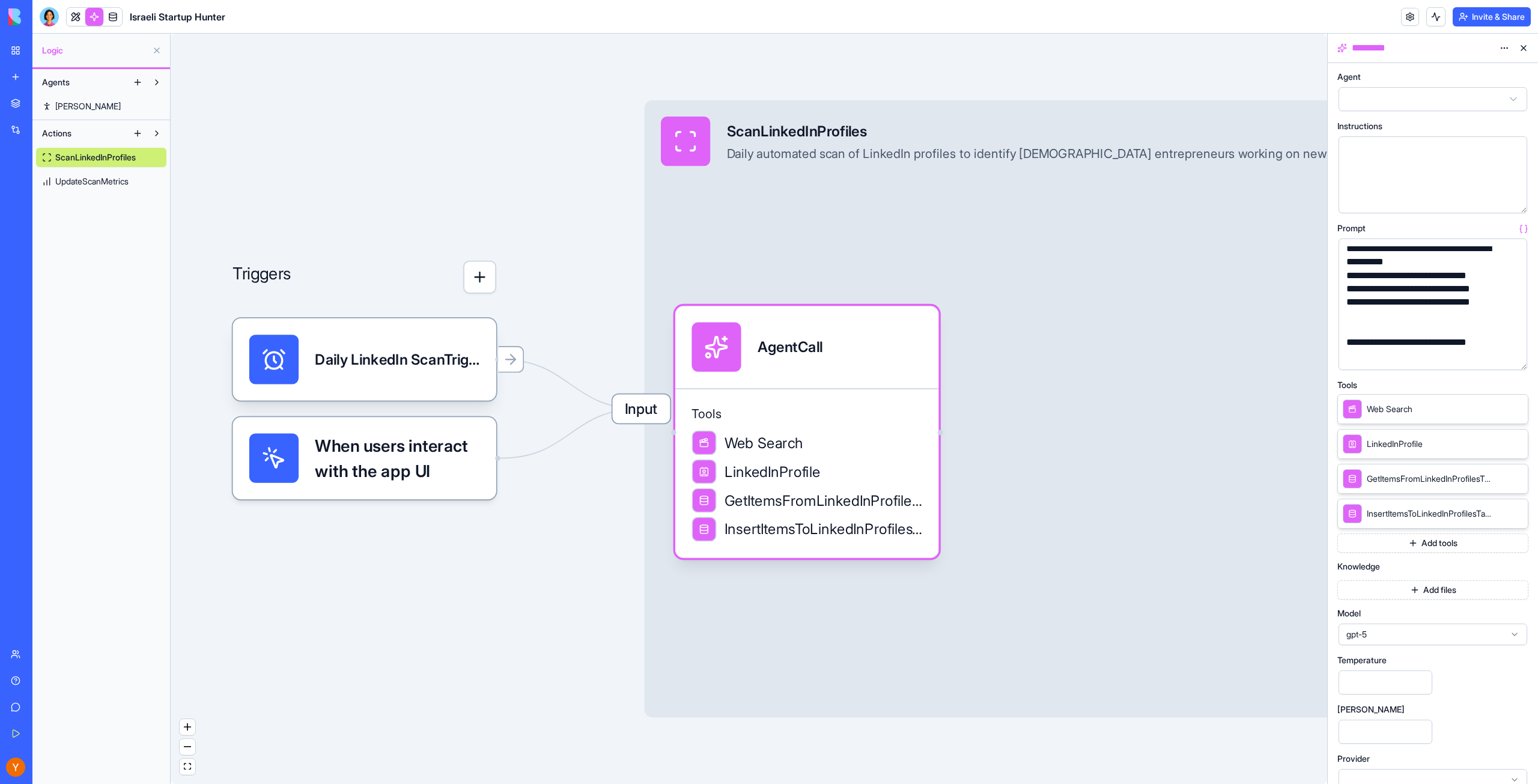
drag, startPoint x: 1523, startPoint y: 665, endPoint x: 1466, endPoint y: 368, distance: 302.4
click at [1466, 368] on div "**********" at bounding box center [1433, 304] width 188 height 132
drag, startPoint x: 1370, startPoint y: 685, endPoint x: 1339, endPoint y: 687, distance: 31.1
click at [1339, 687] on input "***" at bounding box center [1386, 682] width 94 height 24
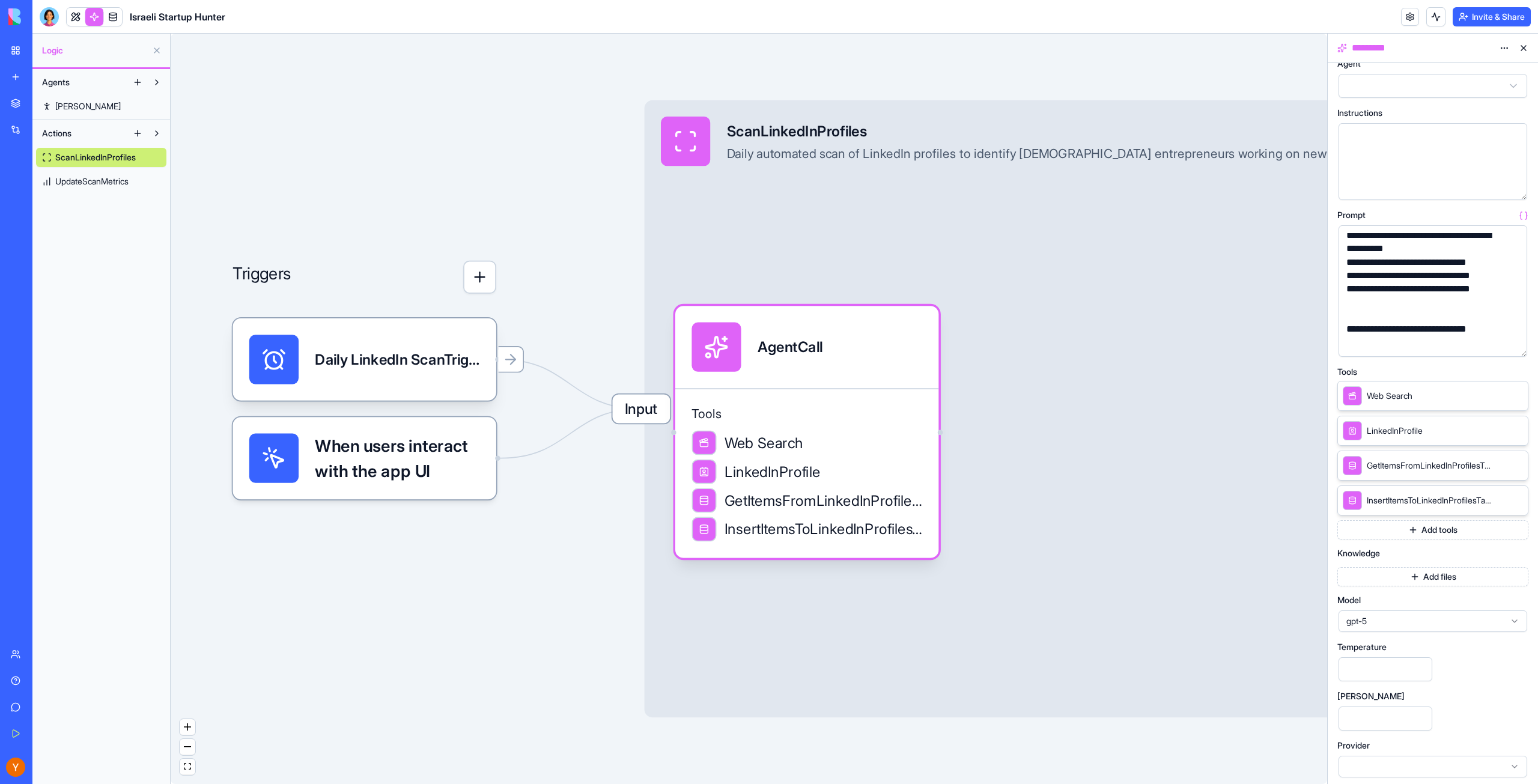
scroll to position [18, 0]
click at [108, 183] on span "UpdateScanMetrics" at bounding box center [92, 181] width 73 height 12
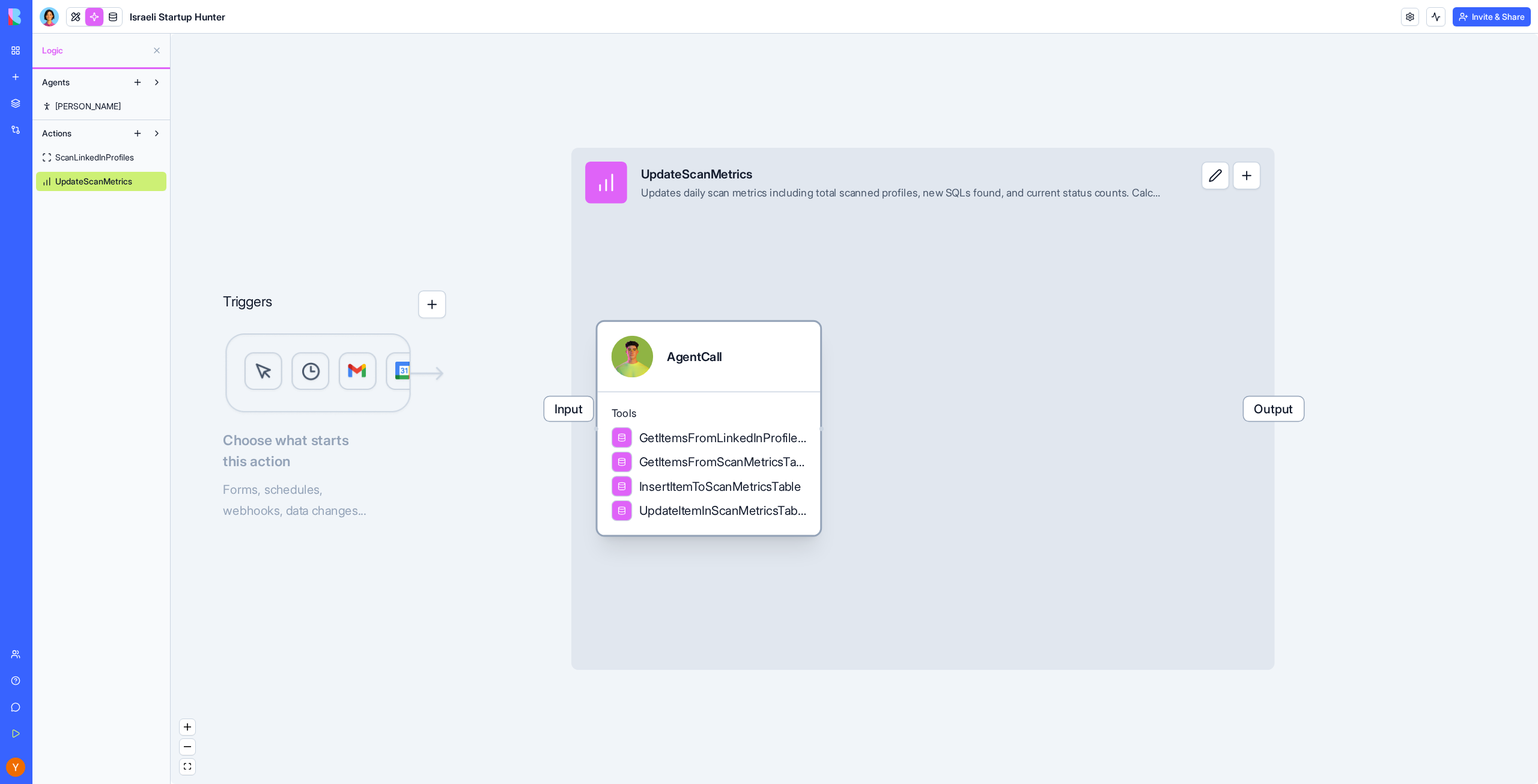
click at [785, 361] on div "AgentCall" at bounding box center [709, 357] width 195 height 42
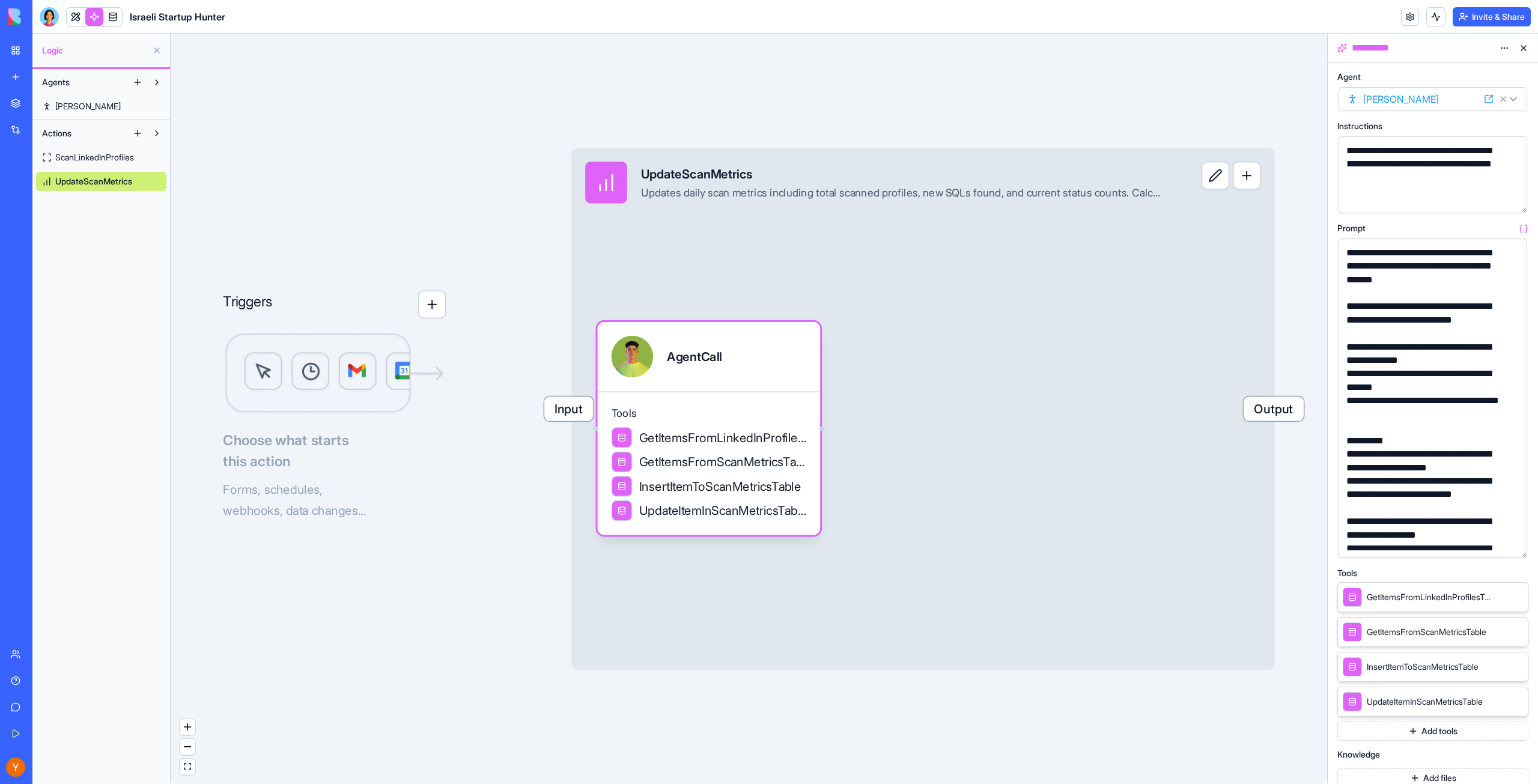
drag, startPoint x: 1523, startPoint y: 313, endPoint x: 1533, endPoint y: 556, distance: 243.2
click at [1533, 556] on div "**********" at bounding box center [1433, 424] width 210 height 721
click at [44, 240] on div "Hotel Management System" at bounding box center [27, 240] width 34 height 12
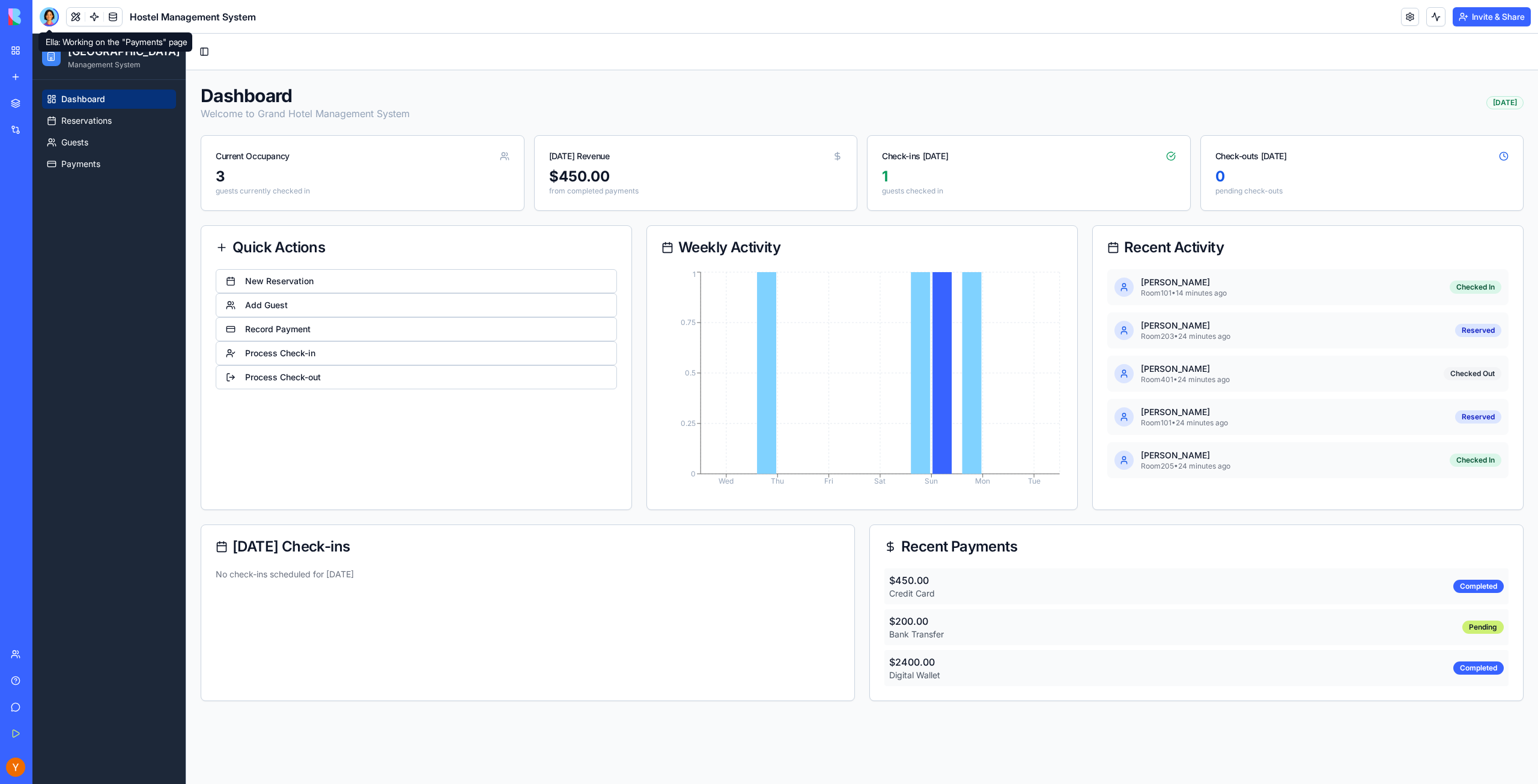
click at [46, 9] on div at bounding box center [49, 17] width 19 height 19
